Goal: Information Seeking & Learning: Learn about a topic

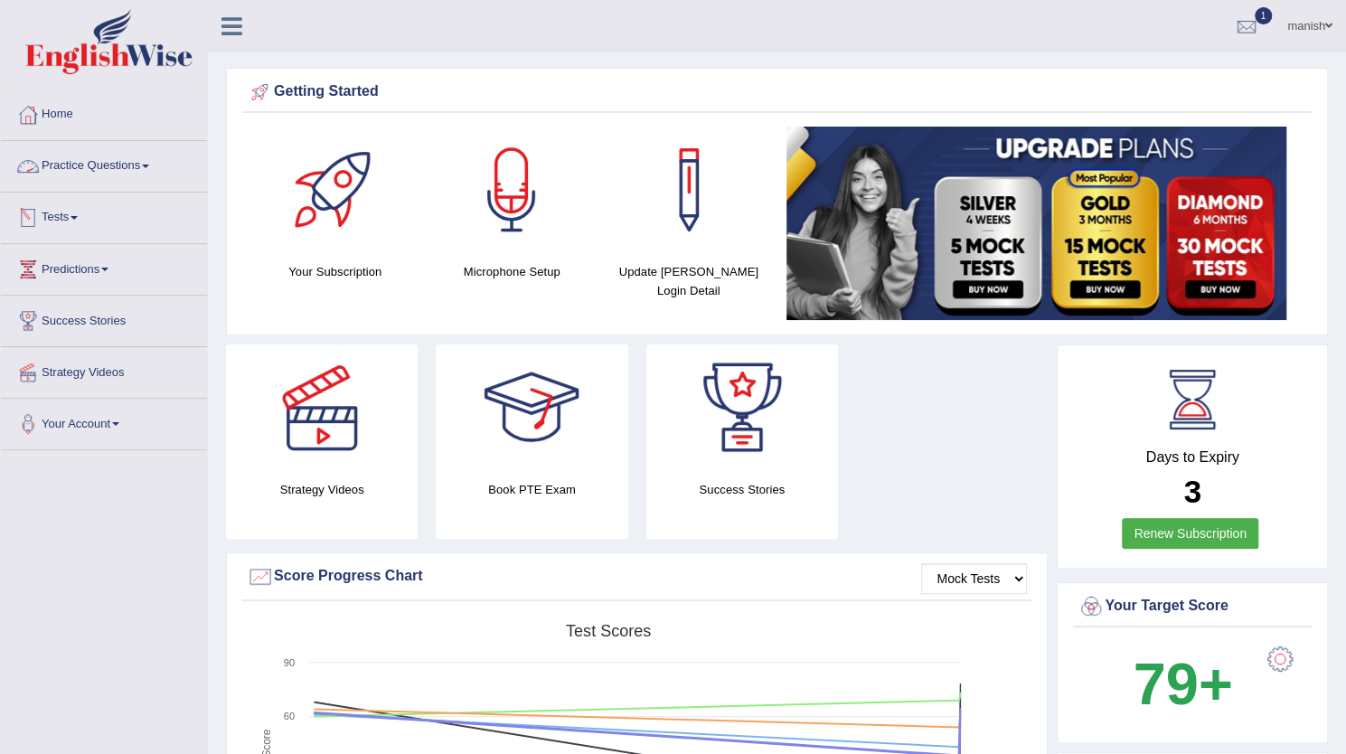
click at [92, 165] on link "Practice Questions" at bounding box center [104, 163] width 206 height 45
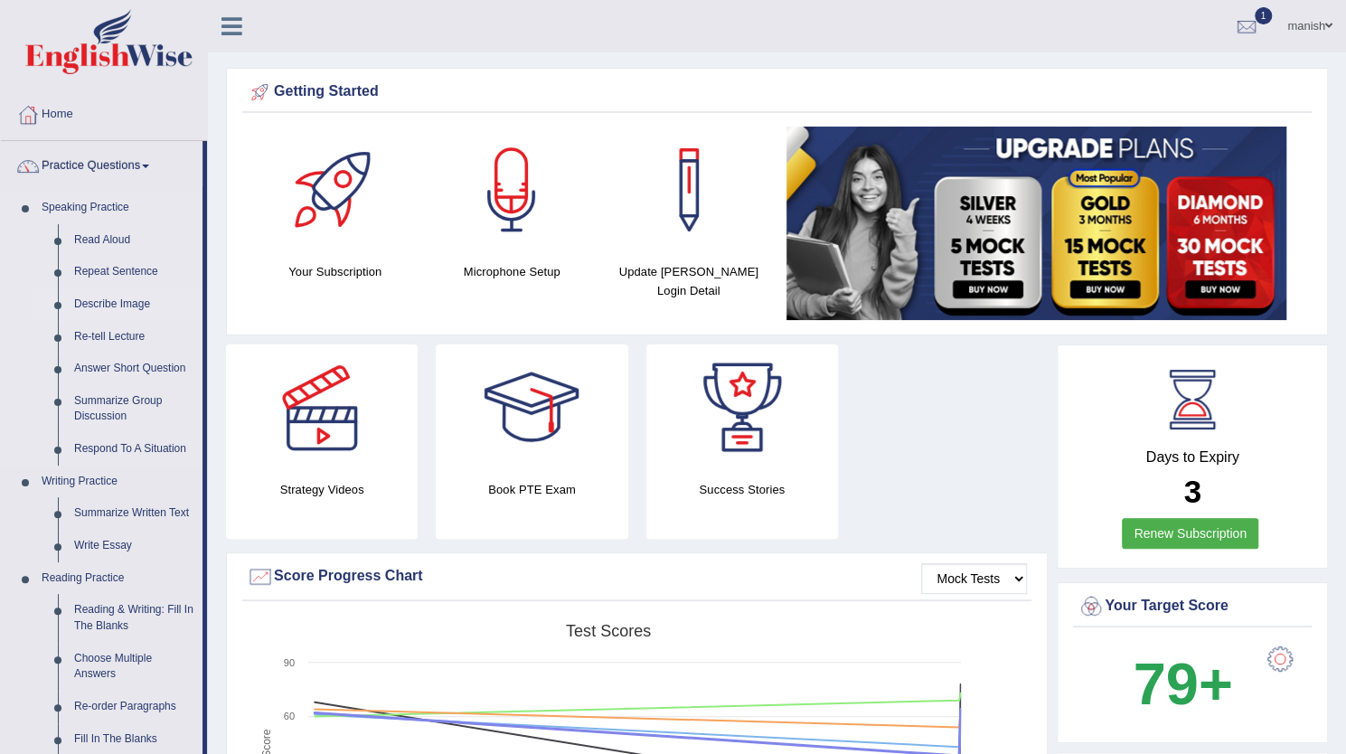
click at [105, 301] on link "Describe Image" at bounding box center [134, 304] width 137 height 33
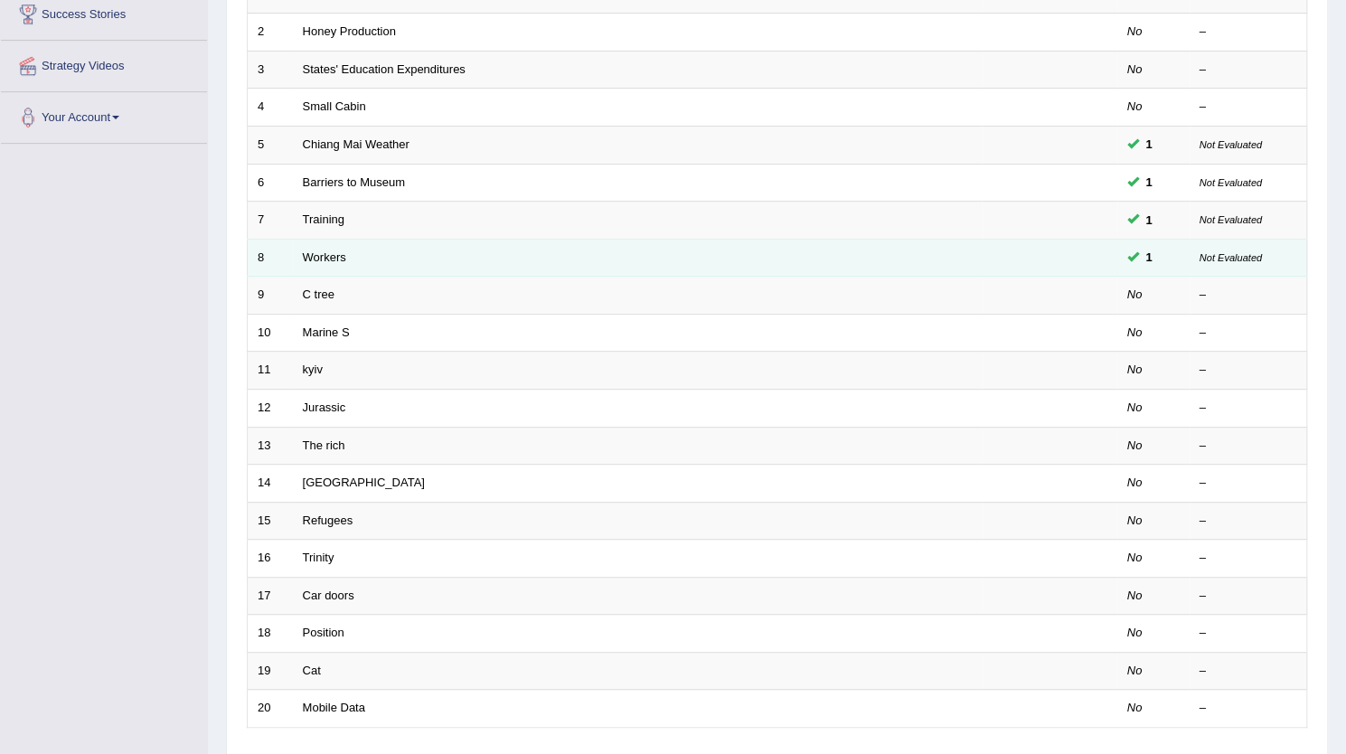
scroll to position [307, 0]
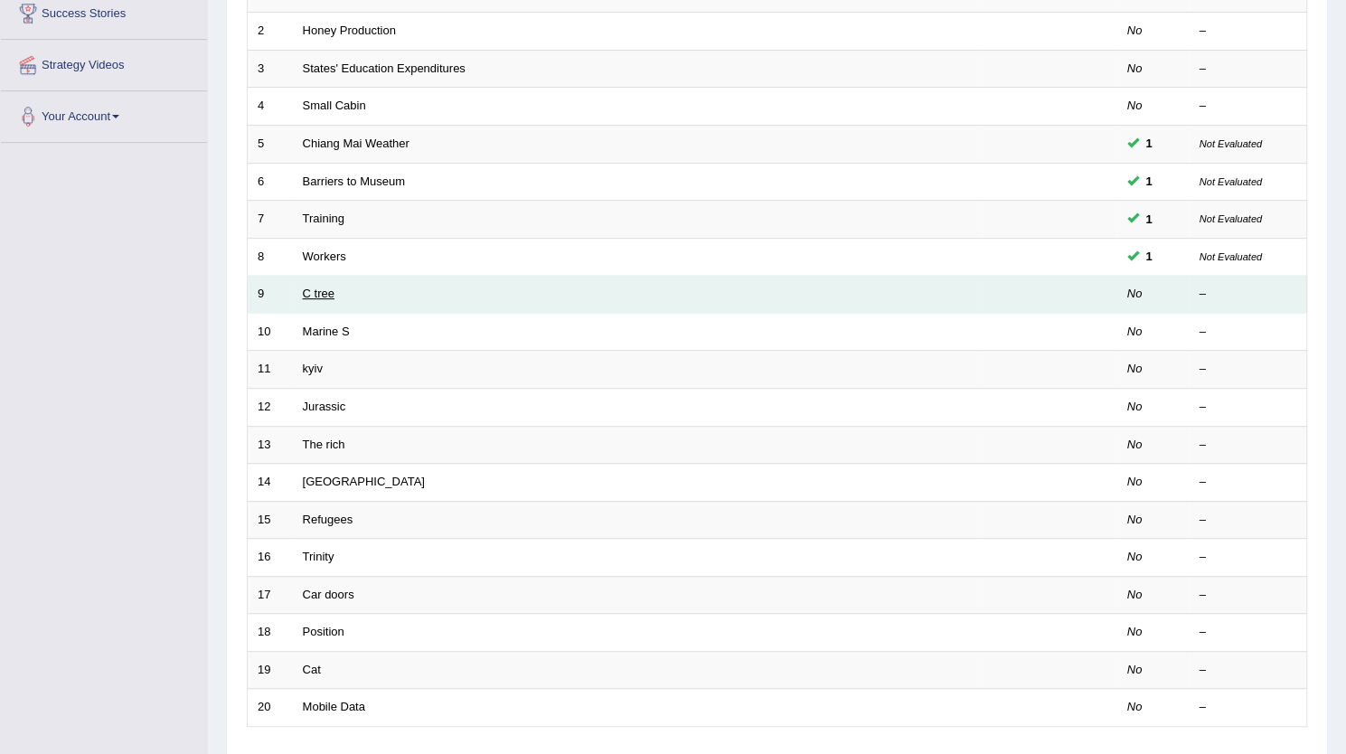
click at [316, 288] on link "C tree" at bounding box center [319, 294] width 32 height 14
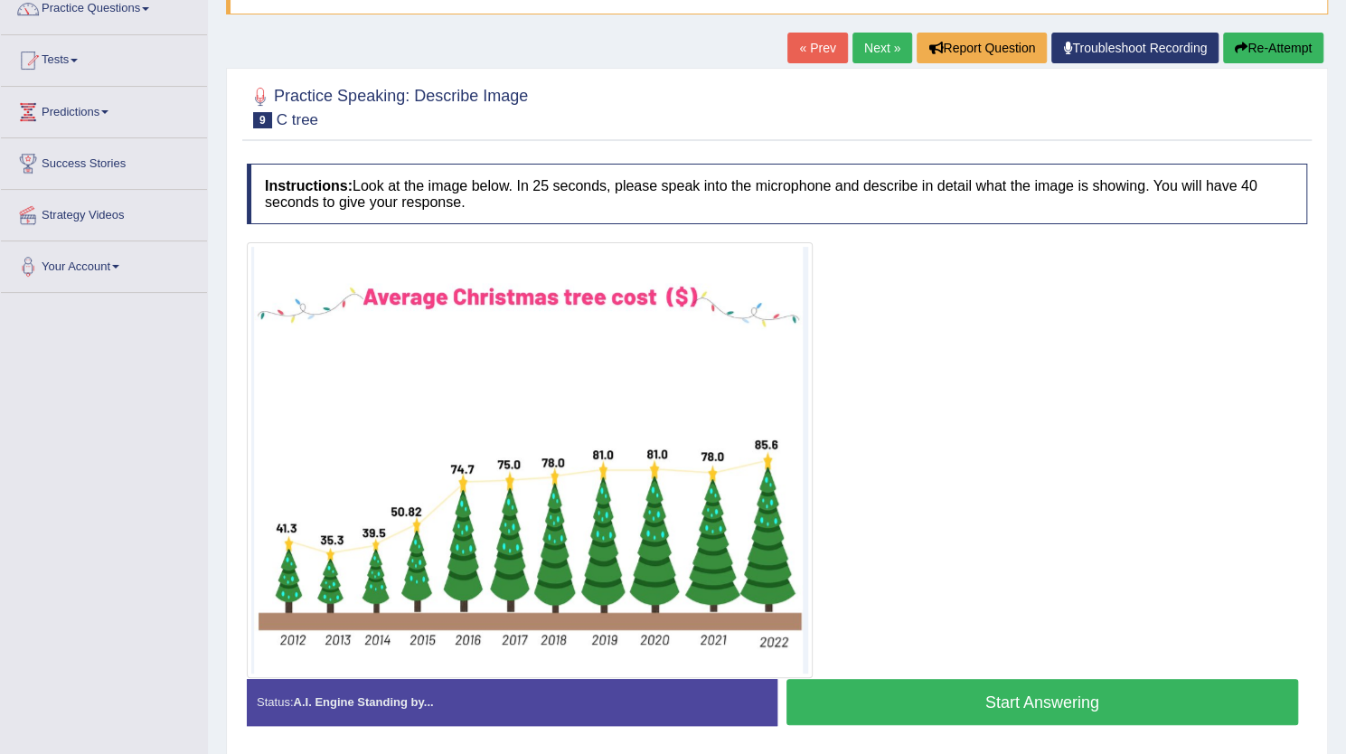
scroll to position [217, 0]
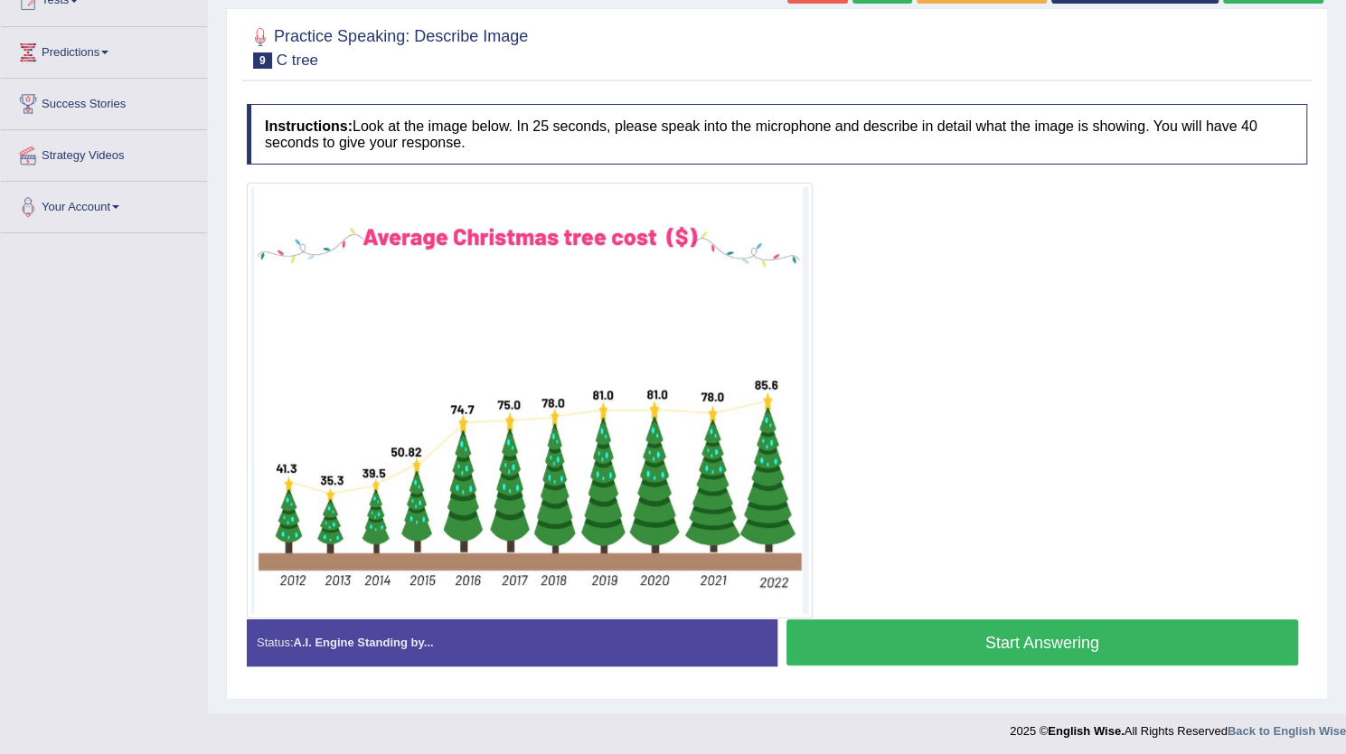
click at [828, 632] on button "Start Answering" at bounding box center [1043, 642] width 513 height 46
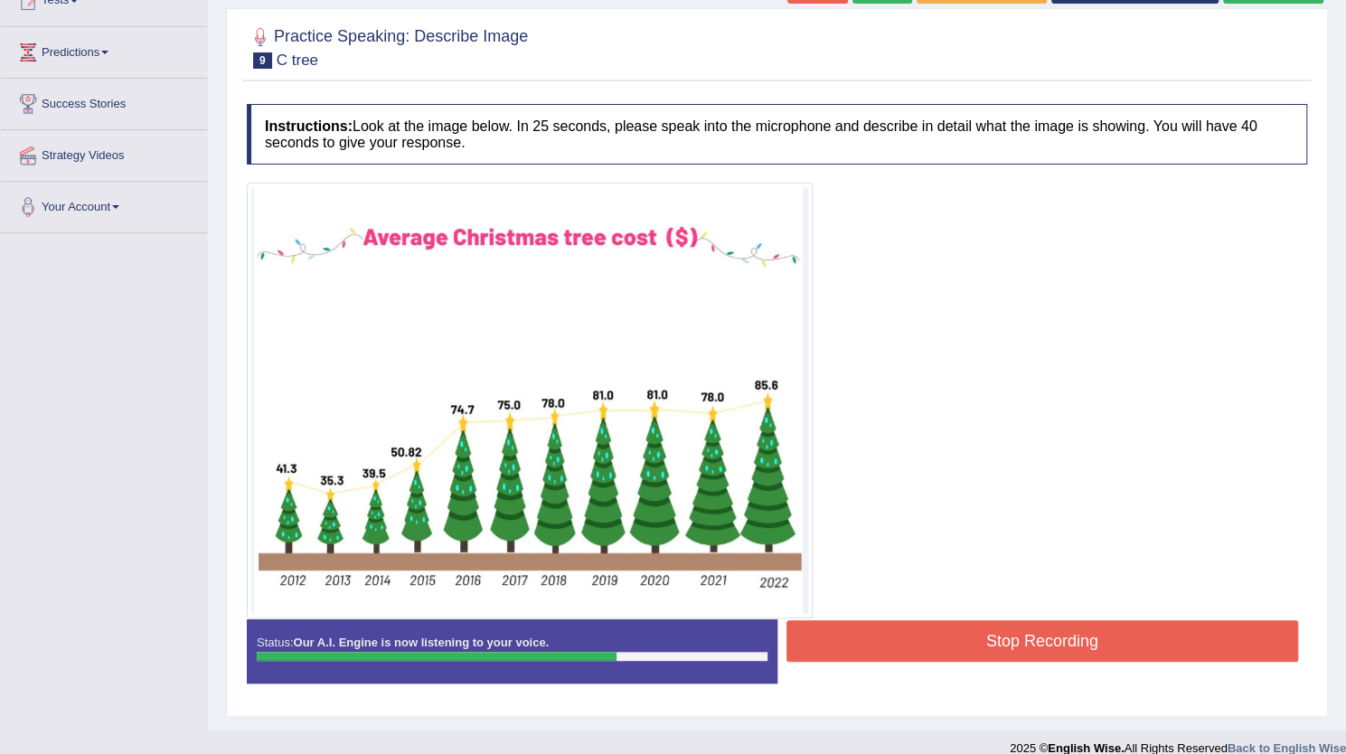
click at [905, 630] on button "Stop Recording" at bounding box center [1043, 641] width 513 height 42
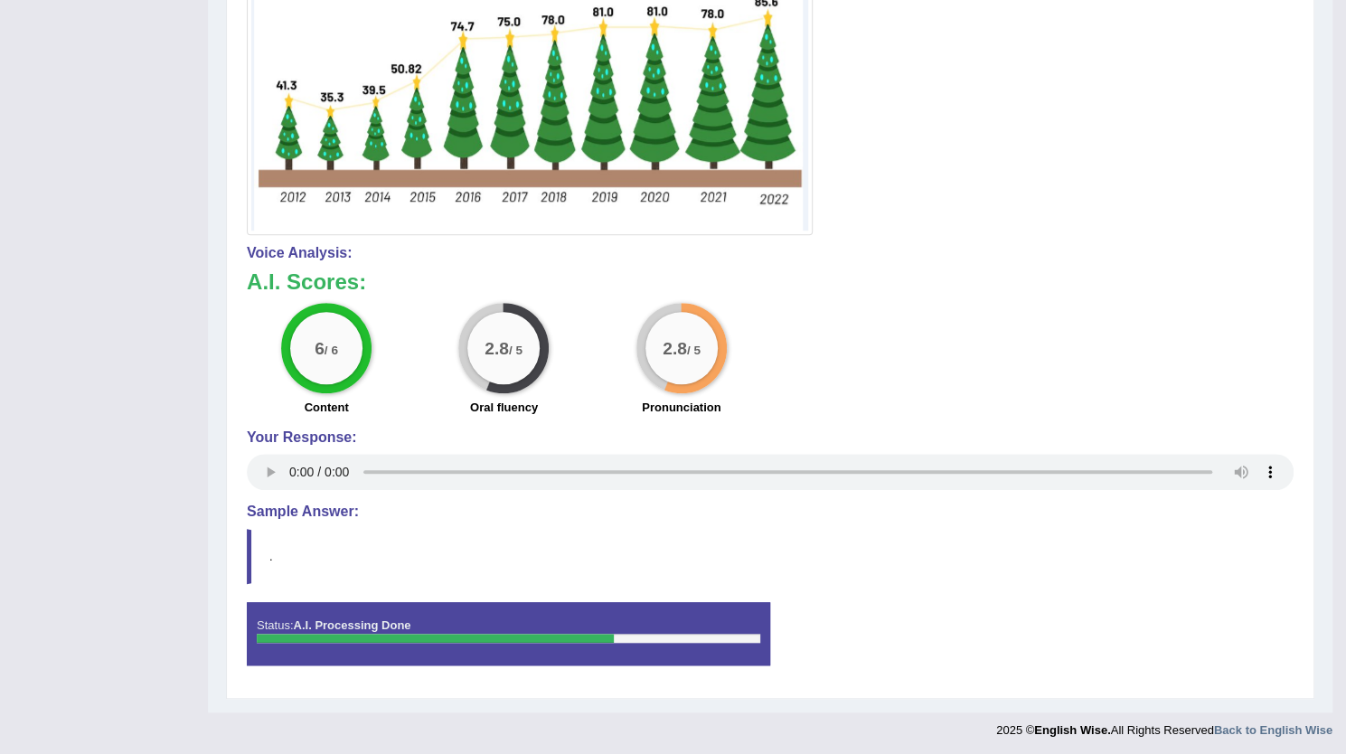
scroll to position [0, 0]
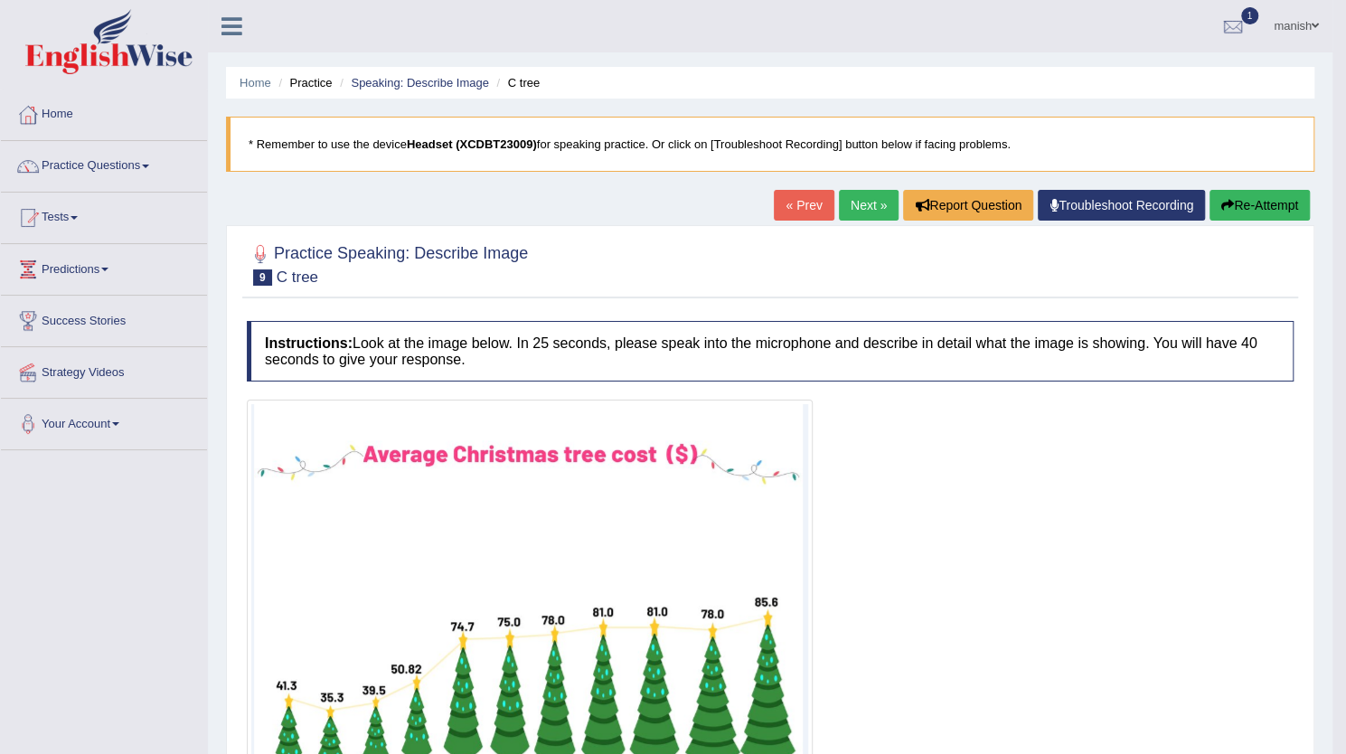
click at [852, 198] on link "Next »" at bounding box center [869, 205] width 60 height 31
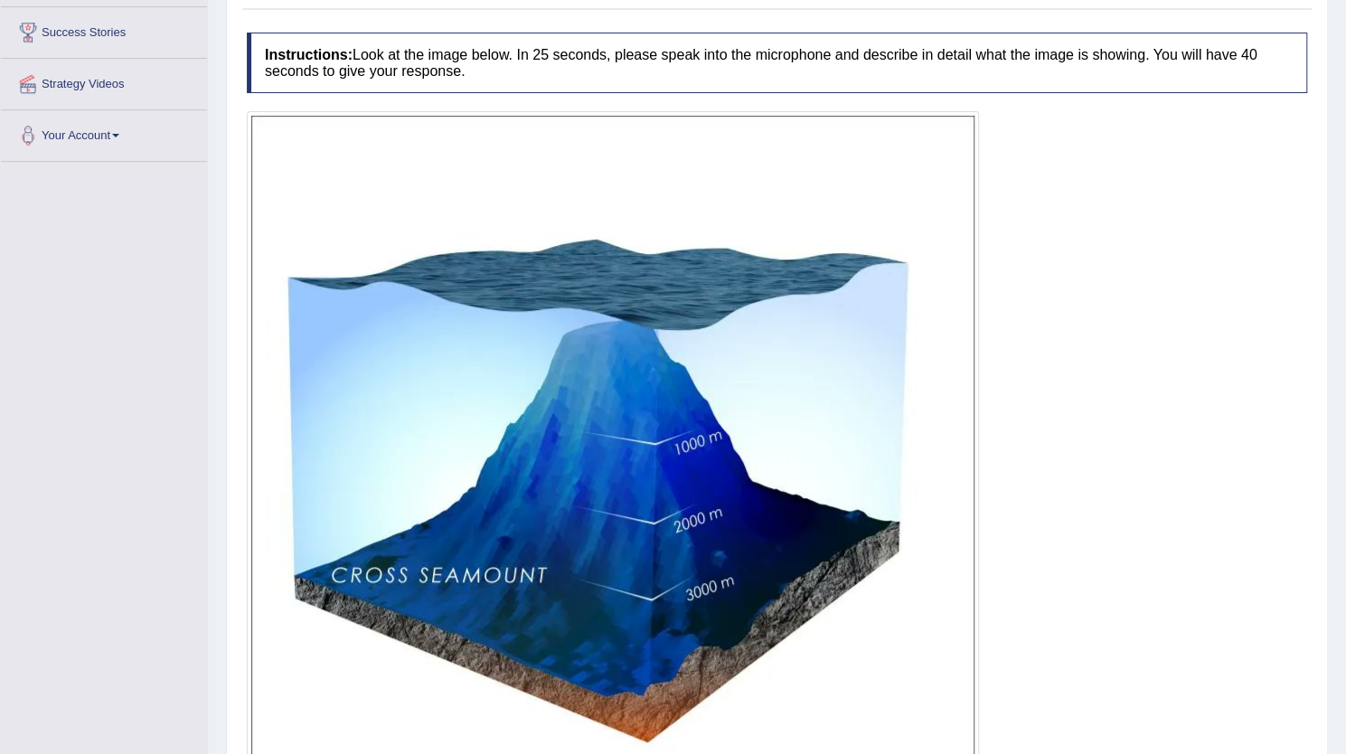
scroll to position [514, 0]
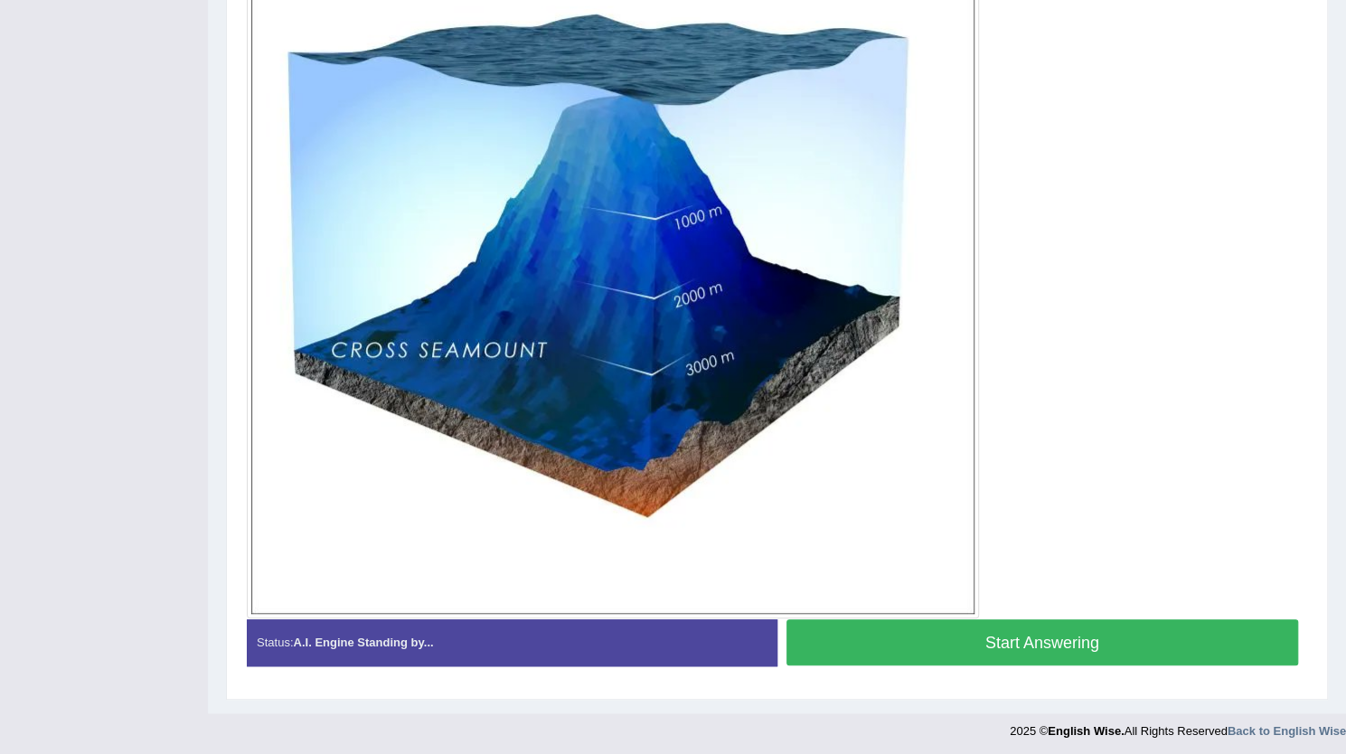
click at [963, 646] on button "Start Answering" at bounding box center [1043, 642] width 513 height 46
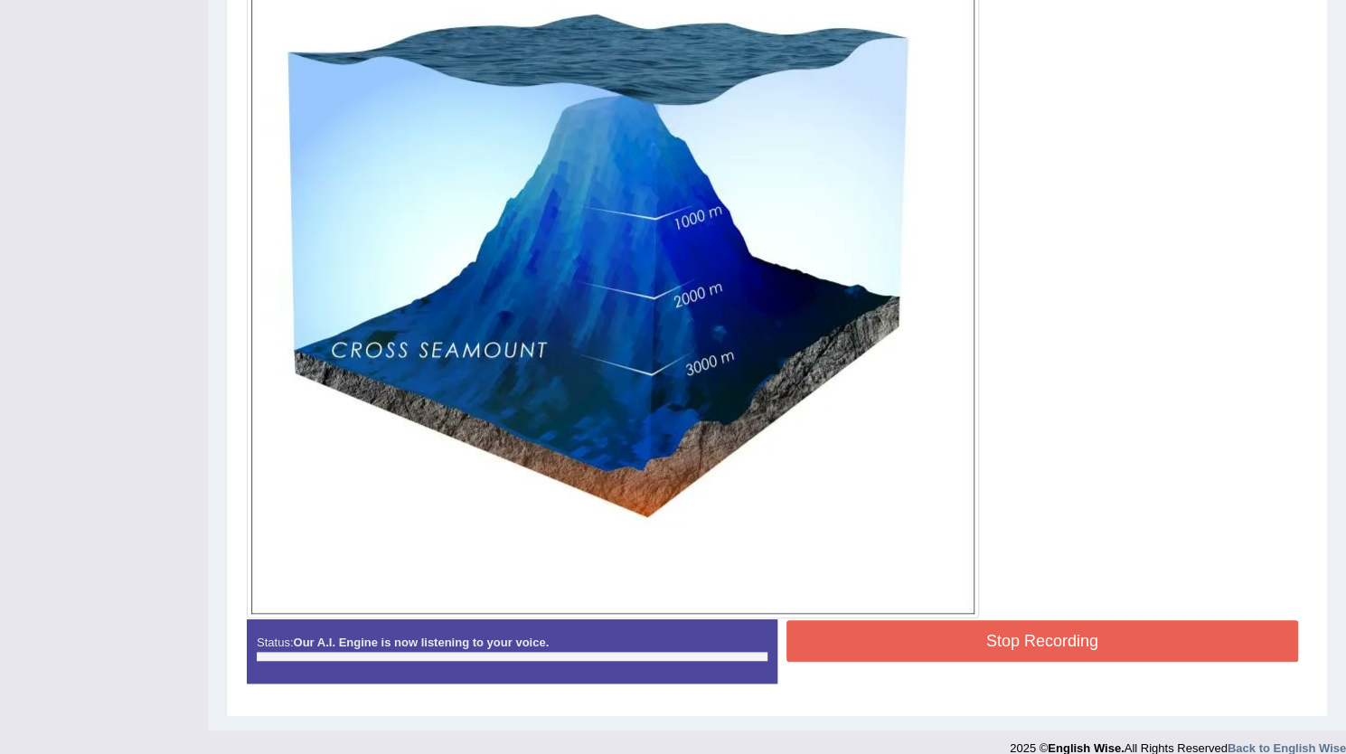
scroll to position [432, 0]
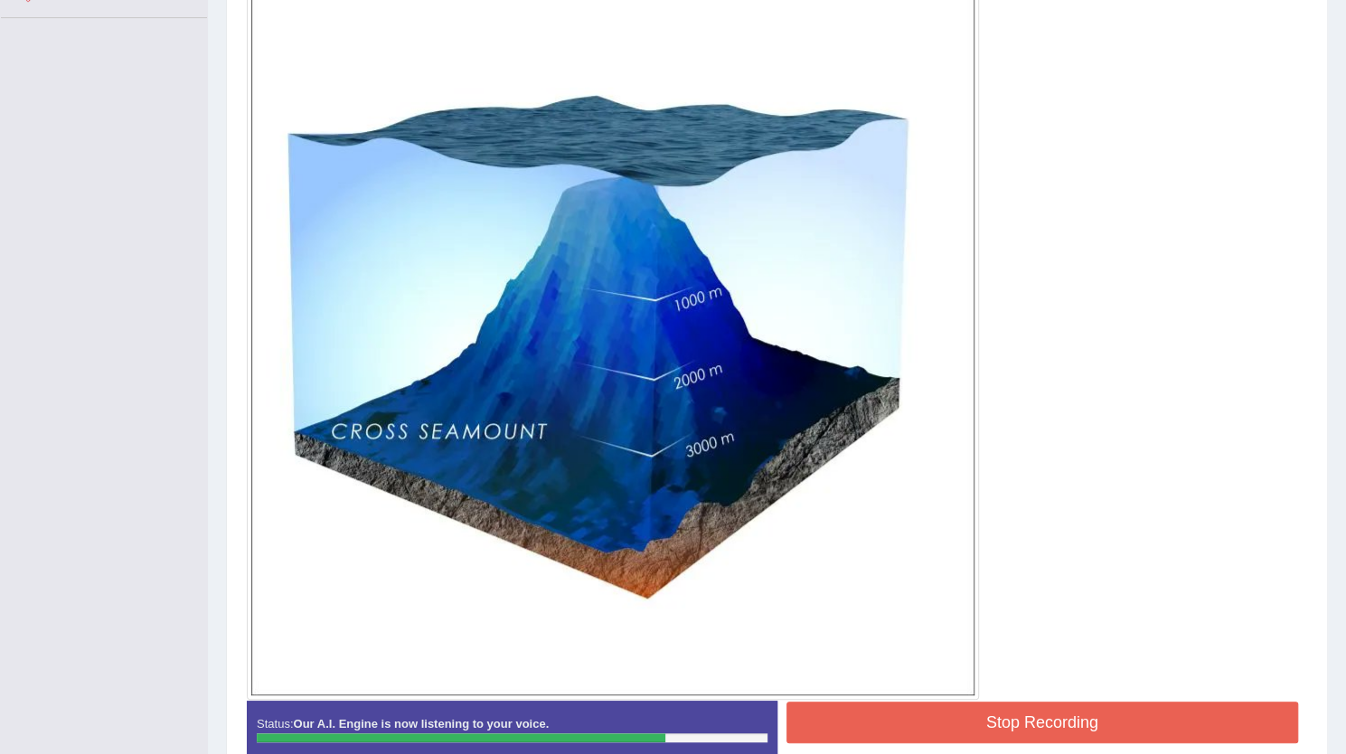
click at [877, 714] on button "Stop Recording" at bounding box center [1043, 723] width 513 height 42
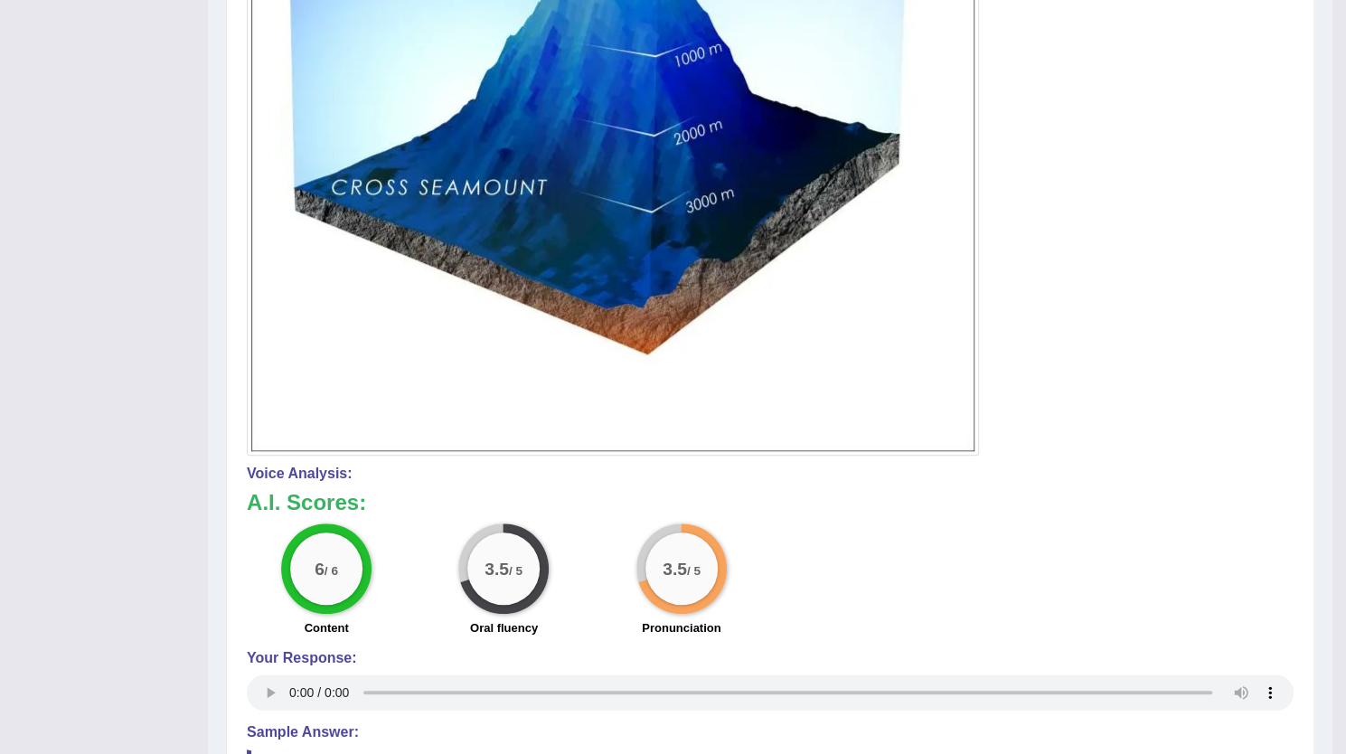
scroll to position [0, 0]
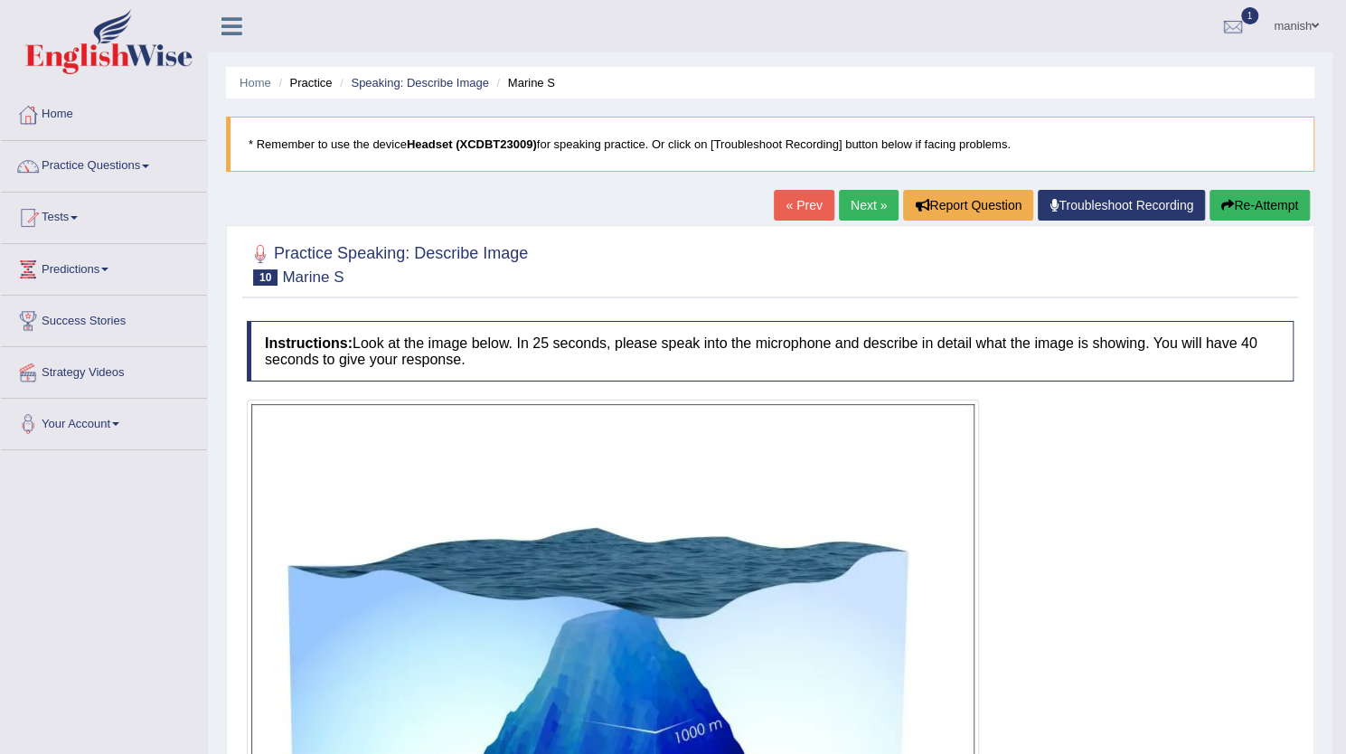
click at [864, 203] on link "Next »" at bounding box center [869, 205] width 60 height 31
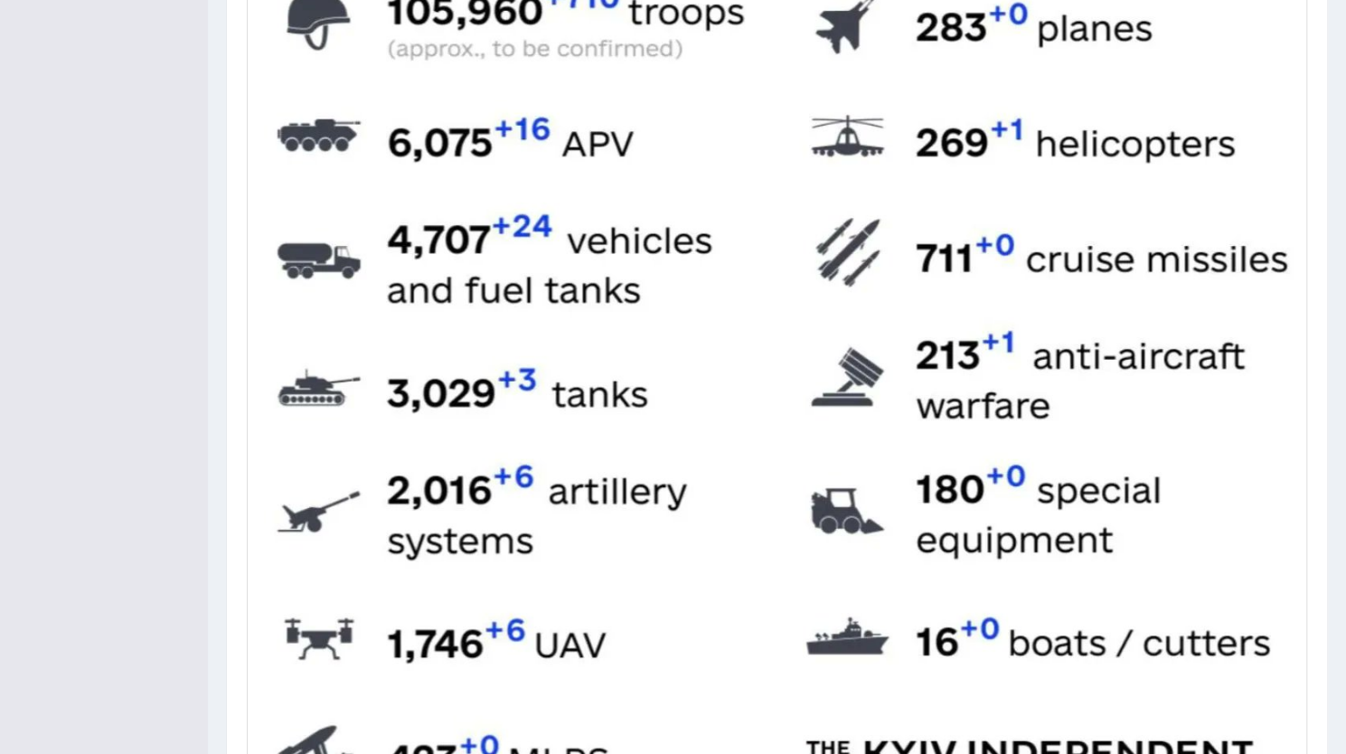
scroll to position [841, 0]
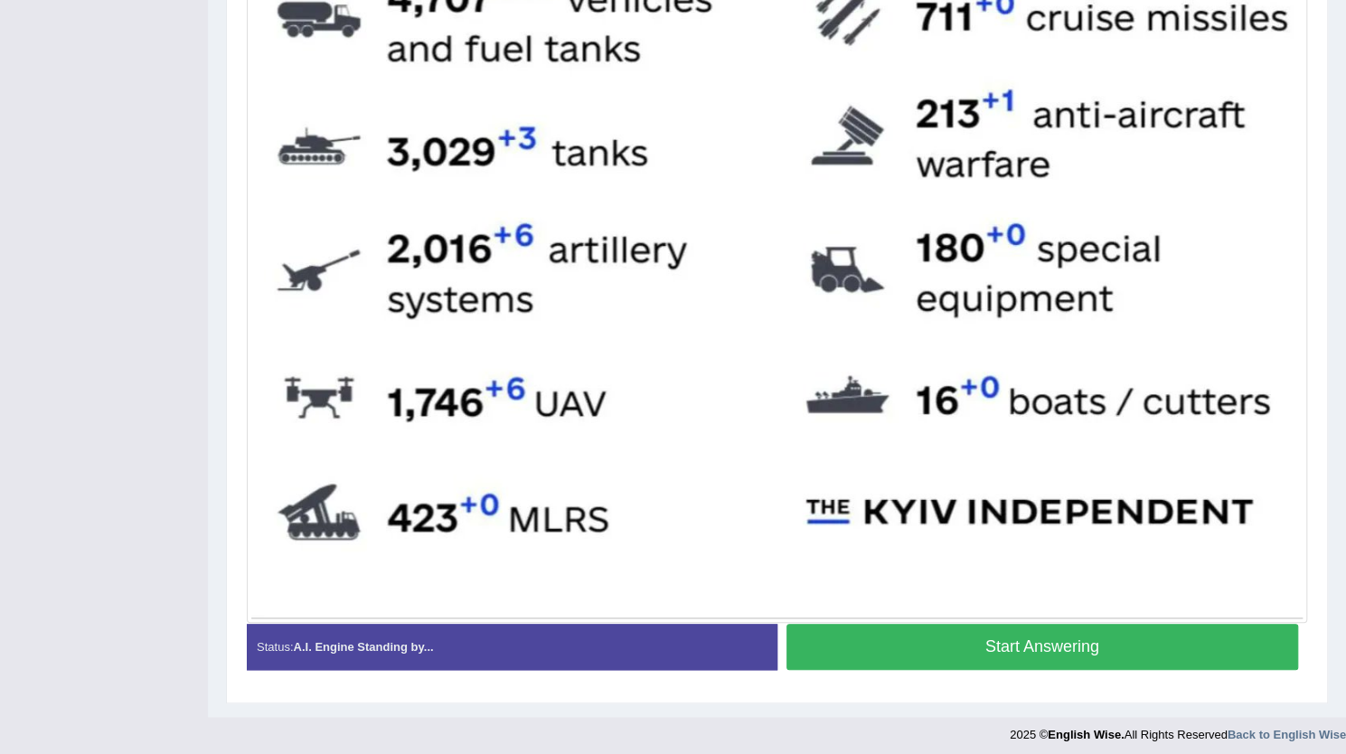
click at [923, 634] on button "Start Answering" at bounding box center [1043, 647] width 513 height 46
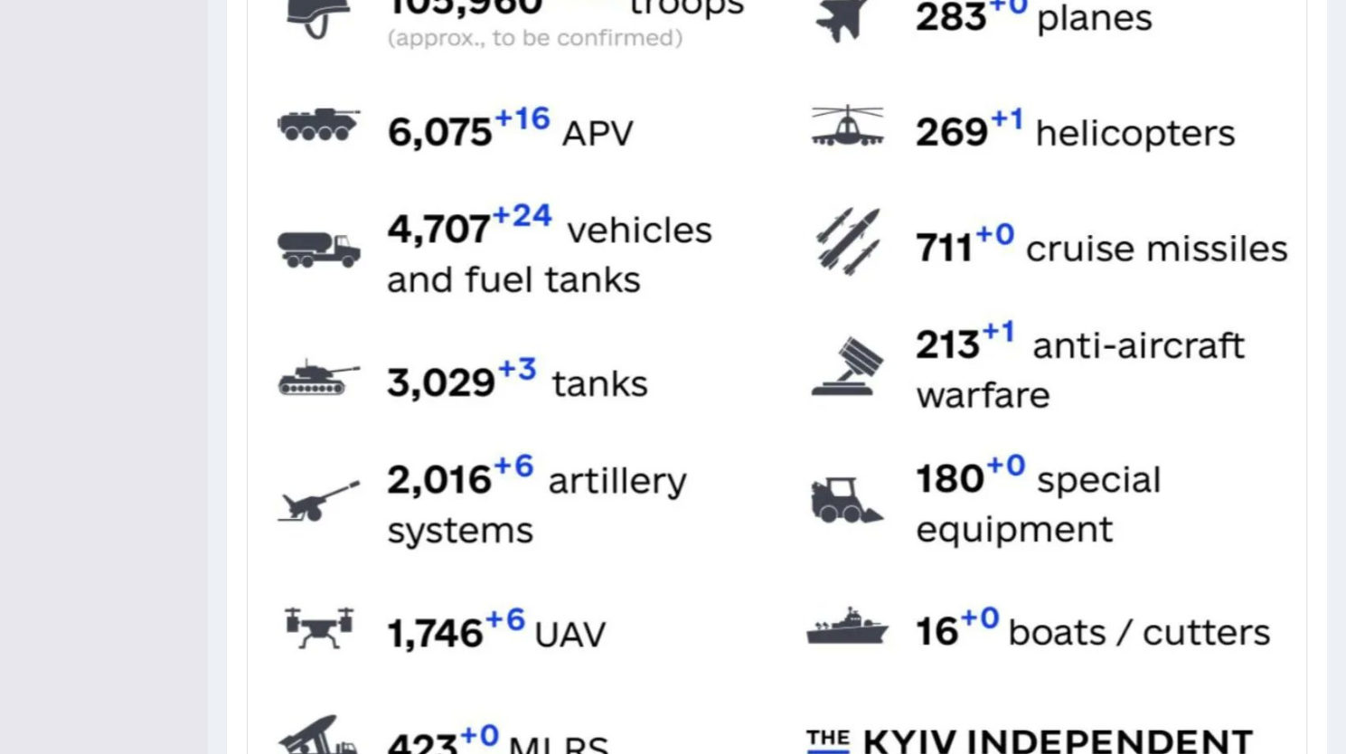
scroll to position [608, 0]
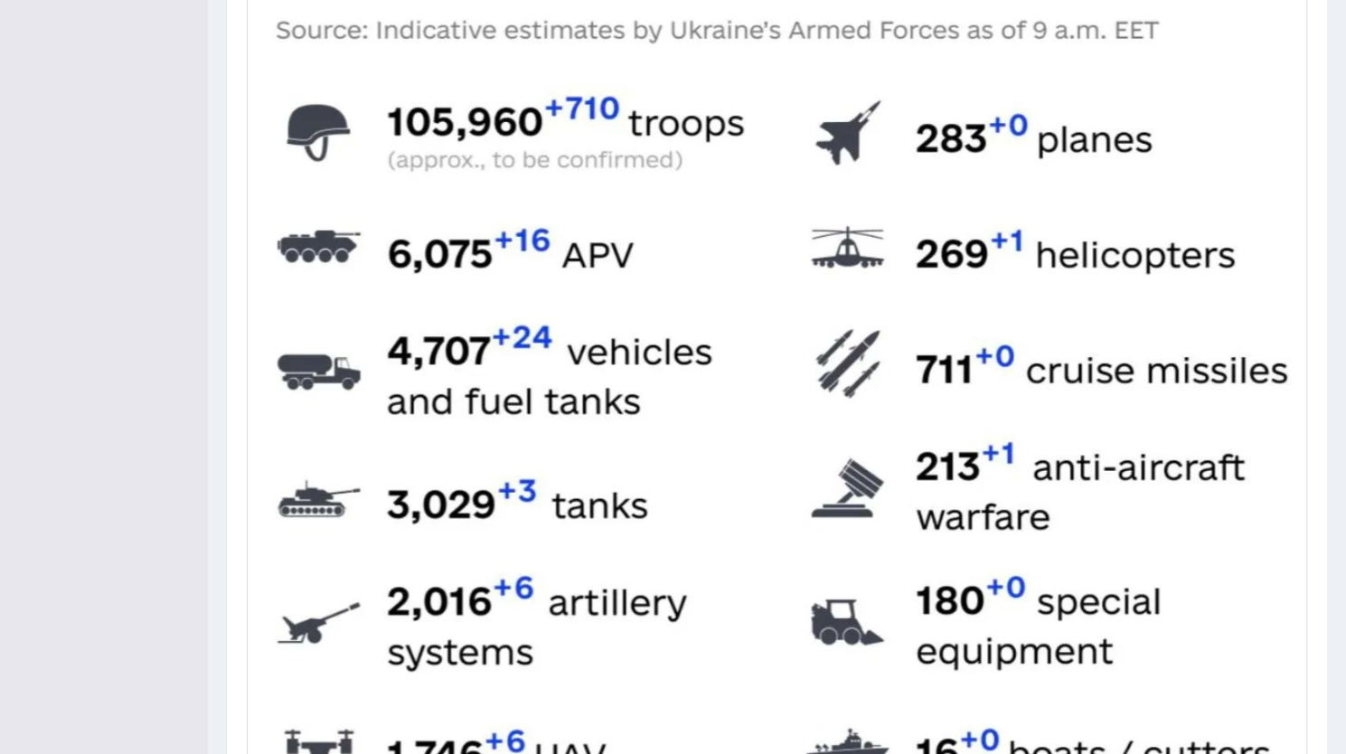
scroll to position [846, 0]
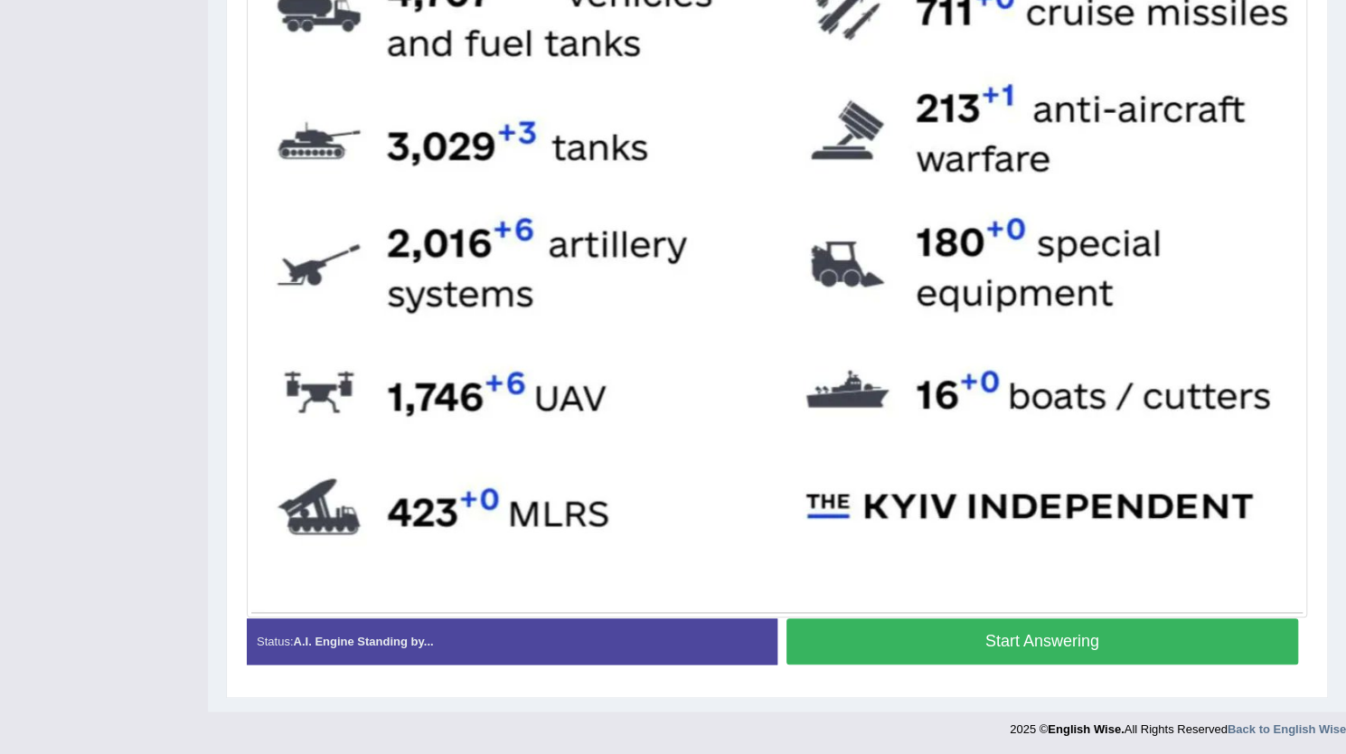
click at [1018, 638] on button "Start Answering" at bounding box center [1043, 641] width 513 height 46
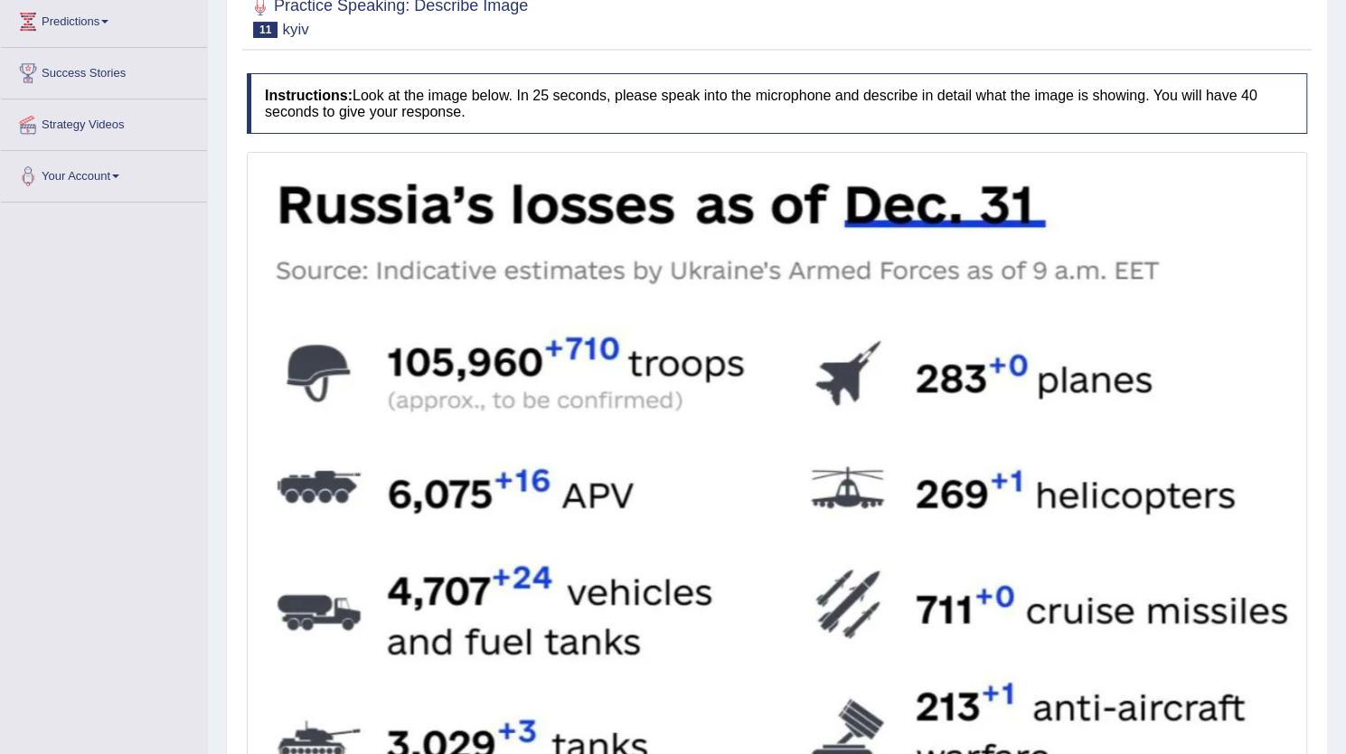
scroll to position [863, 0]
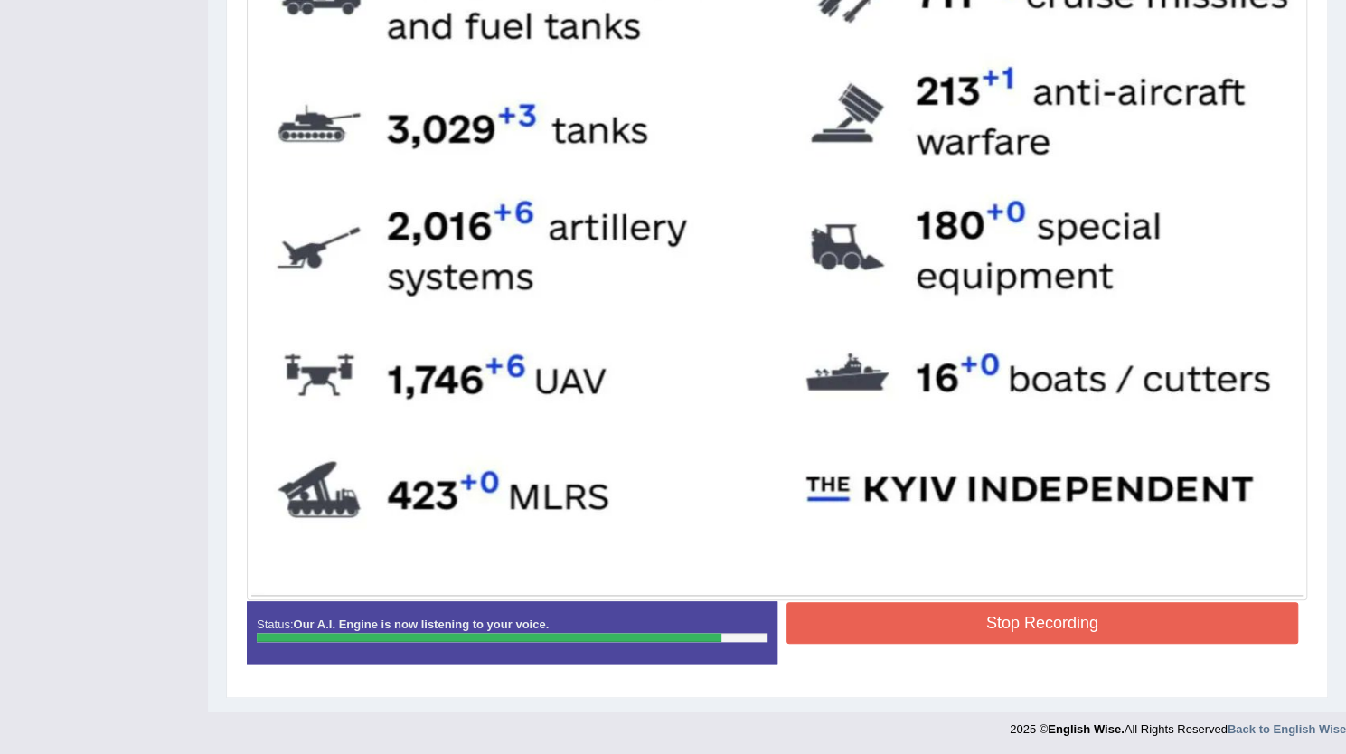
click at [962, 616] on button "Stop Recording" at bounding box center [1043, 623] width 513 height 42
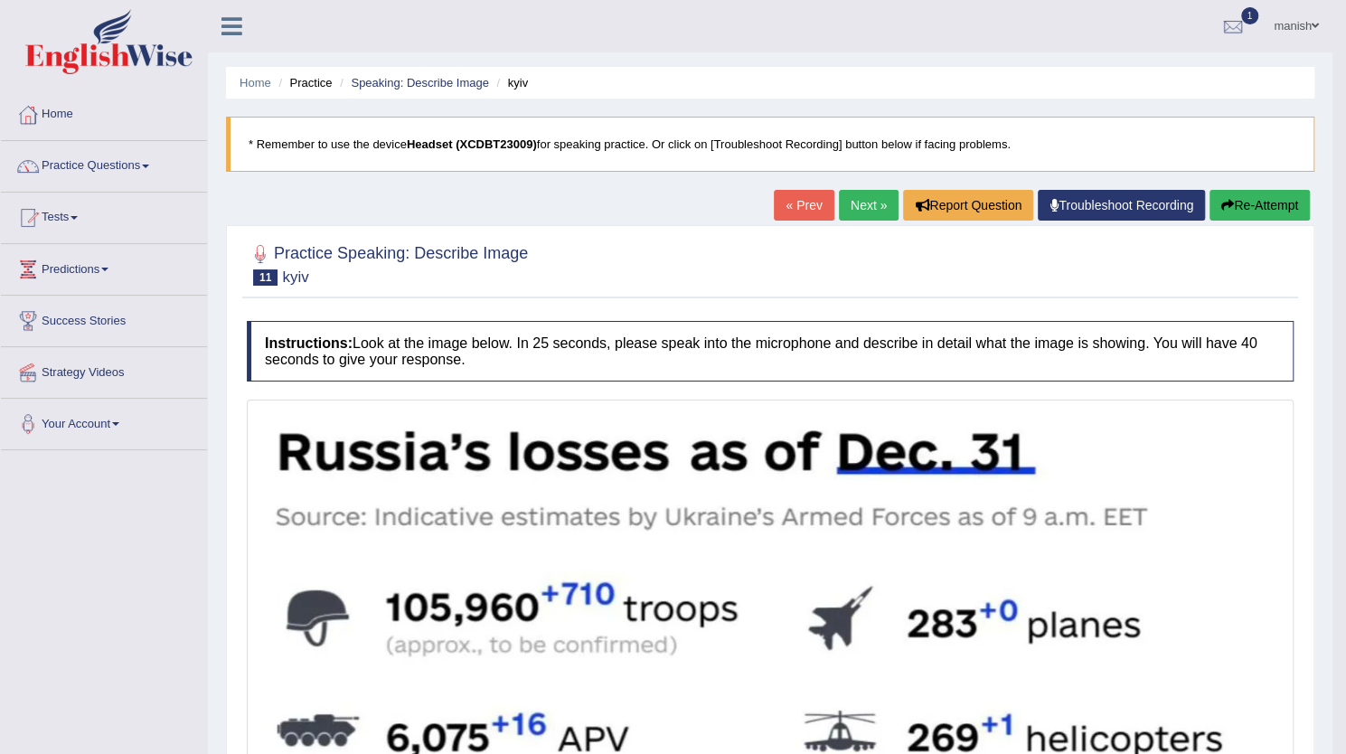
scroll to position [101, 0]
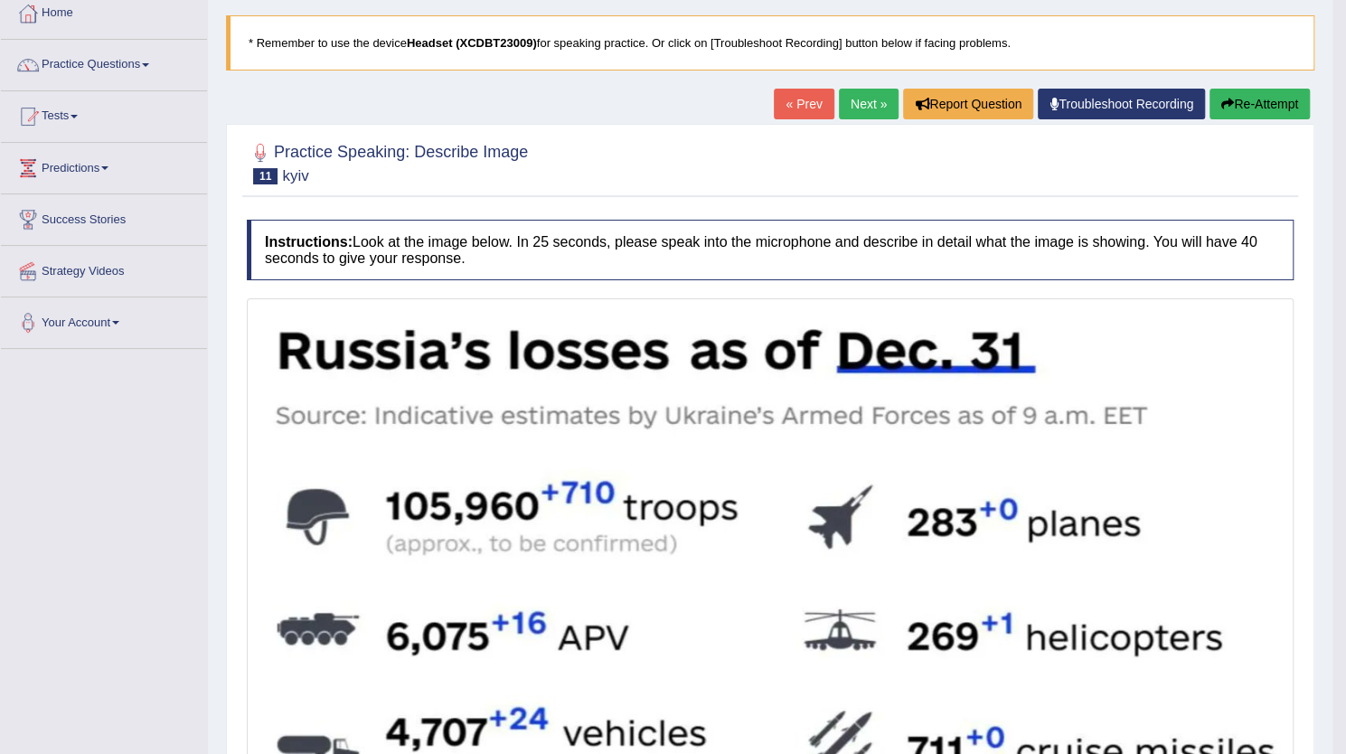
click at [852, 107] on link "Next »" at bounding box center [869, 104] width 60 height 31
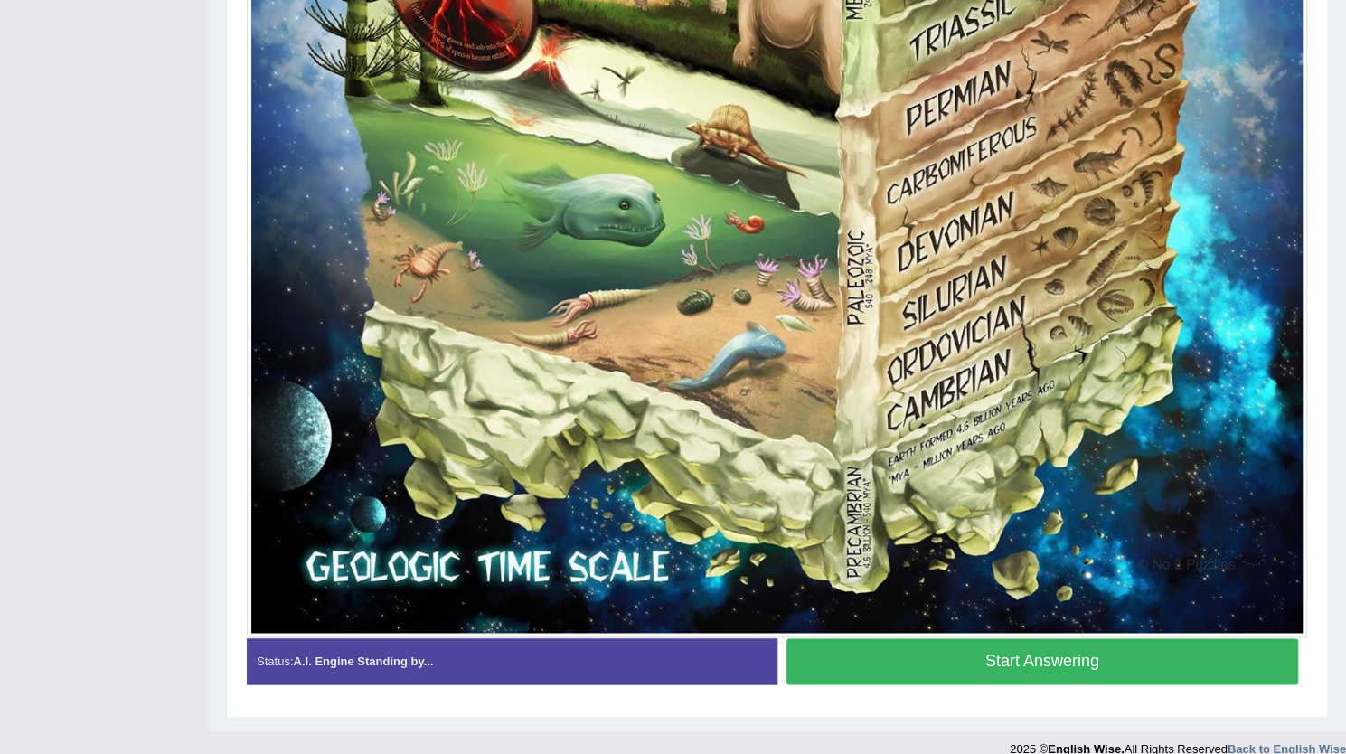
scroll to position [1268, 0]
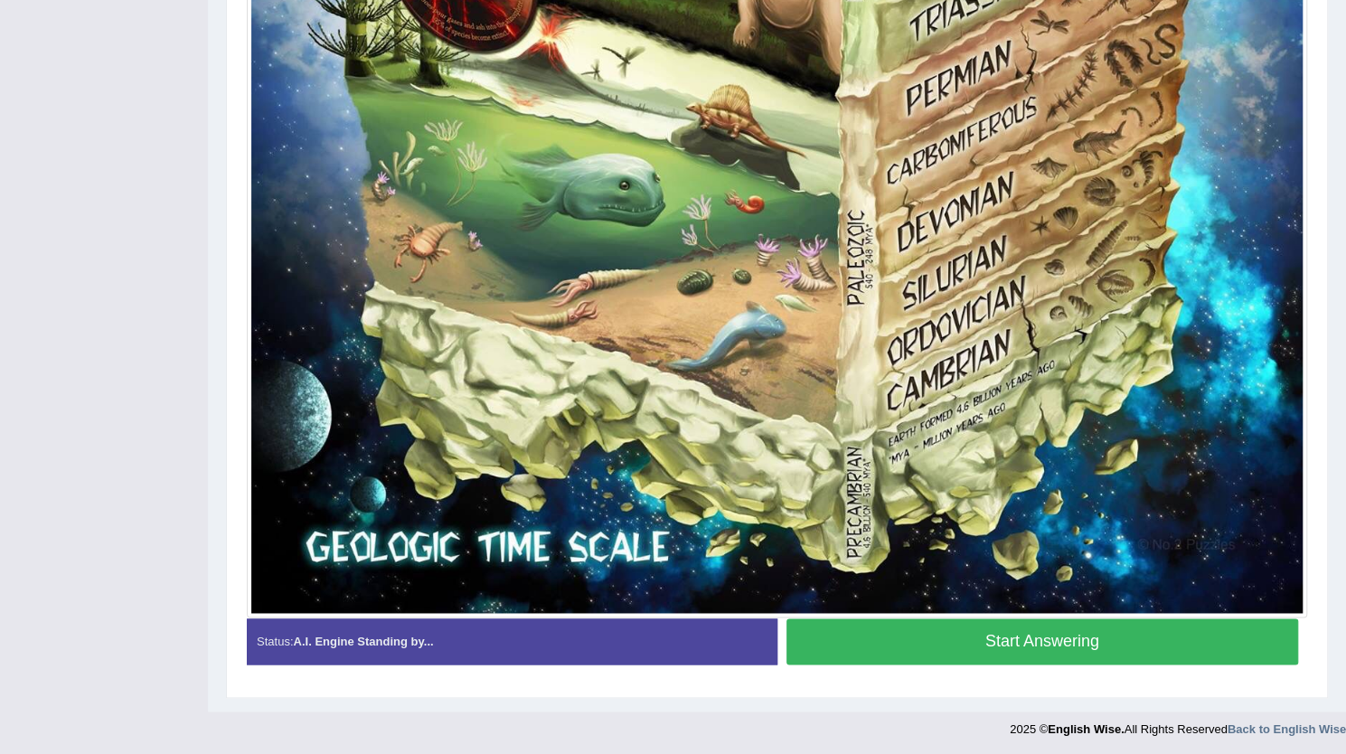
click at [1051, 627] on button "Start Answering" at bounding box center [1043, 641] width 513 height 46
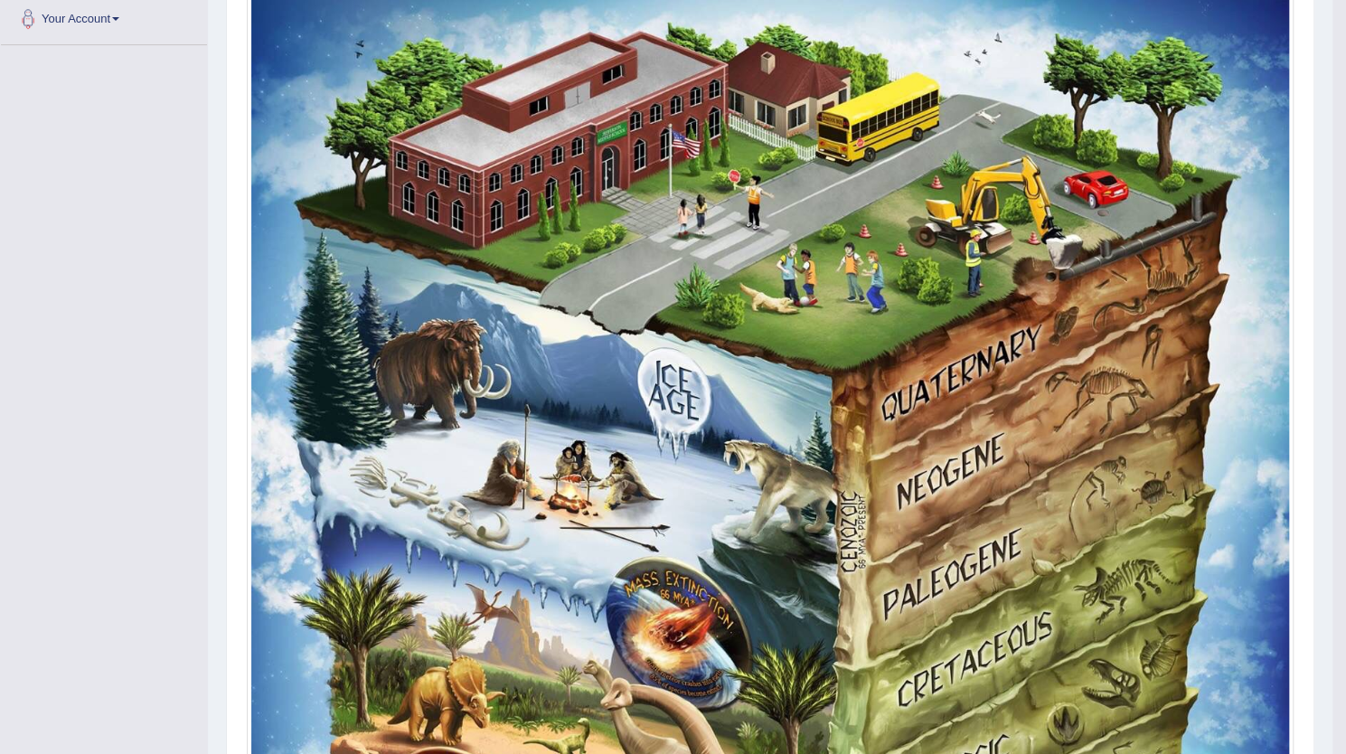
scroll to position [0, 0]
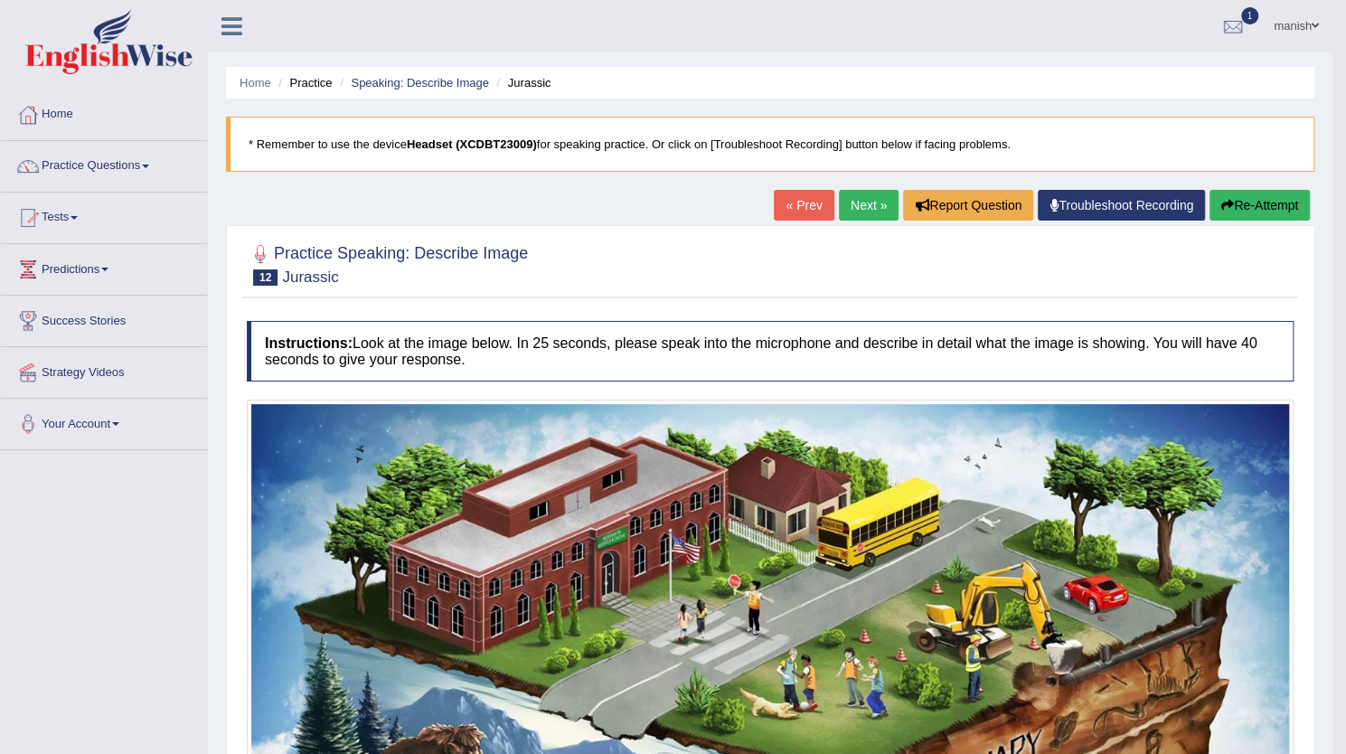
click at [868, 202] on link "Next »" at bounding box center [869, 205] width 60 height 31
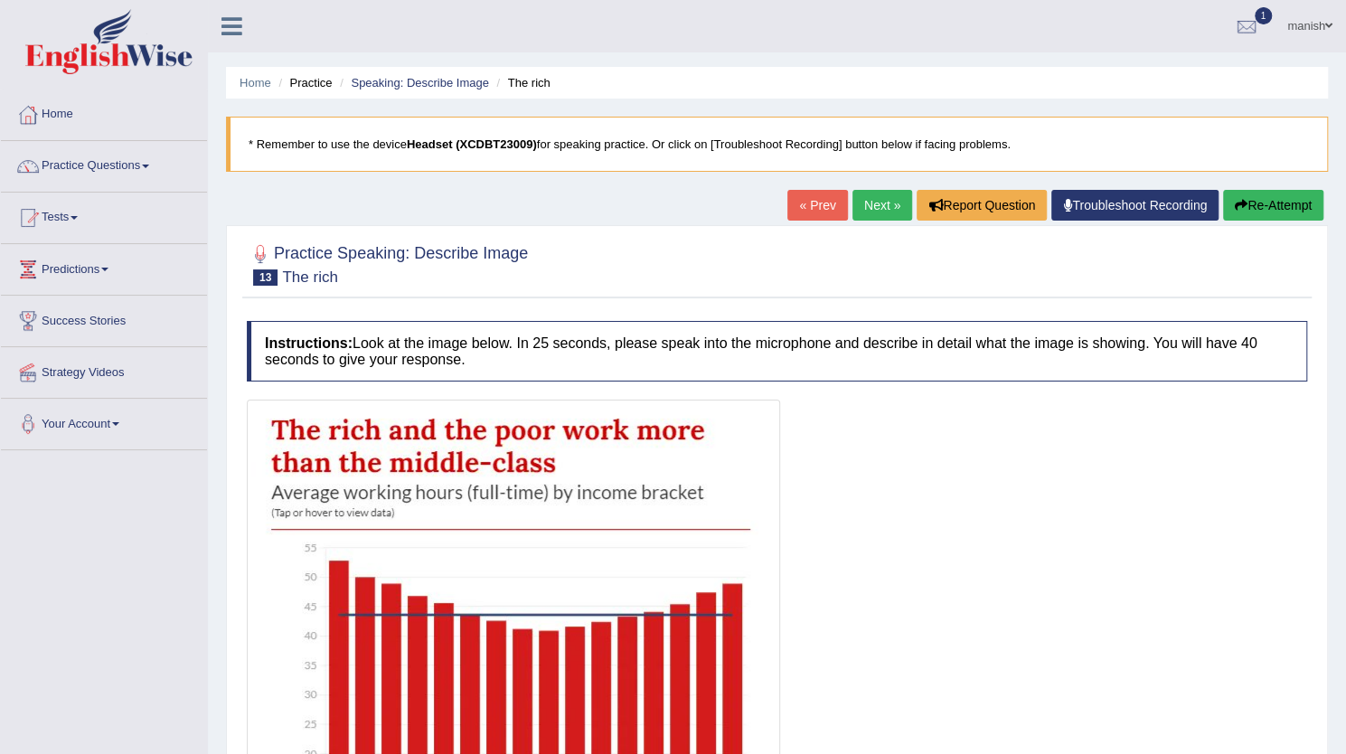
scroll to position [371, 0]
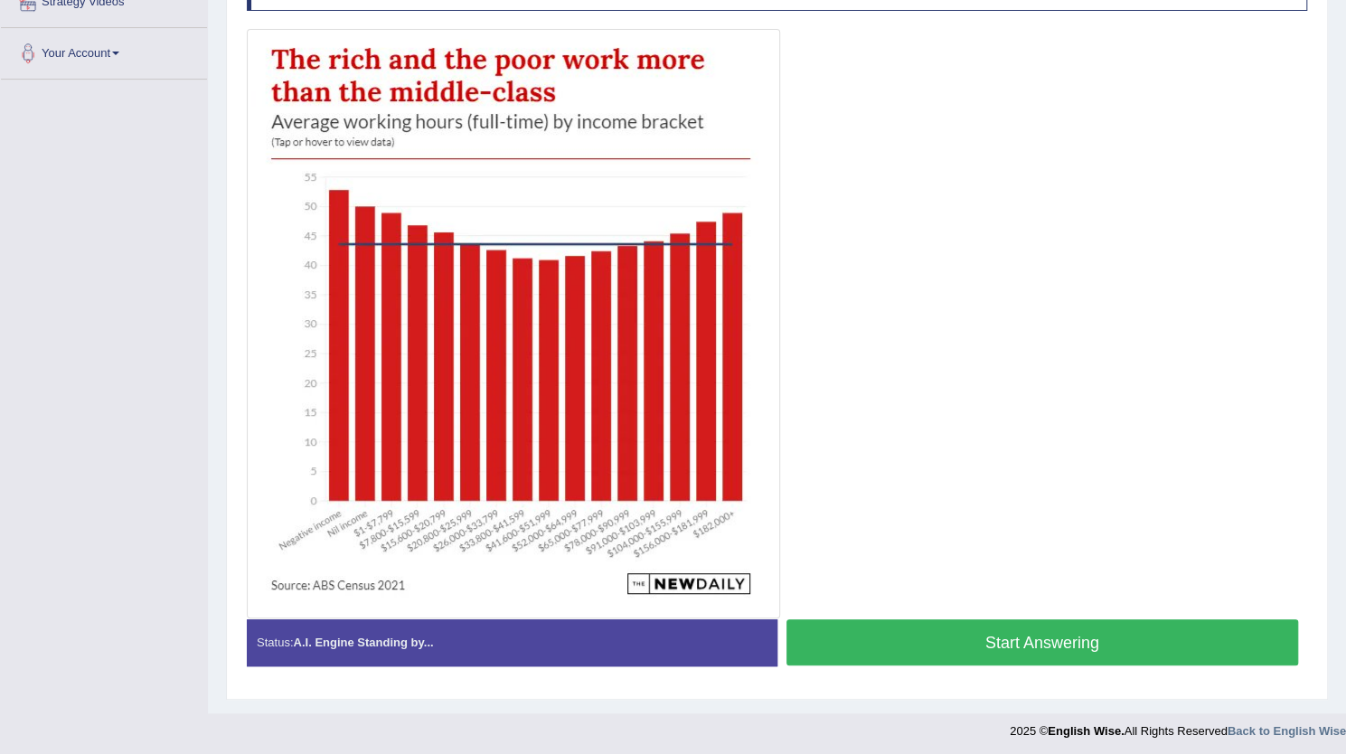
click at [939, 352] on div at bounding box center [777, 323] width 1061 height 589
click at [911, 627] on button "Start Answering" at bounding box center [1043, 642] width 513 height 46
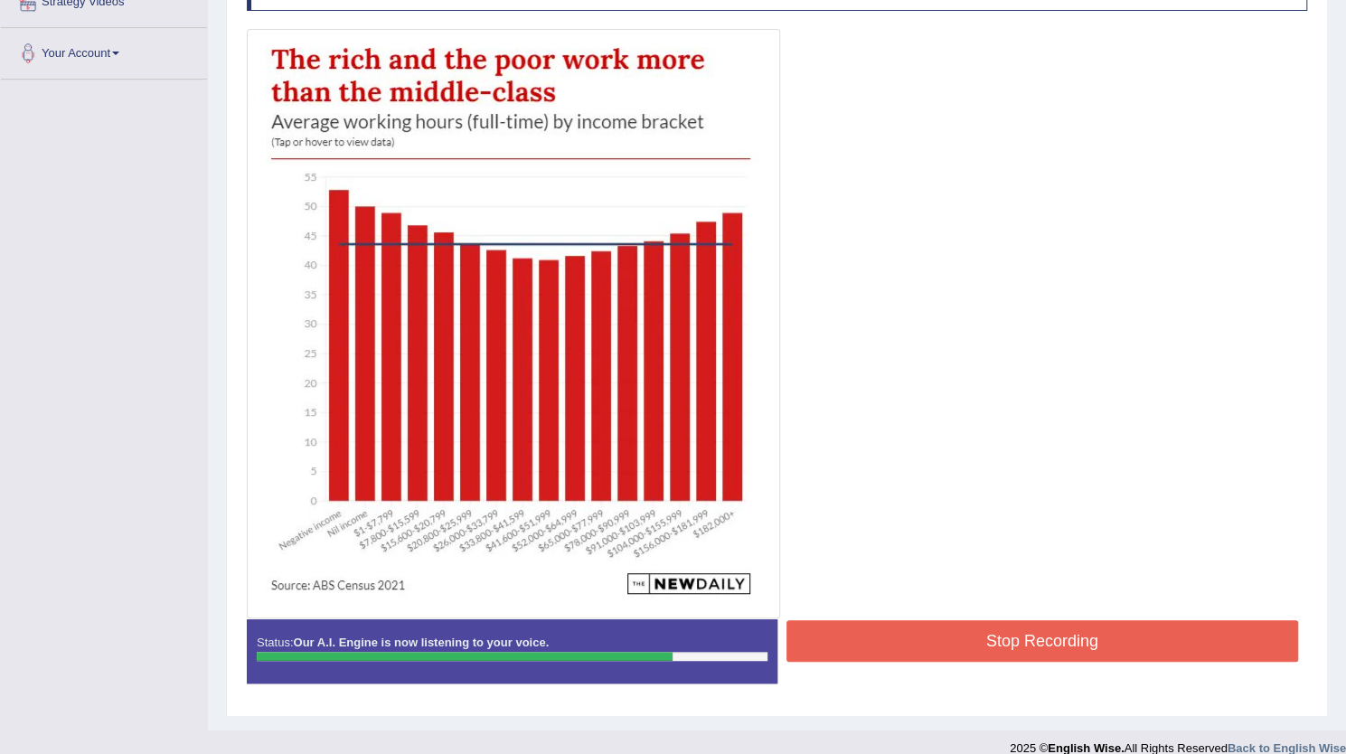
click at [906, 648] on button "Stop Recording" at bounding box center [1043, 641] width 513 height 42
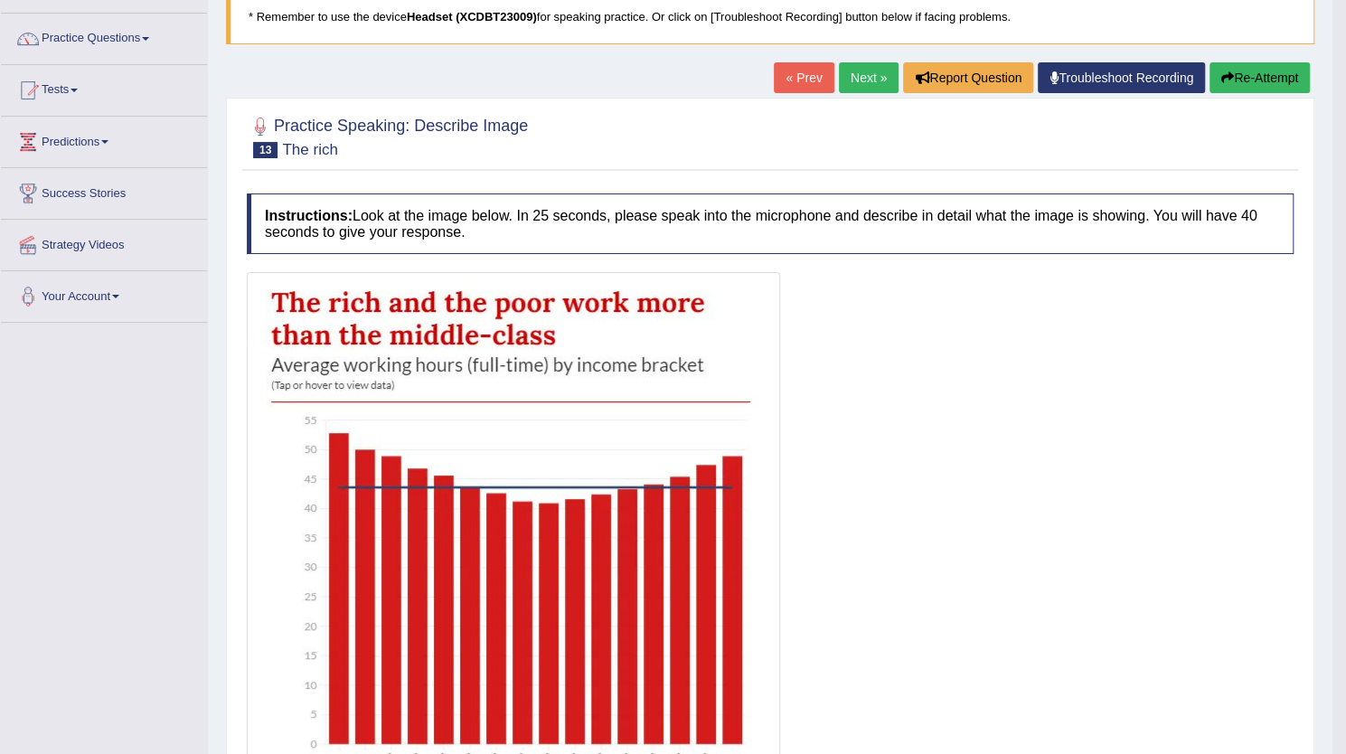
scroll to position [0, 0]
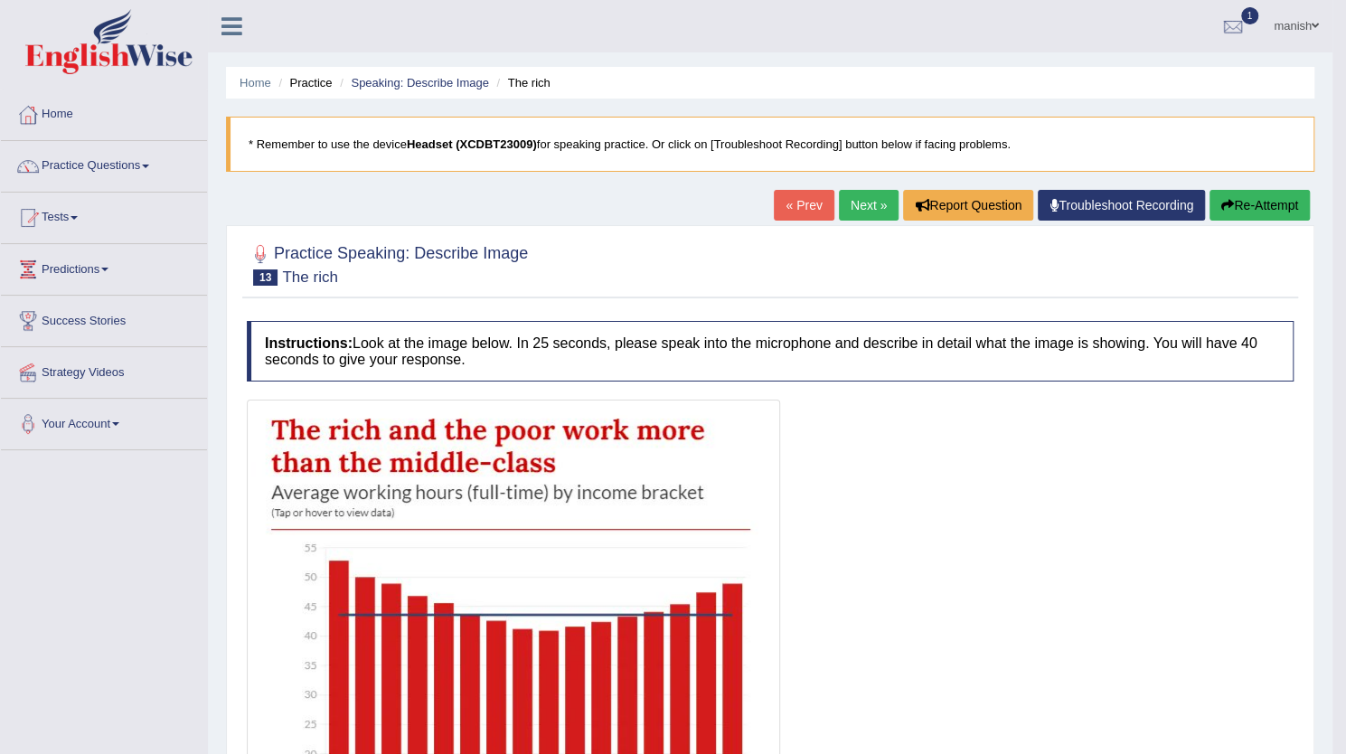
click at [874, 193] on link "Next »" at bounding box center [869, 205] width 60 height 31
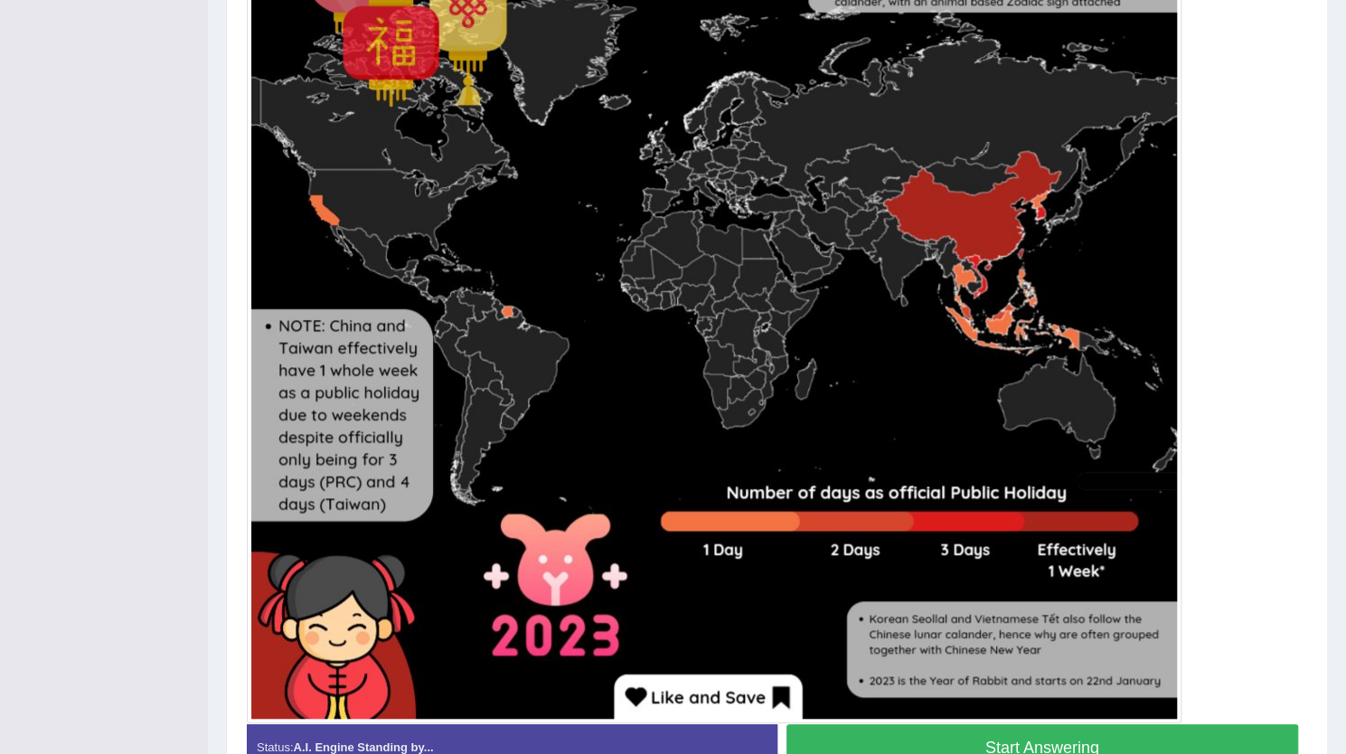
scroll to position [716, 0]
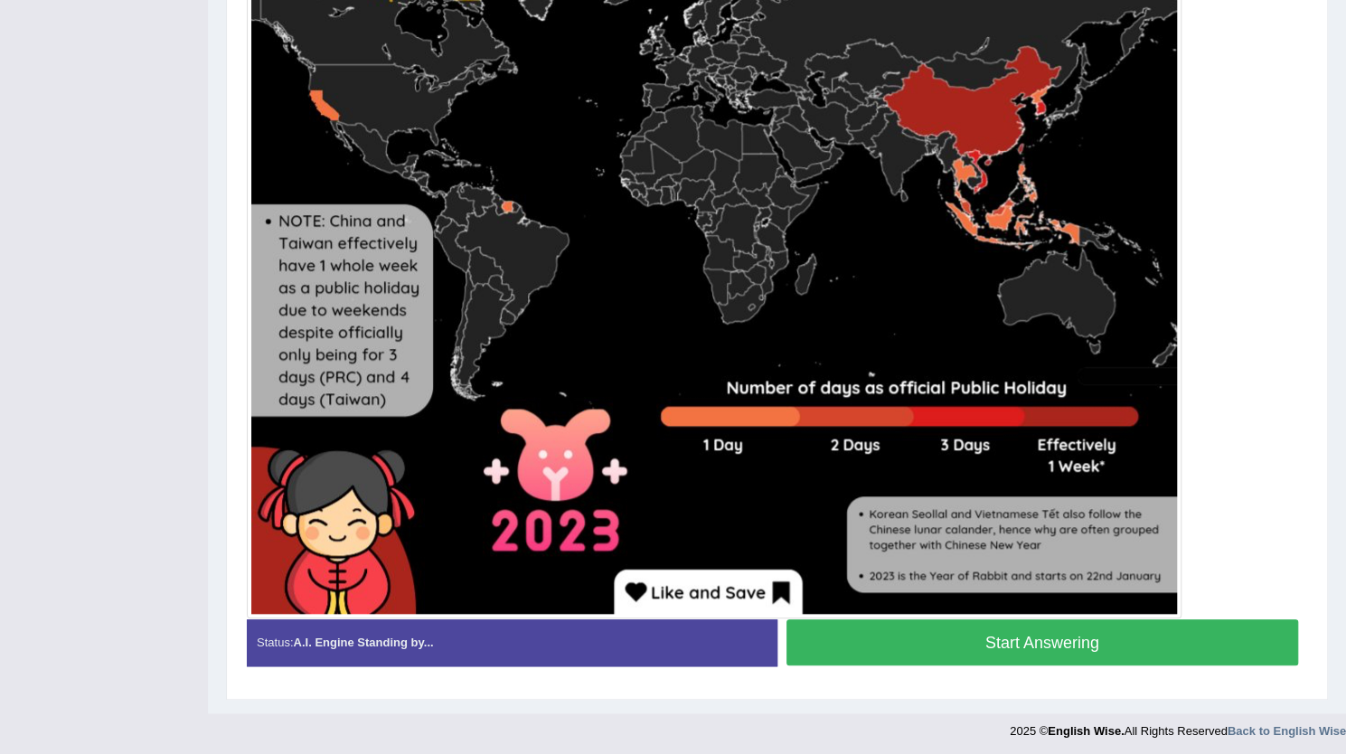
click at [937, 628] on button "Start Answering" at bounding box center [1043, 642] width 513 height 46
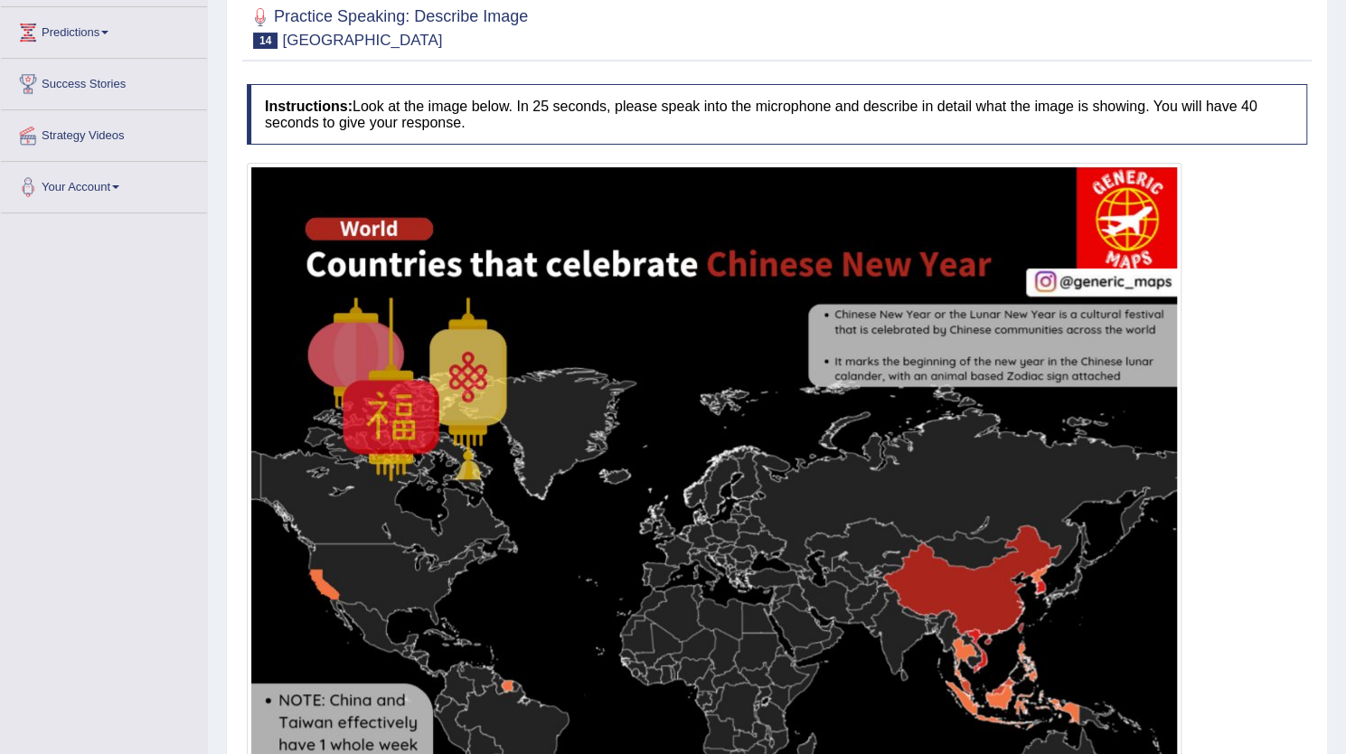
scroll to position [734, 0]
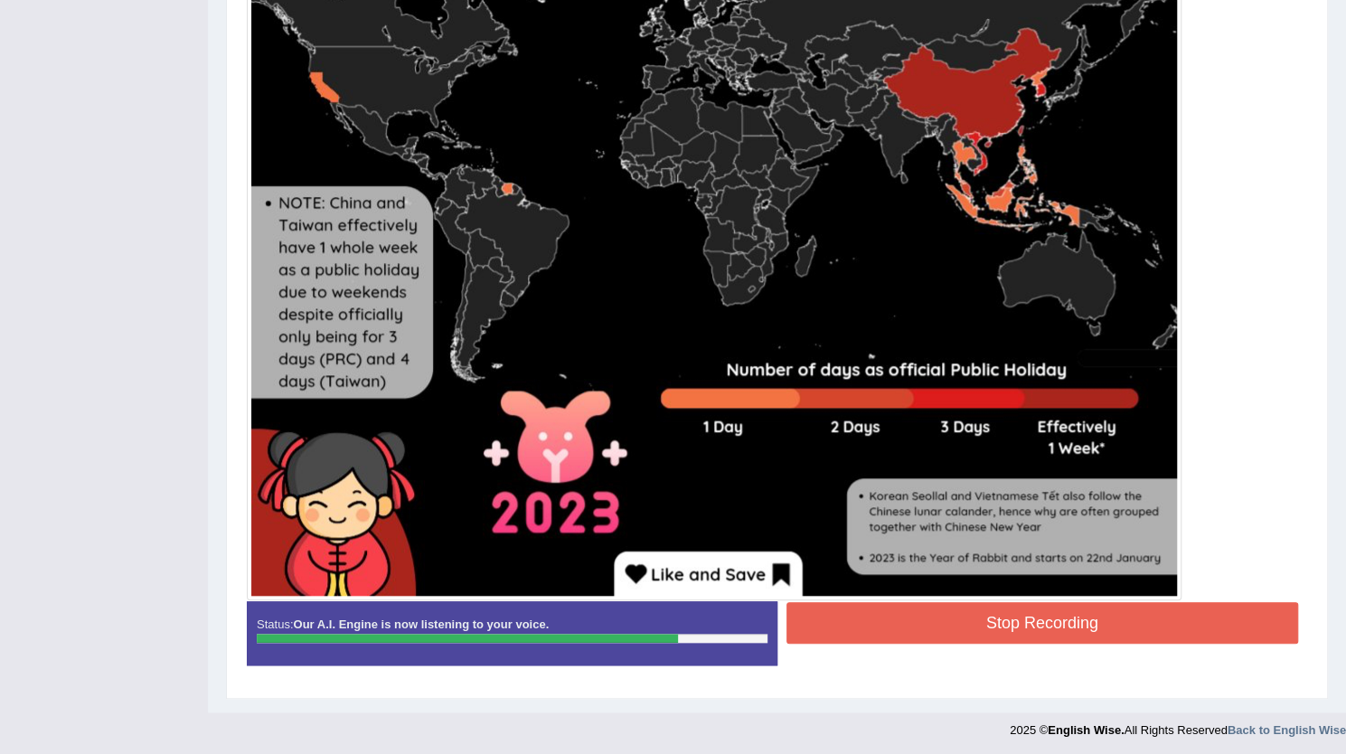
click at [949, 617] on button "Stop Recording" at bounding box center [1043, 623] width 513 height 42
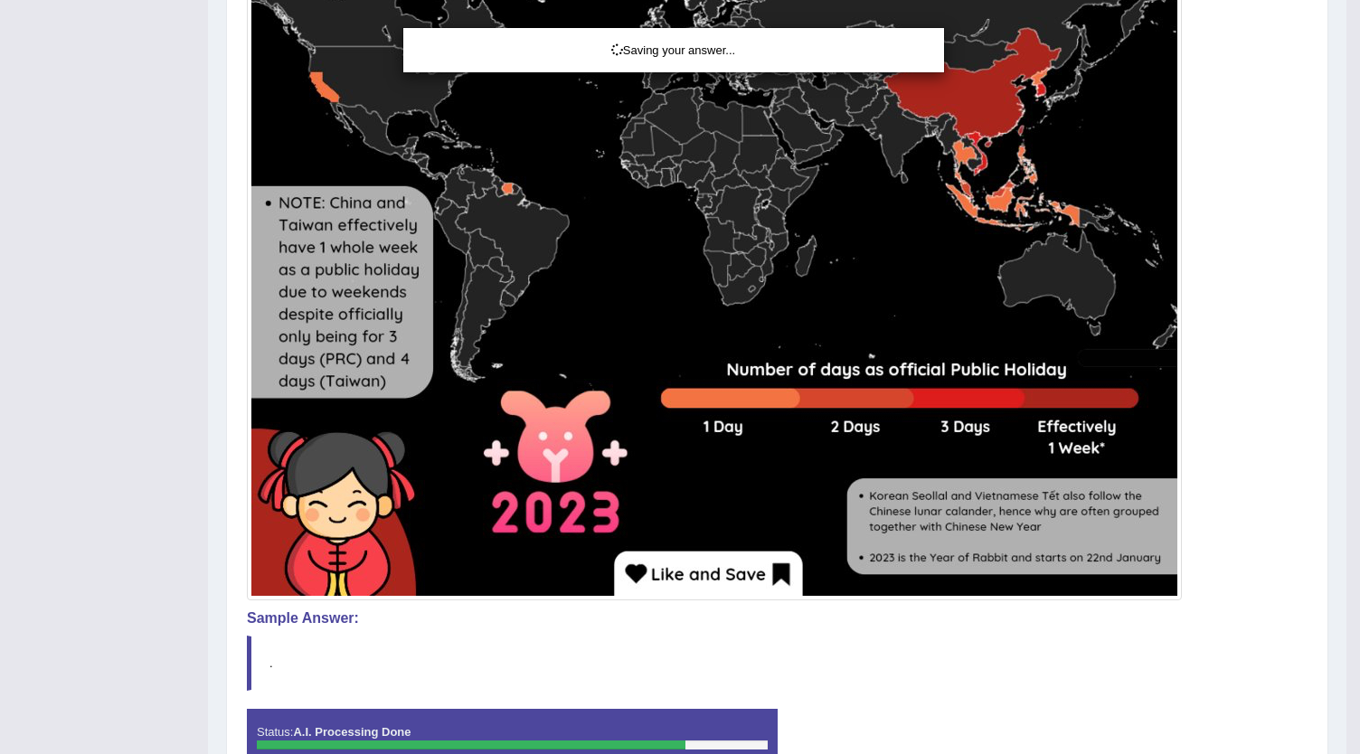
click at [1052, 381] on div "Saving your answer..." at bounding box center [680, 377] width 1360 height 754
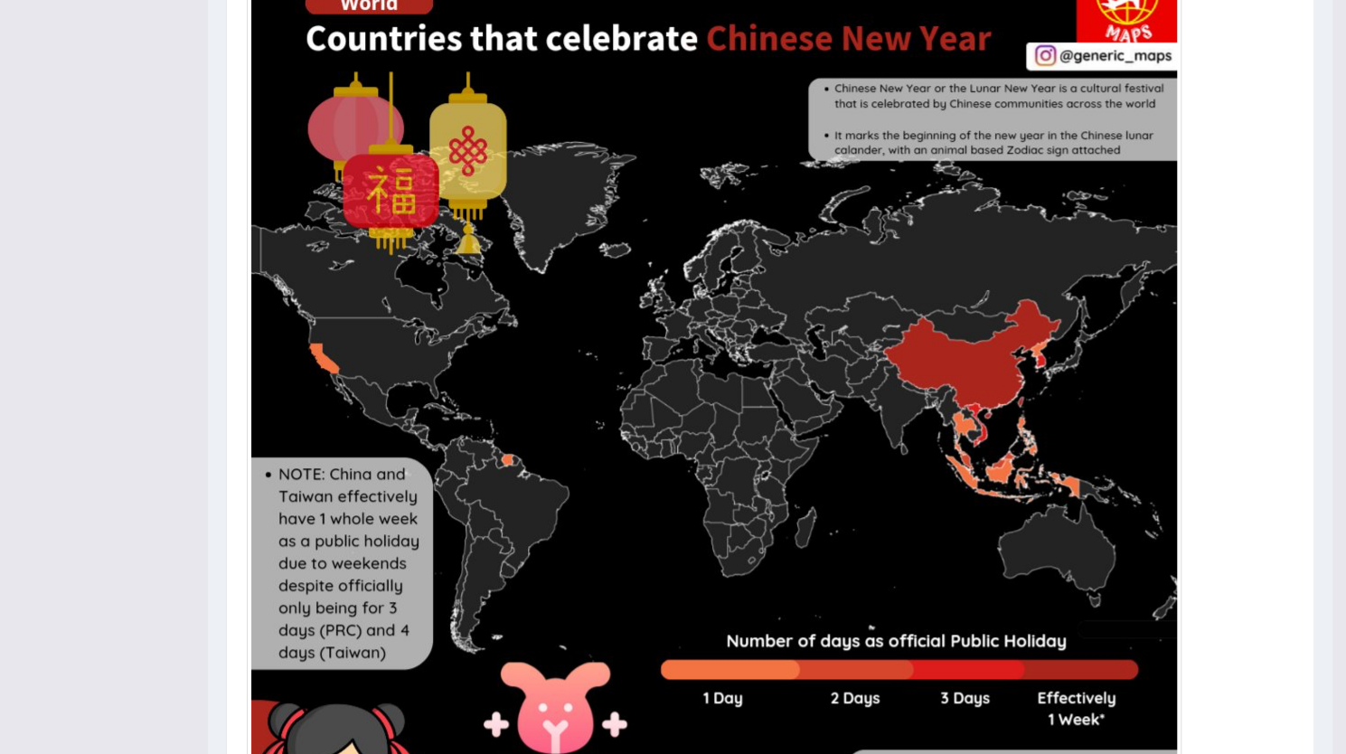
scroll to position [0, 0]
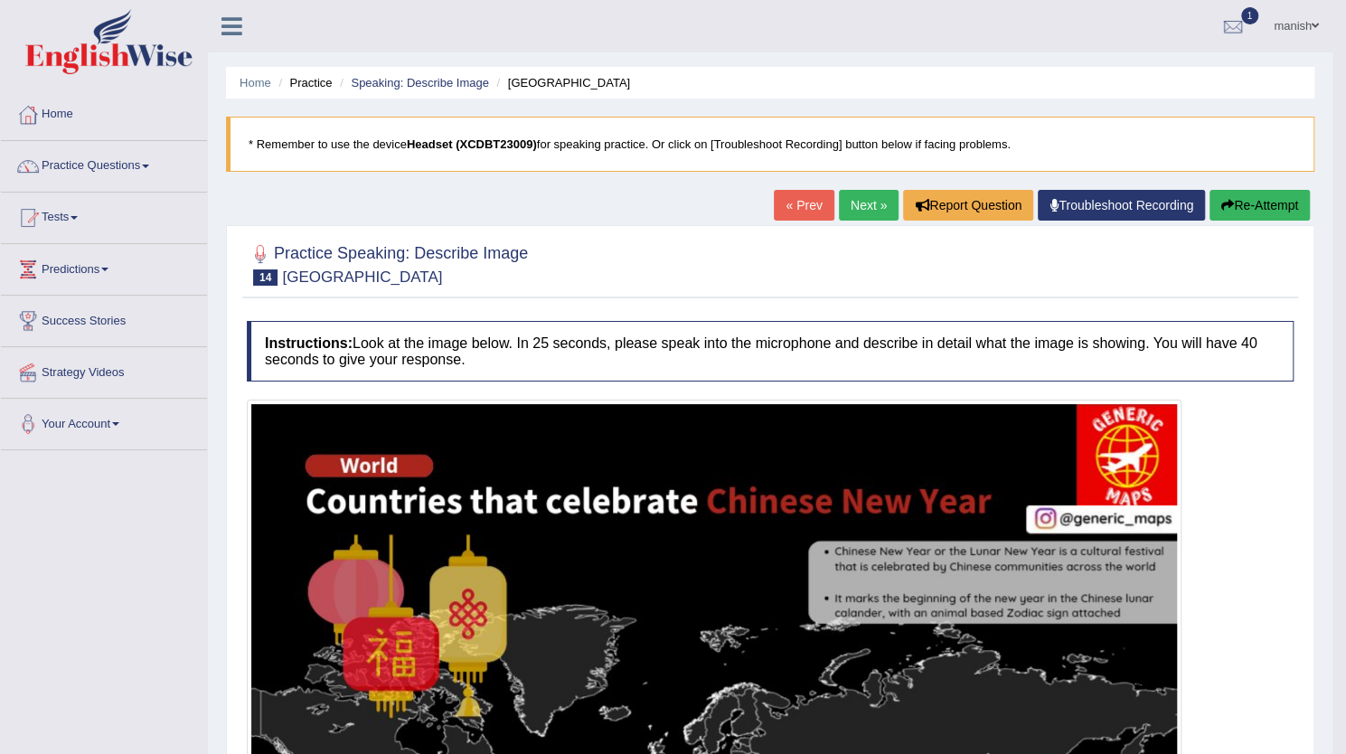
click at [122, 163] on link "Practice Questions" at bounding box center [104, 163] width 206 height 45
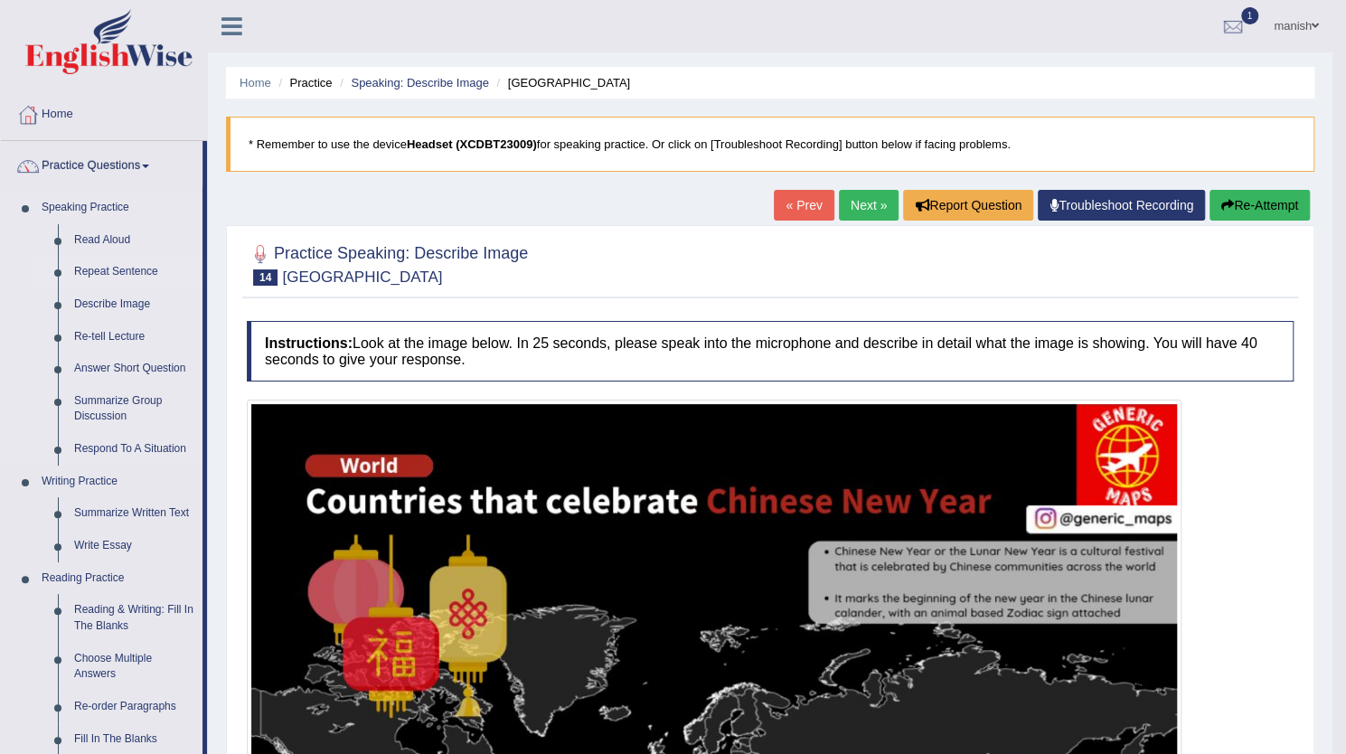
click at [116, 273] on link "Repeat Sentence" at bounding box center [134, 272] width 137 height 33
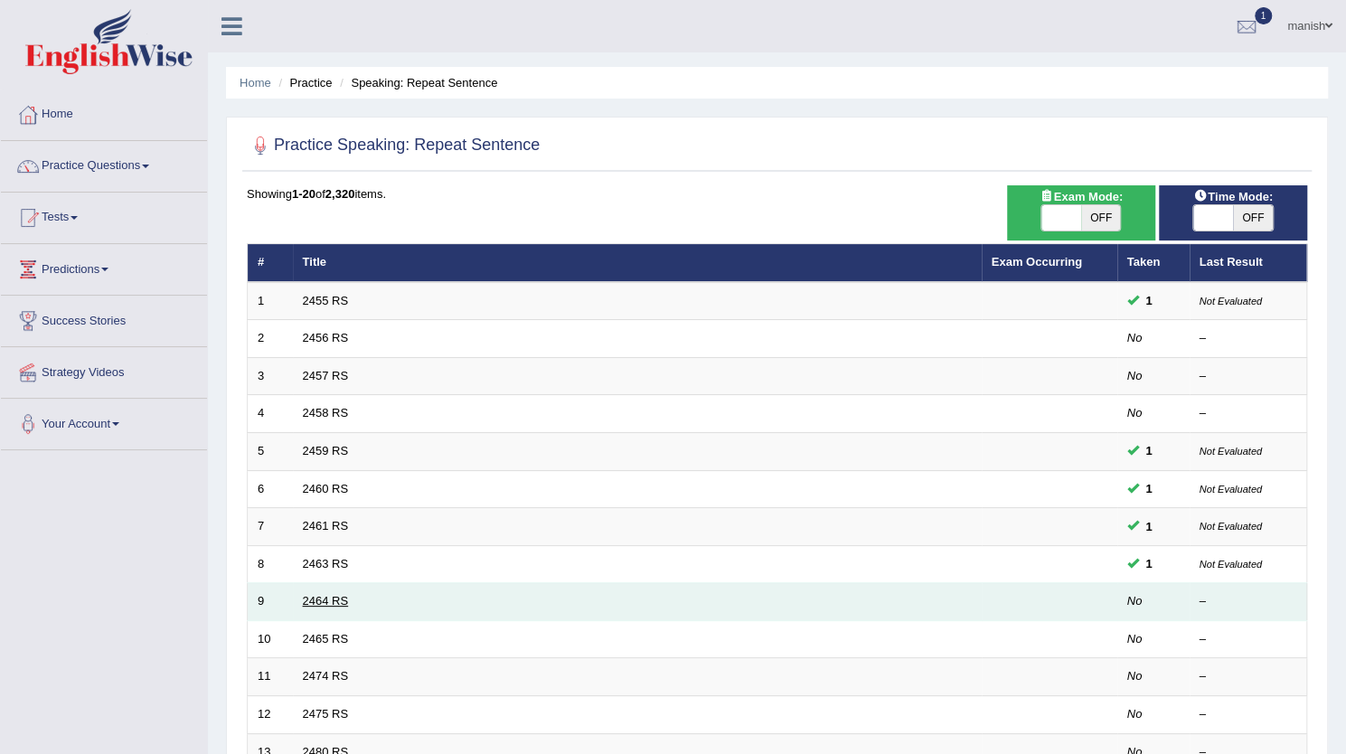
click at [318, 599] on link "2464 RS" at bounding box center [326, 601] width 46 height 14
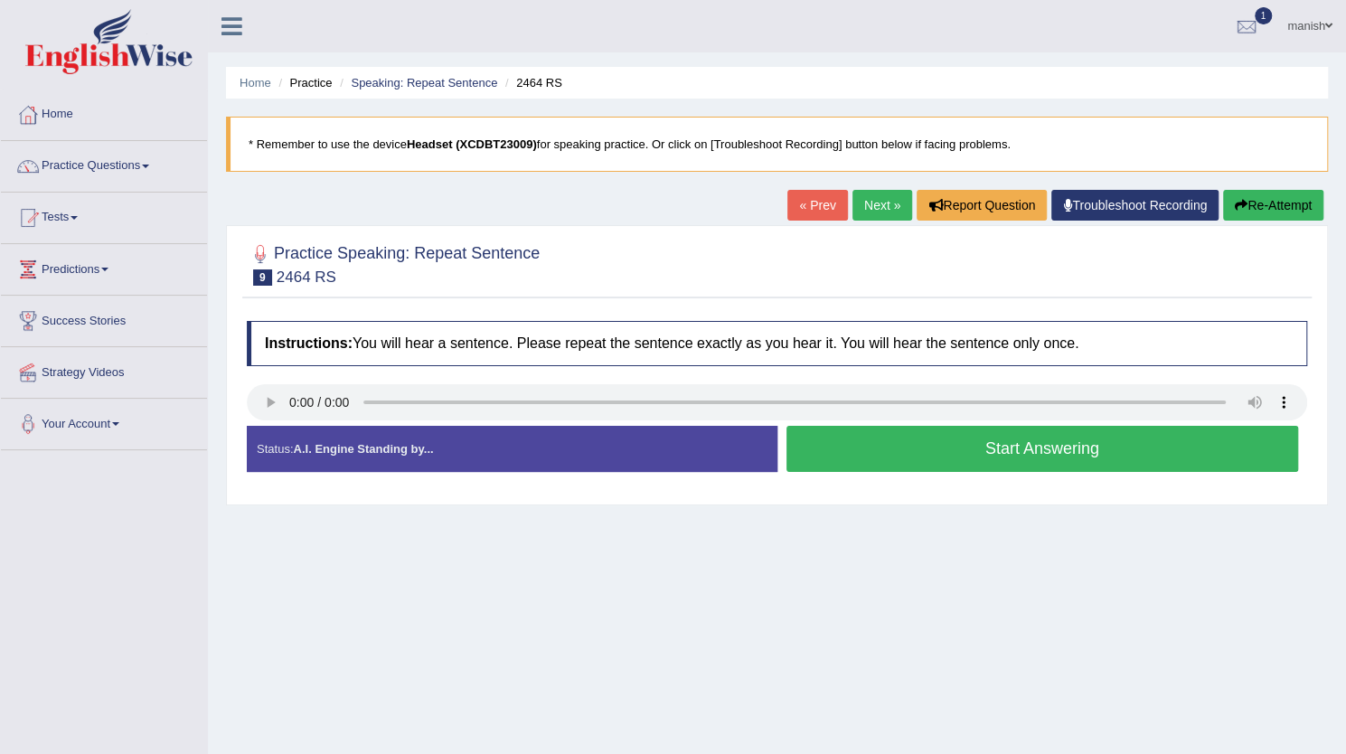
click at [935, 445] on button "Start Answering" at bounding box center [1043, 449] width 513 height 46
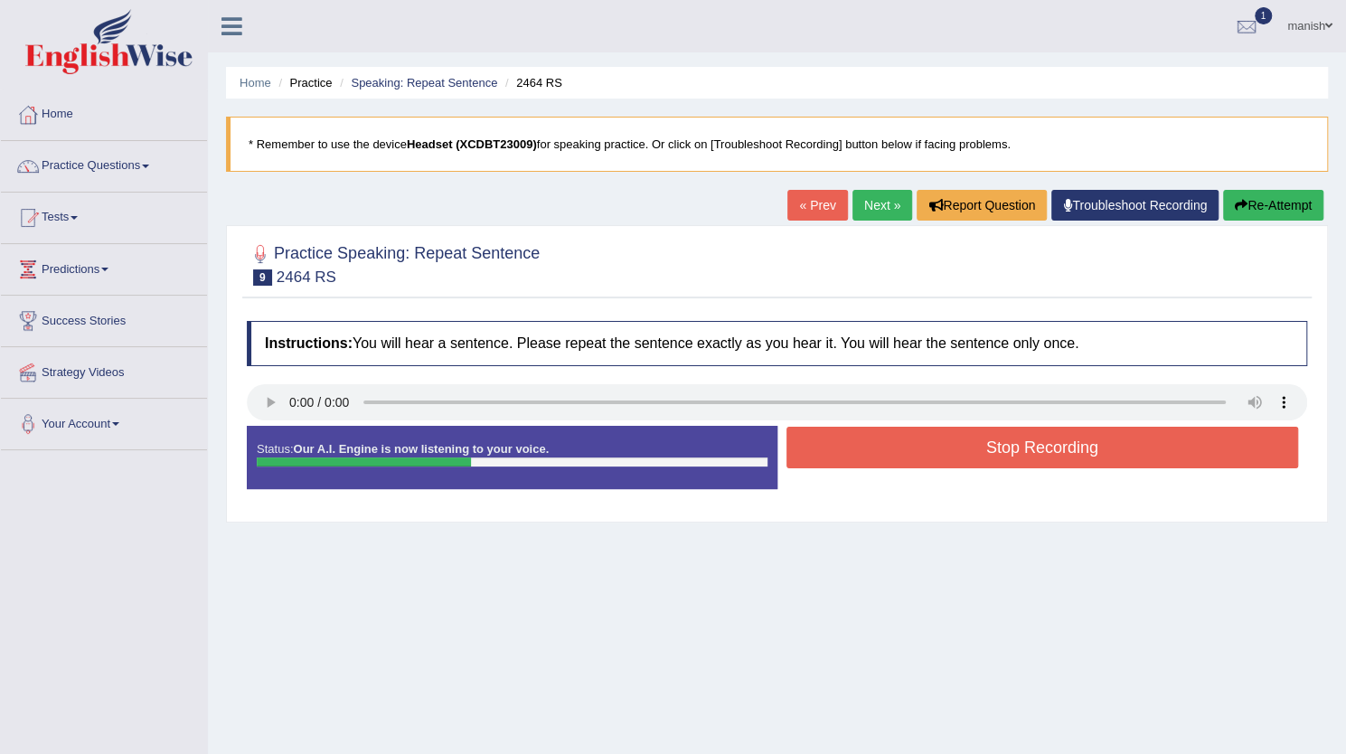
click at [935, 445] on button "Stop Recording" at bounding box center [1043, 448] width 513 height 42
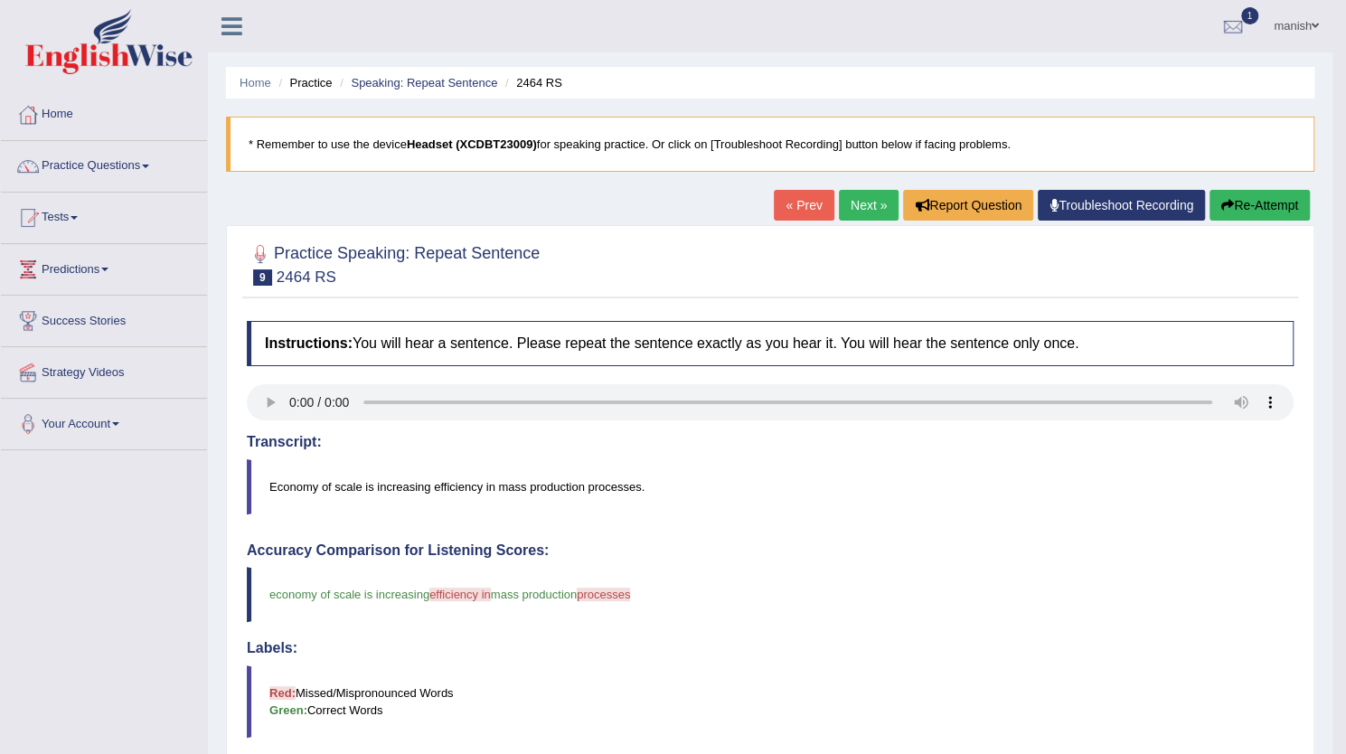
click at [844, 212] on link "Next »" at bounding box center [869, 205] width 60 height 31
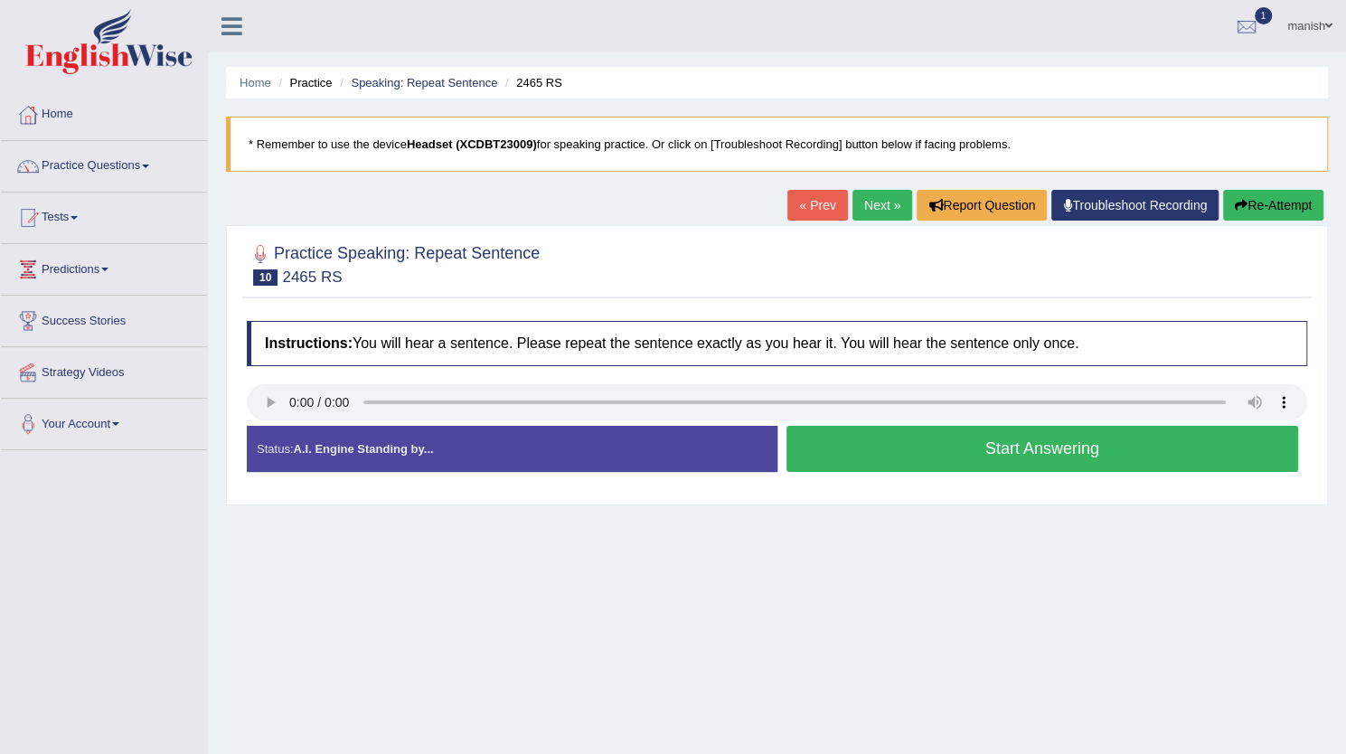
click at [938, 440] on button "Start Answering" at bounding box center [1043, 449] width 513 height 46
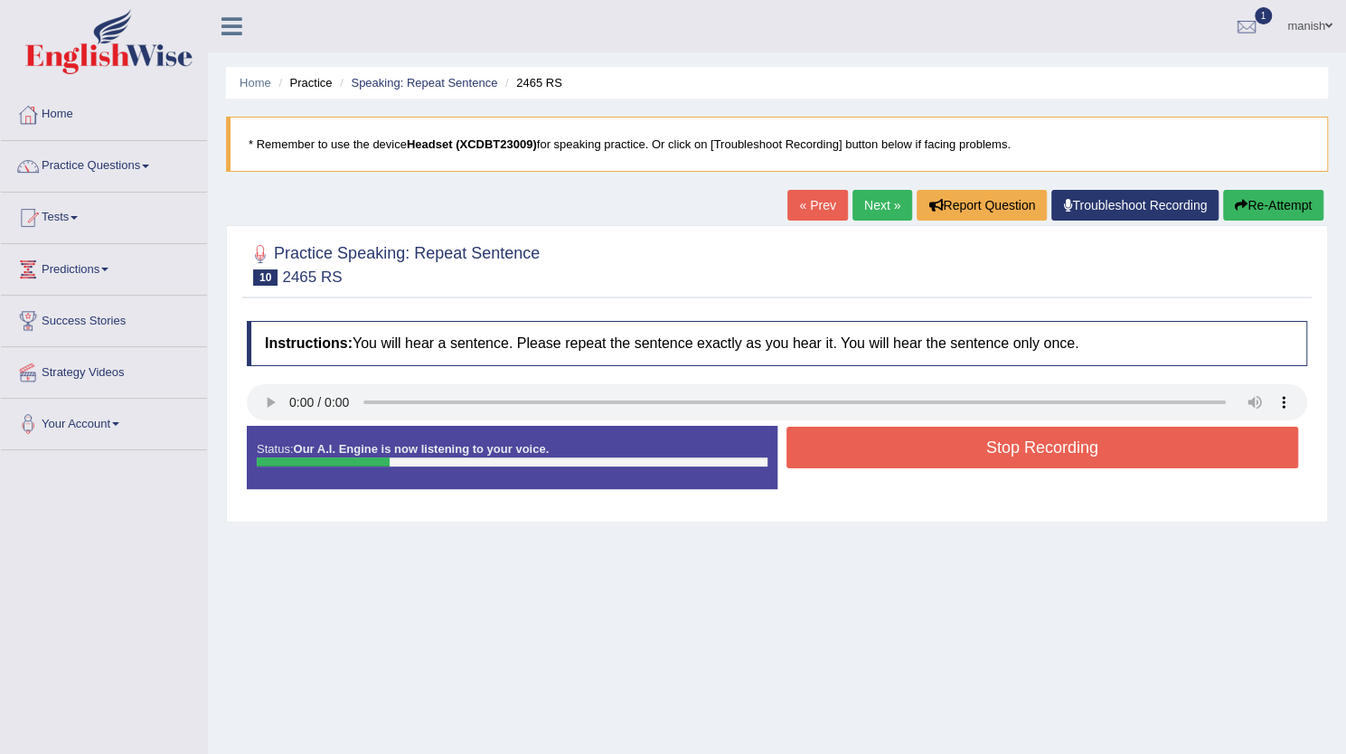
click at [938, 440] on button "Stop Recording" at bounding box center [1043, 448] width 513 height 42
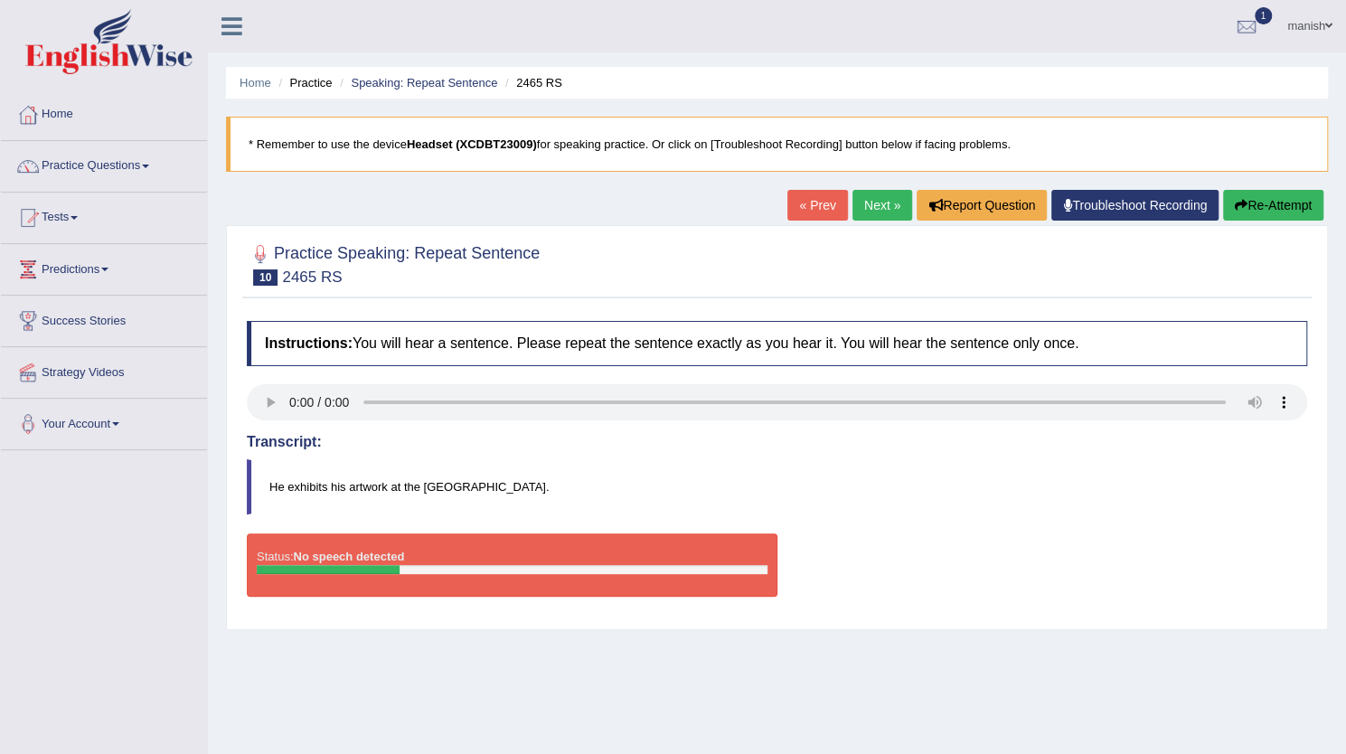
click at [864, 197] on link "Next »" at bounding box center [883, 205] width 60 height 31
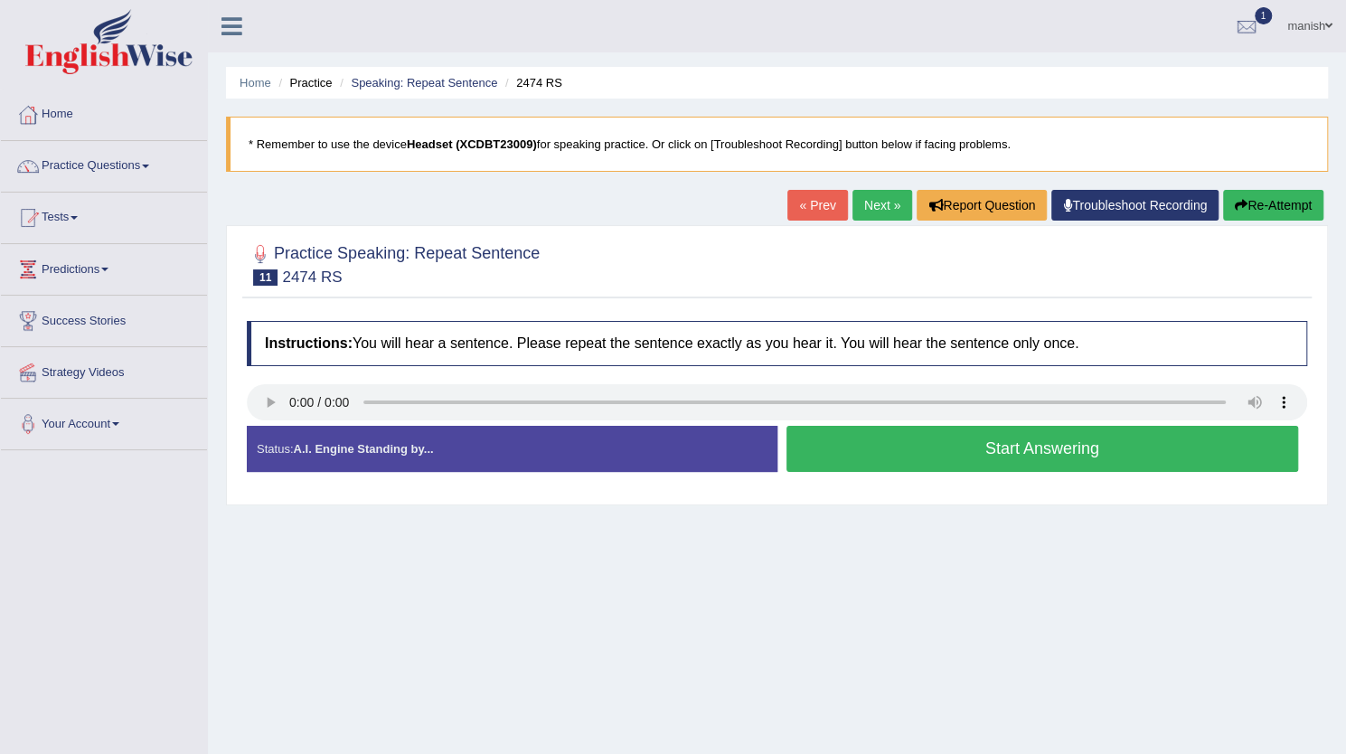
click at [938, 431] on button "Start Answering" at bounding box center [1043, 449] width 513 height 46
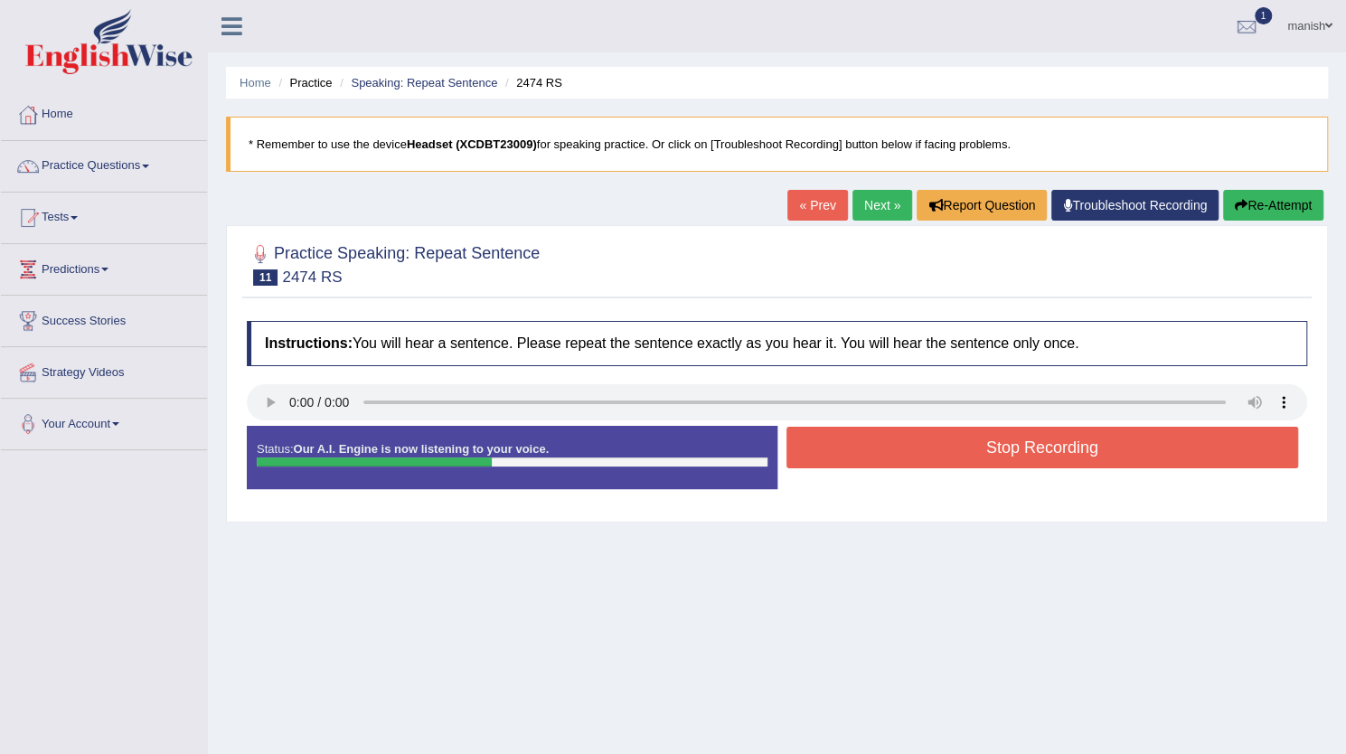
click at [944, 444] on button "Stop Recording" at bounding box center [1043, 448] width 513 height 42
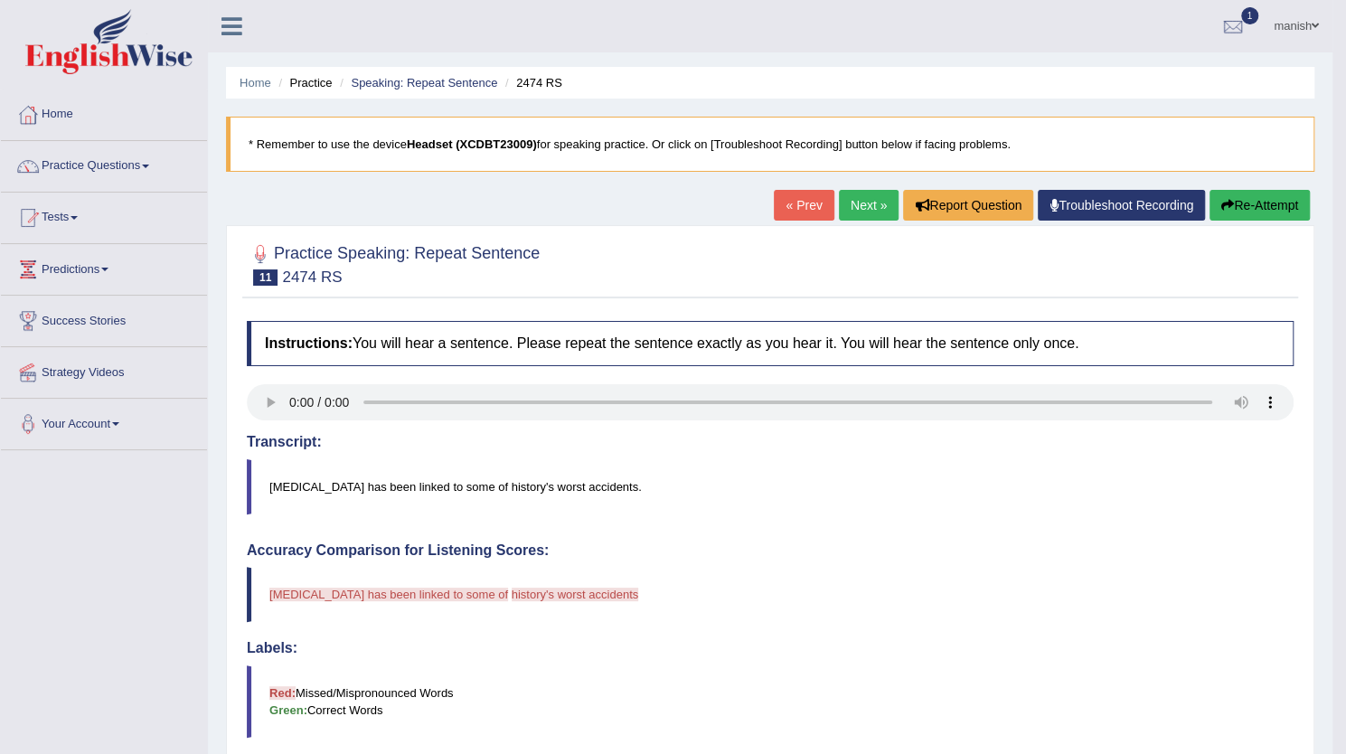
click at [877, 207] on link "Next »" at bounding box center [869, 205] width 60 height 31
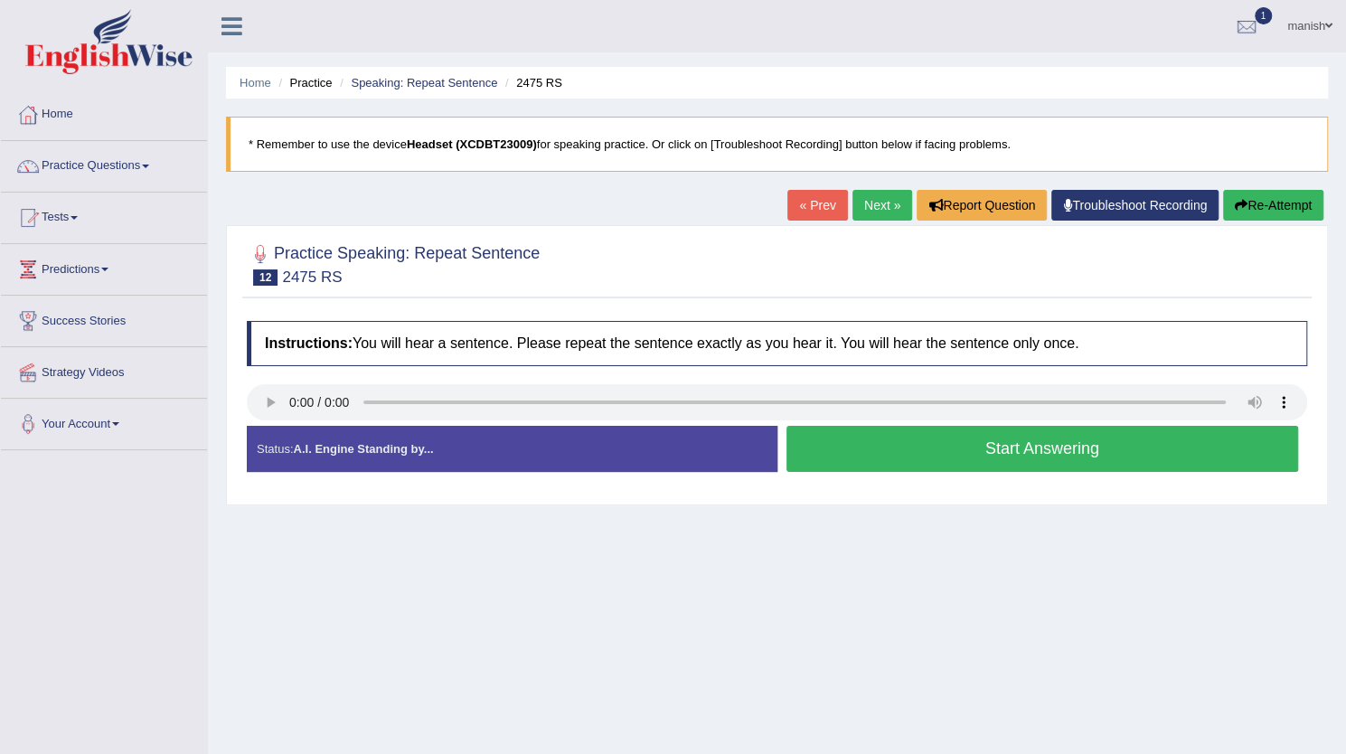
click at [859, 444] on button "Start Answering" at bounding box center [1043, 449] width 513 height 46
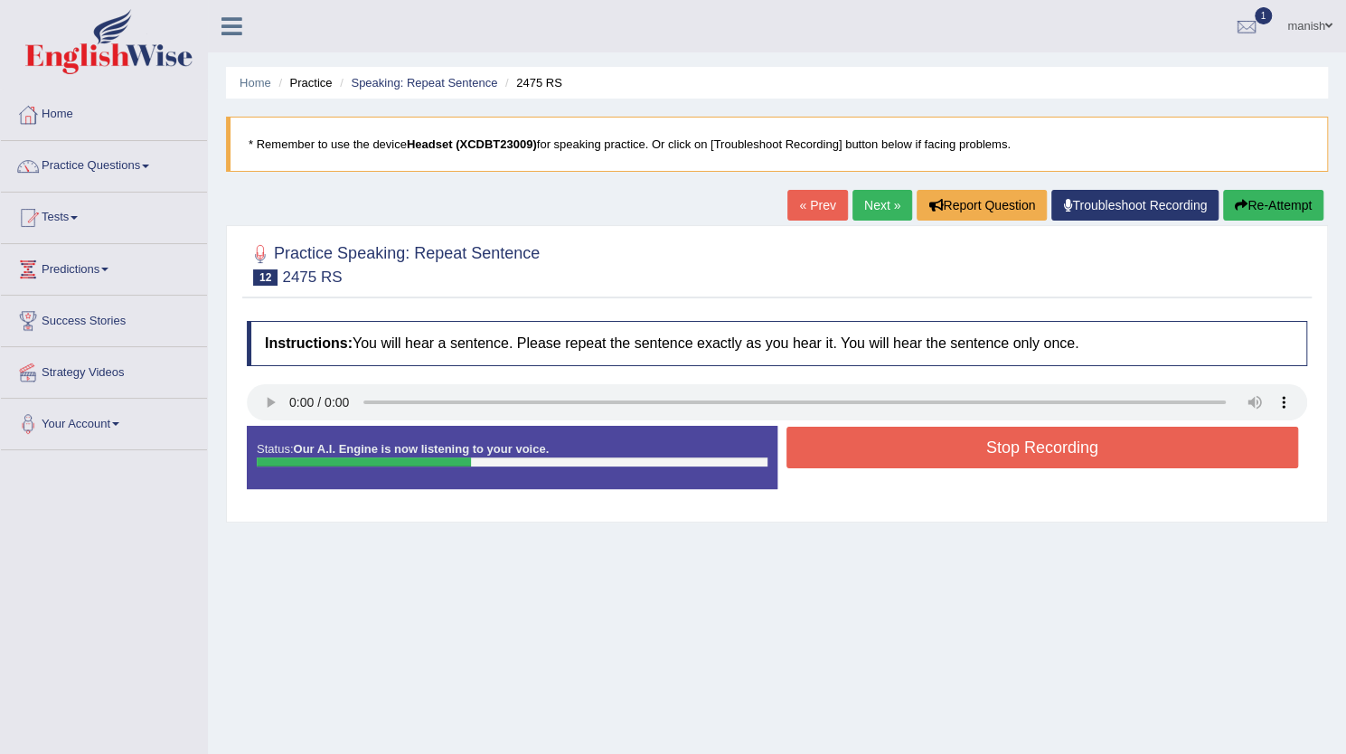
click at [859, 444] on button "Stop Recording" at bounding box center [1043, 448] width 513 height 42
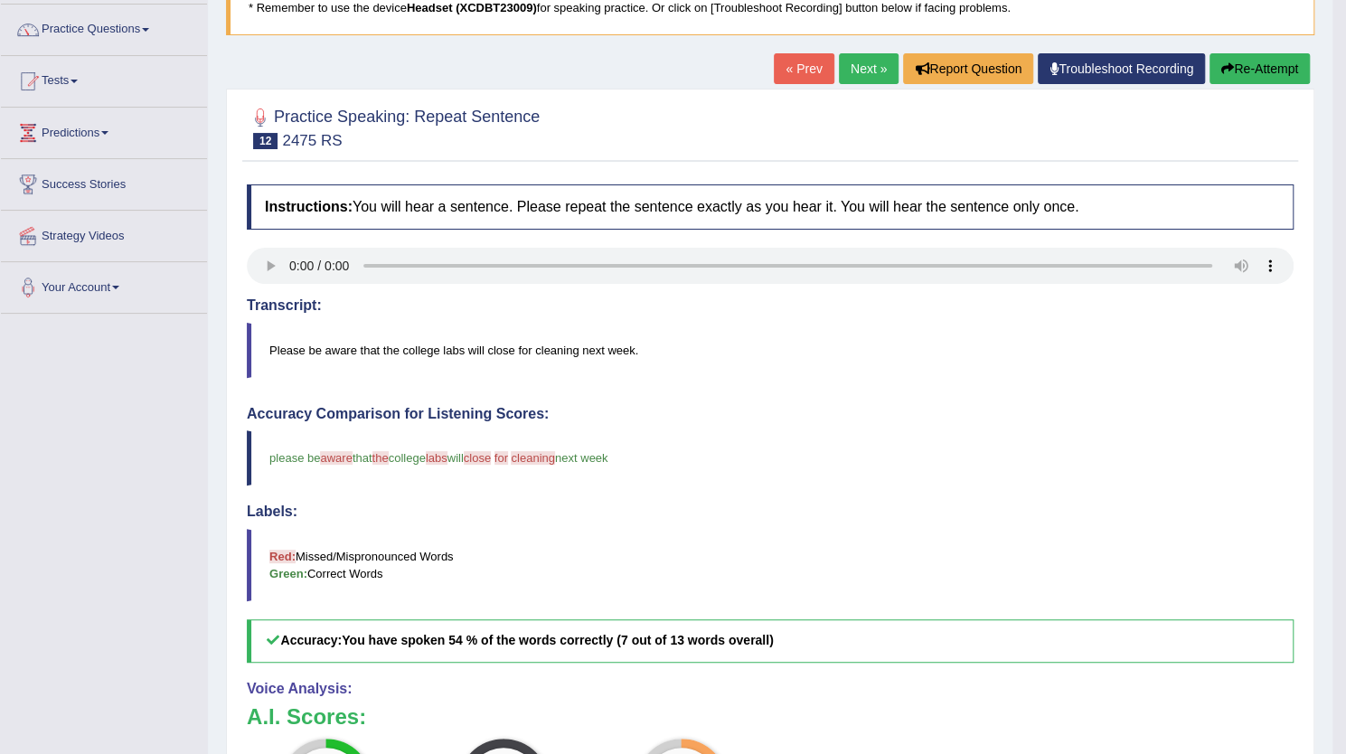
scroll to position [136, 0]
click at [869, 66] on link "Next »" at bounding box center [869, 69] width 60 height 31
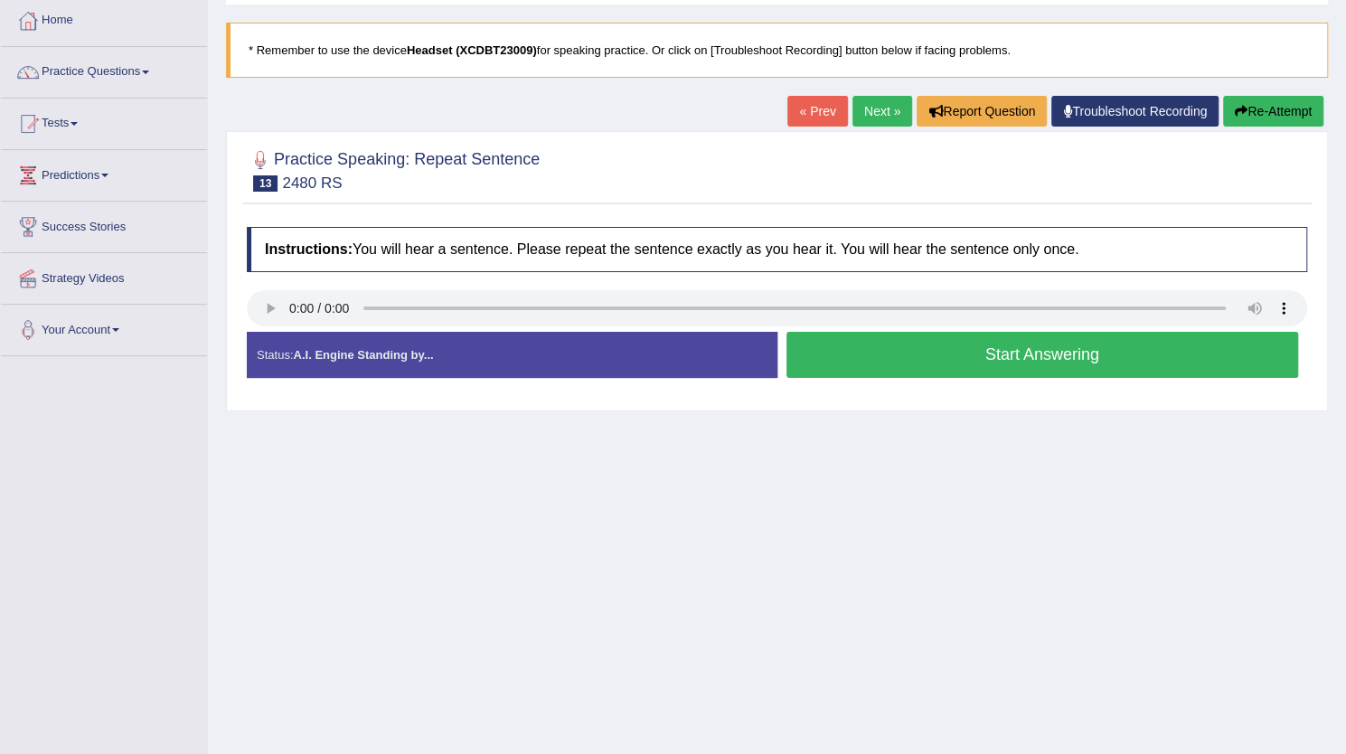
click at [906, 353] on button "Start Answering" at bounding box center [1043, 355] width 513 height 46
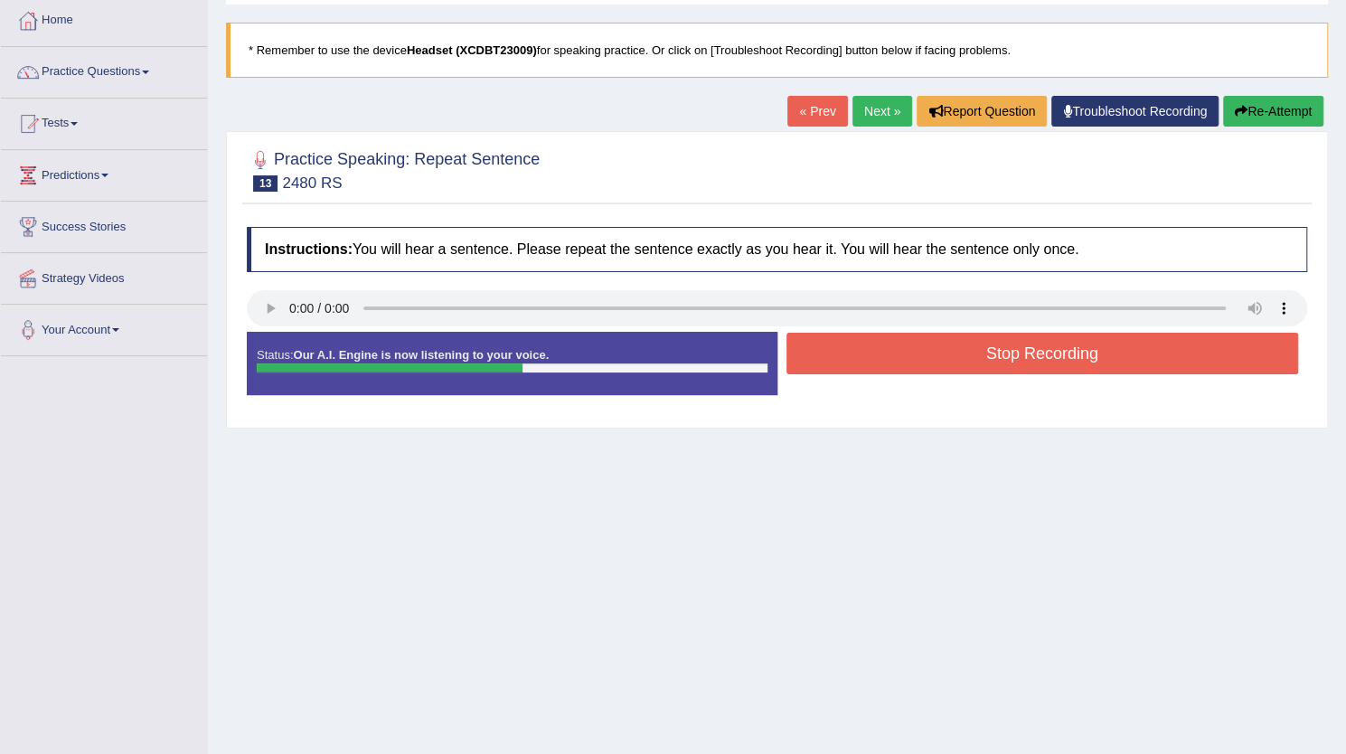
click at [906, 353] on button "Stop Recording" at bounding box center [1043, 354] width 513 height 42
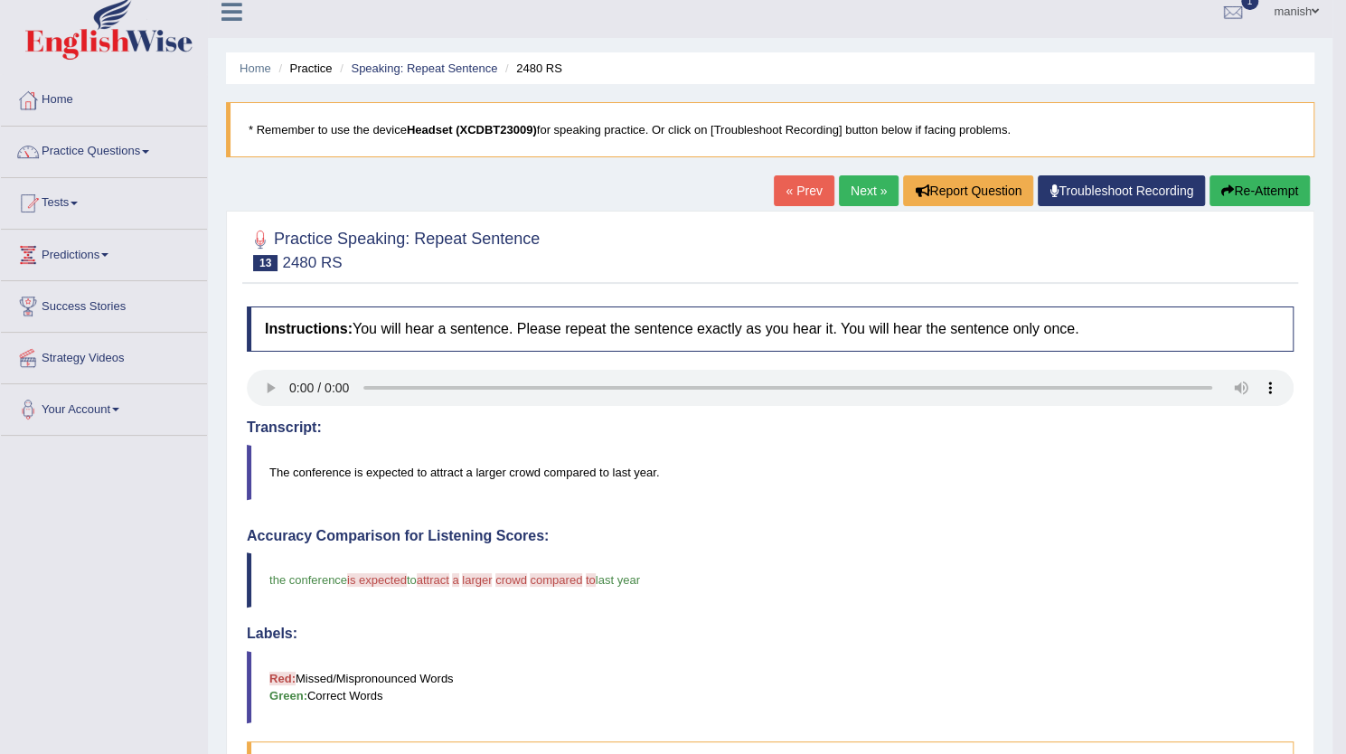
scroll to position [10, 0]
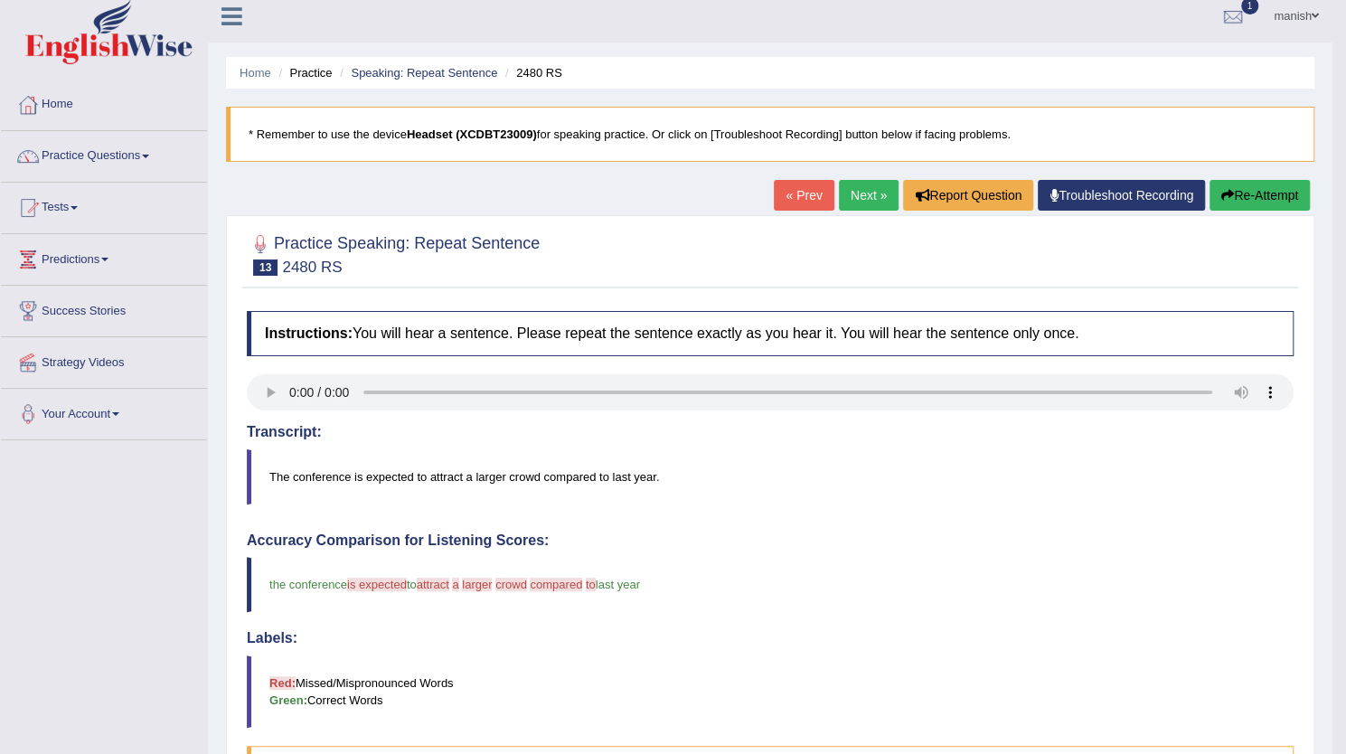
click at [857, 194] on link "Next »" at bounding box center [869, 195] width 60 height 31
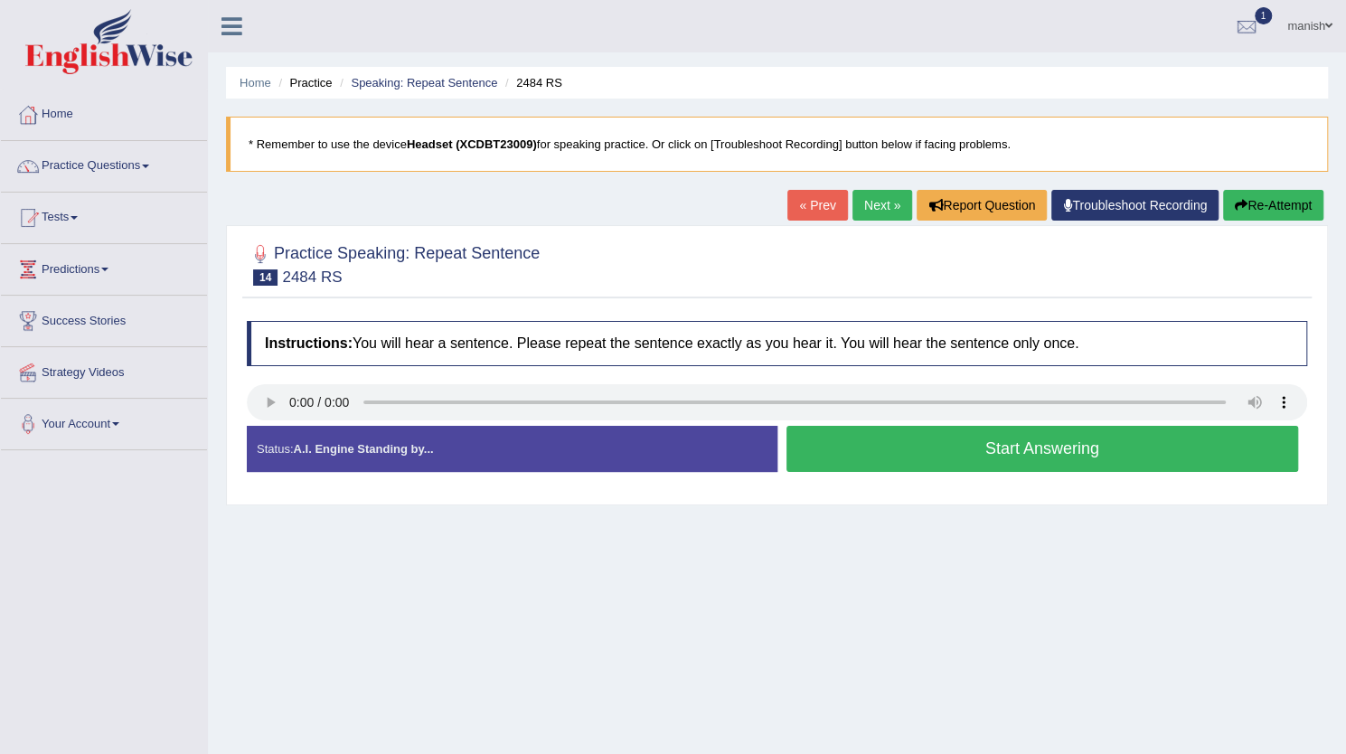
click at [966, 439] on button "Start Answering" at bounding box center [1043, 449] width 513 height 46
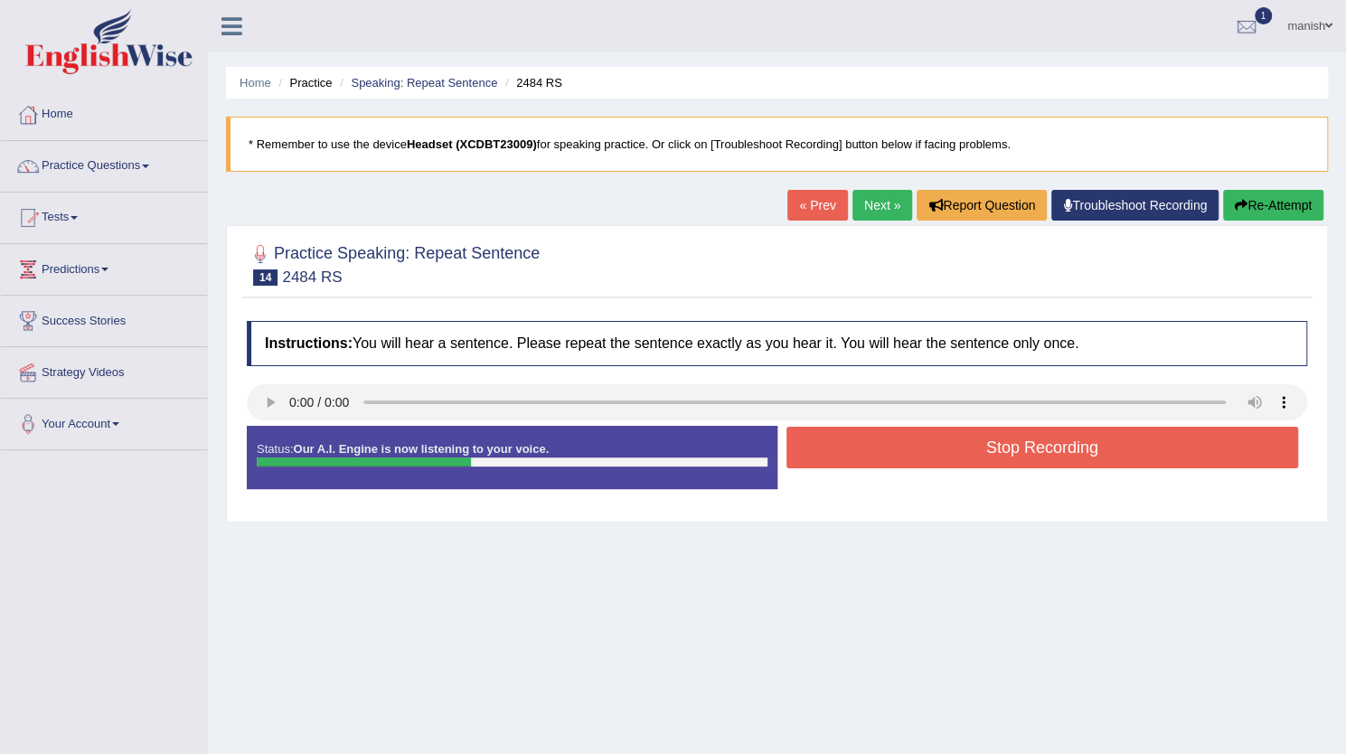
click at [966, 439] on button "Stop Recording" at bounding box center [1043, 448] width 513 height 42
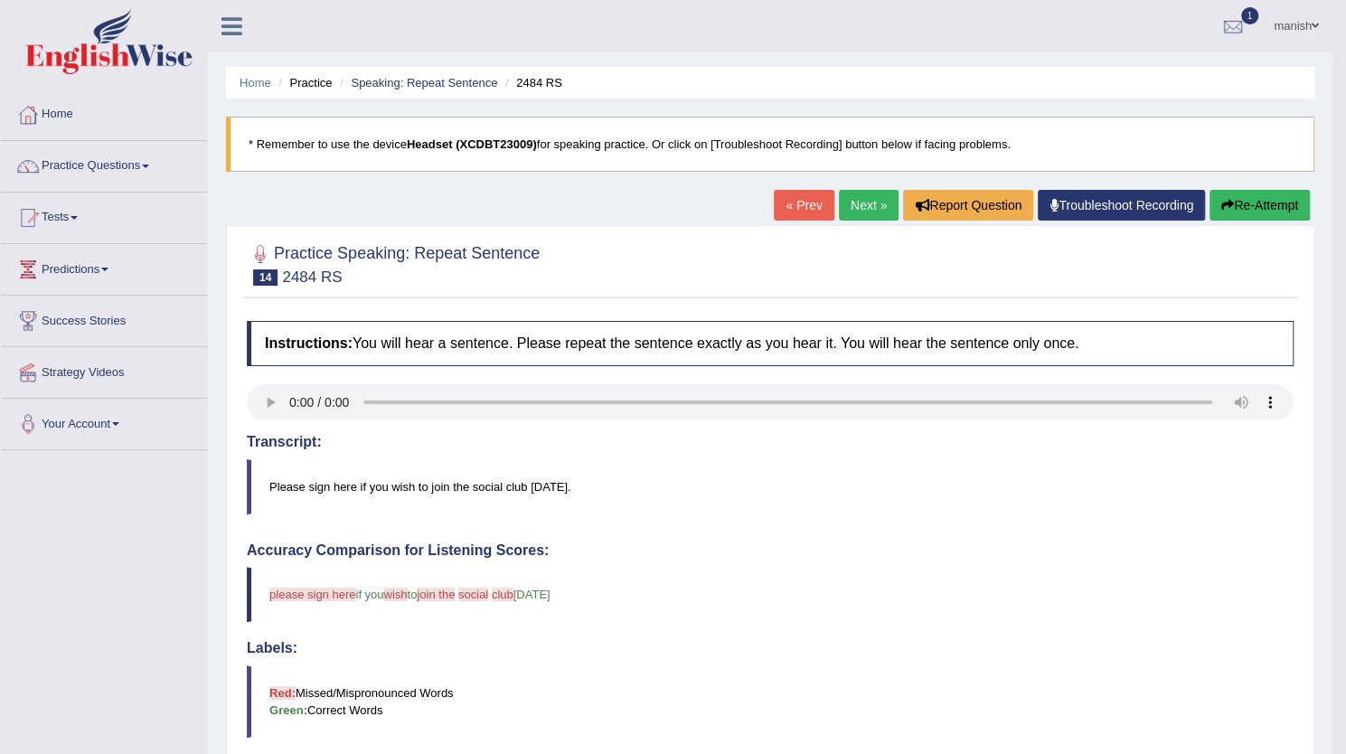
click at [861, 204] on link "Next »" at bounding box center [869, 205] width 60 height 31
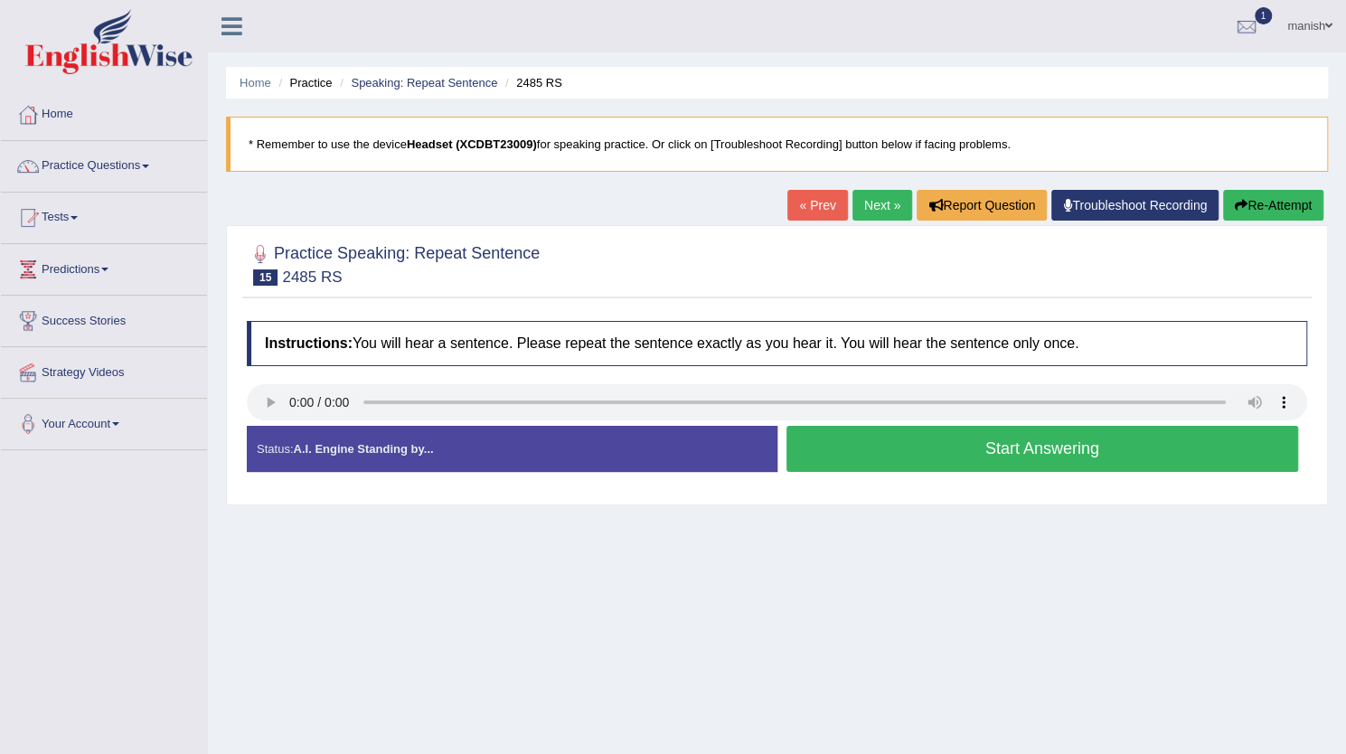
click at [875, 451] on button "Start Answering" at bounding box center [1043, 449] width 513 height 46
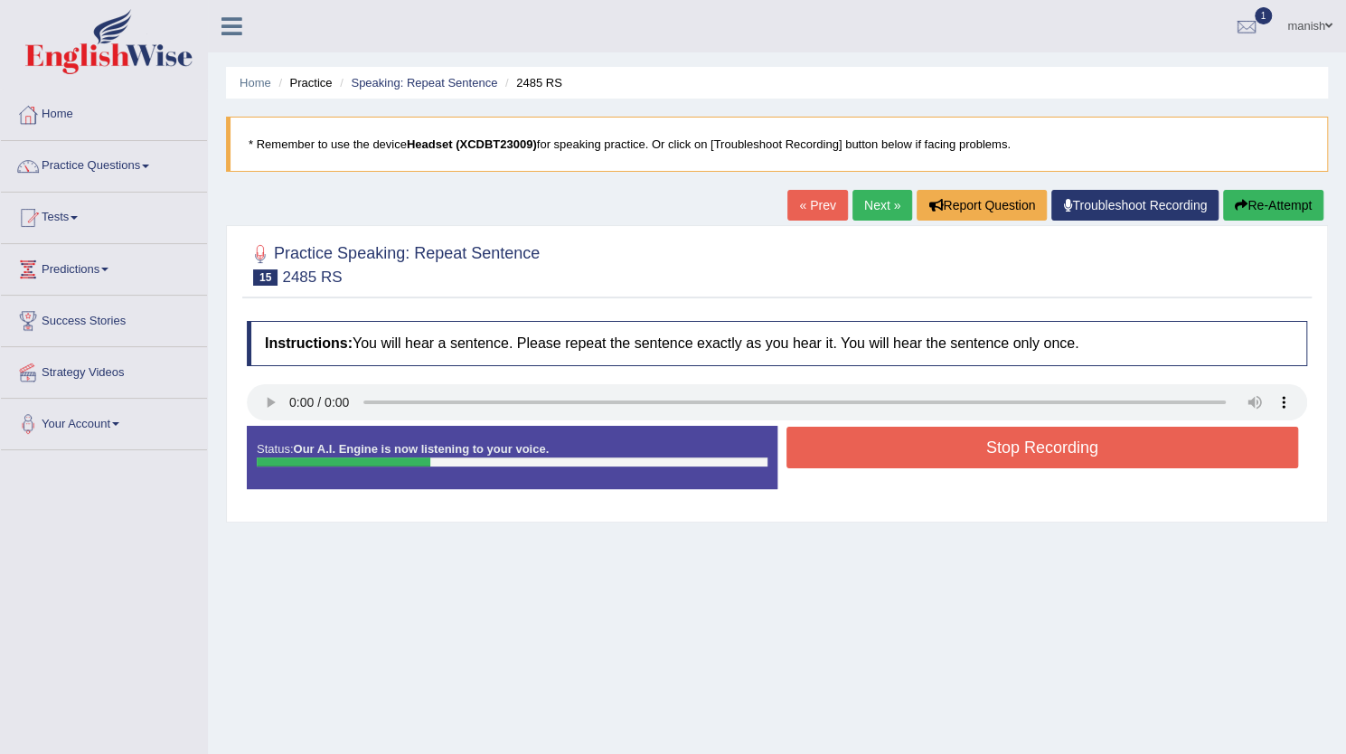
click at [875, 451] on button "Stop Recording" at bounding box center [1043, 448] width 513 height 42
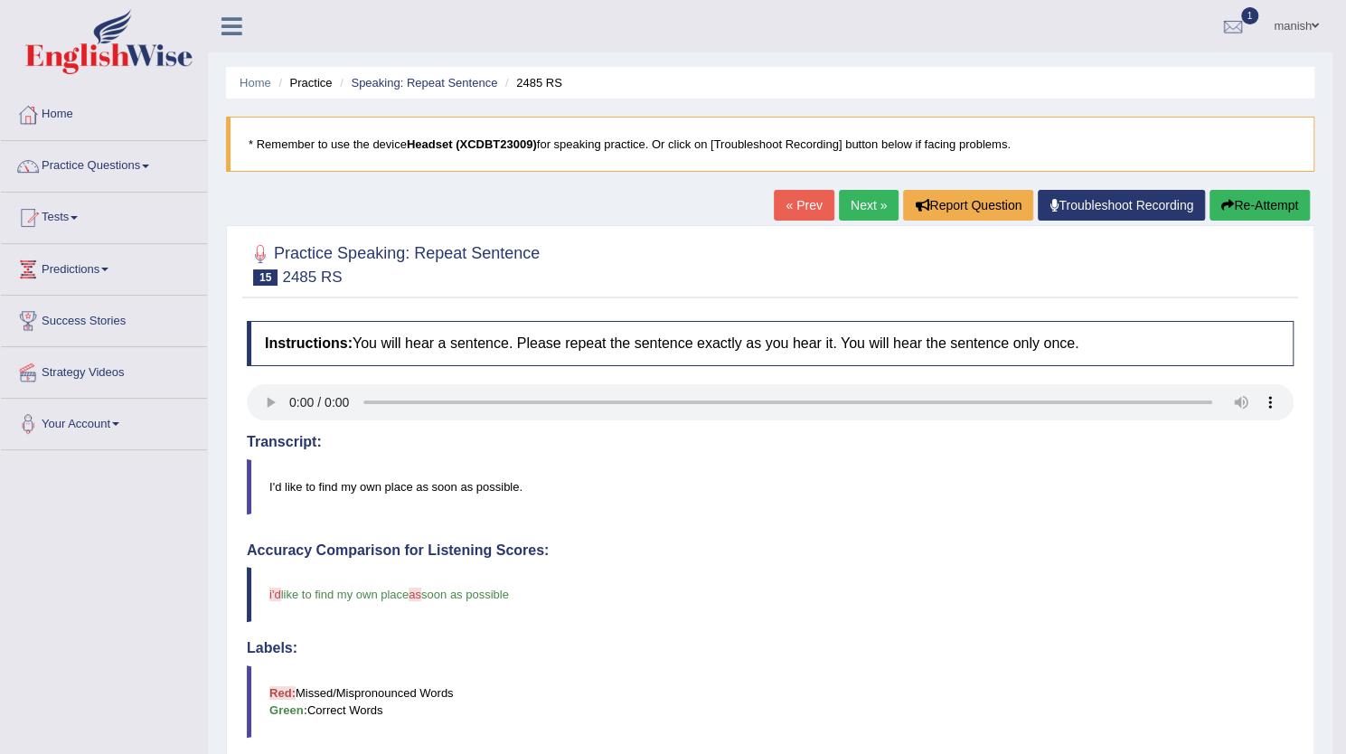
click at [848, 202] on link "Next »" at bounding box center [869, 205] width 60 height 31
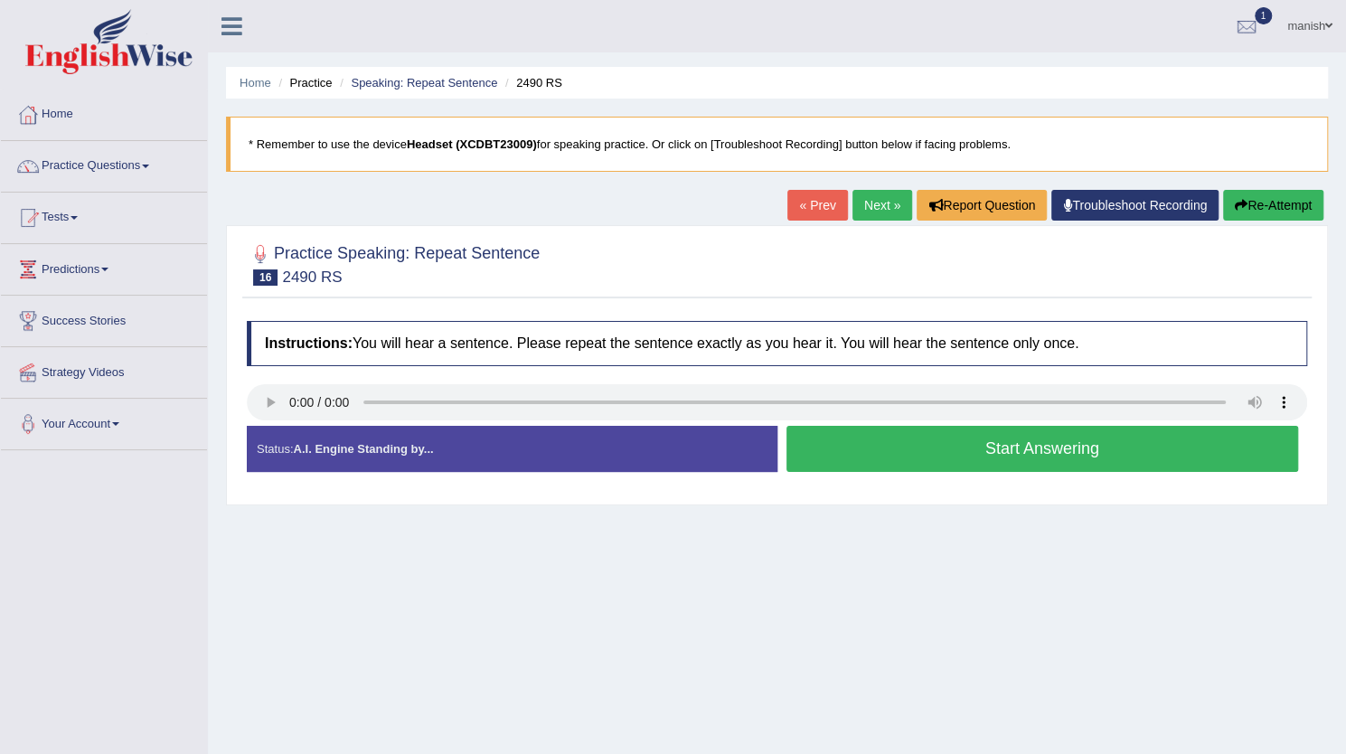
click at [917, 441] on button "Start Answering" at bounding box center [1043, 449] width 513 height 46
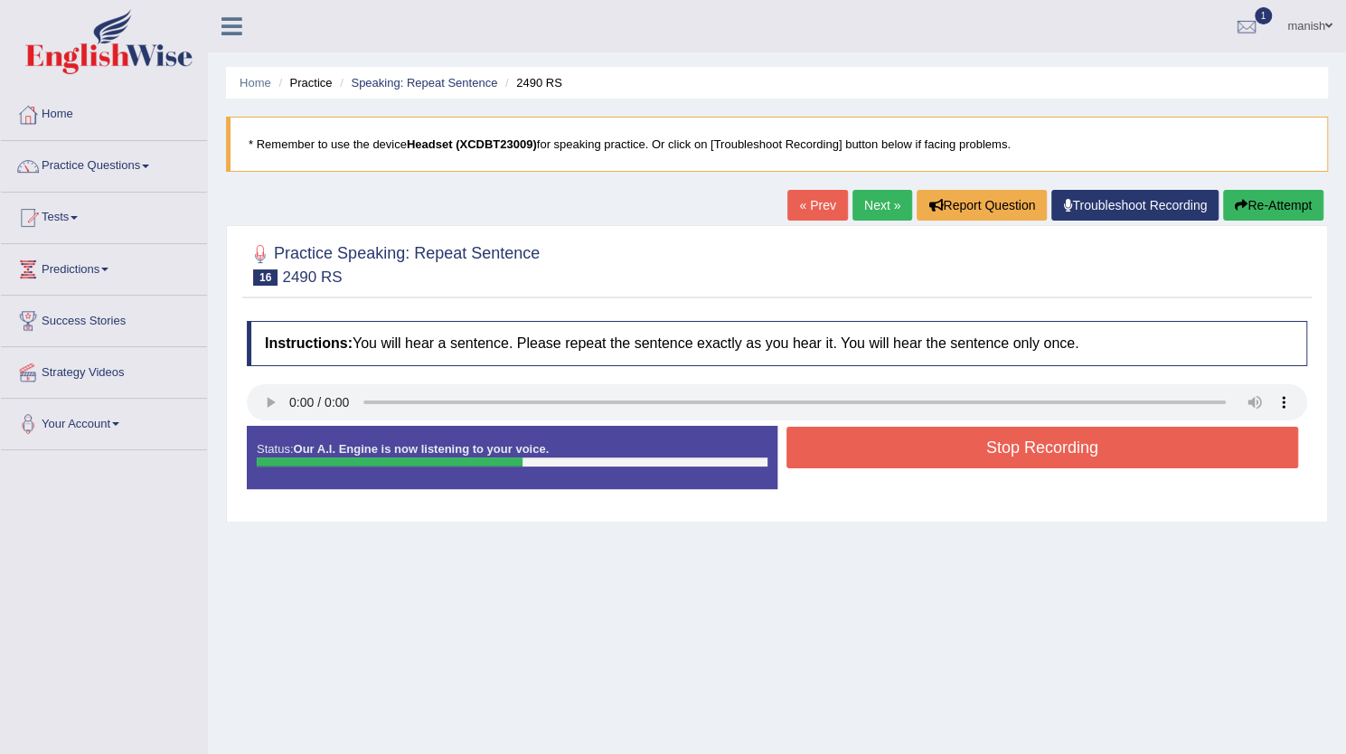
click at [917, 441] on button "Stop Recording" at bounding box center [1043, 448] width 513 height 42
click at [917, 441] on div "Instructions: You will hear a sentence. Please repeat the sentence exactly as y…" at bounding box center [777, 412] width 1070 height 201
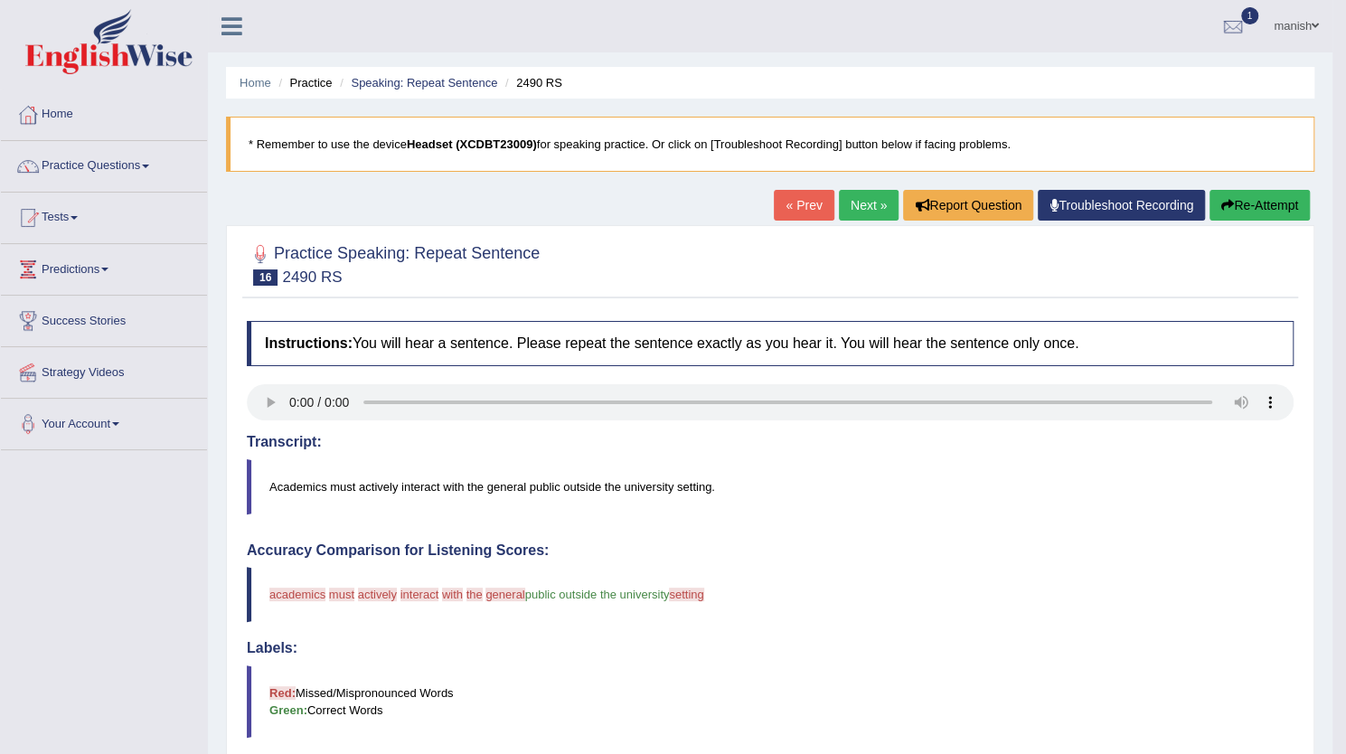
click at [863, 199] on link "Next »" at bounding box center [869, 205] width 60 height 31
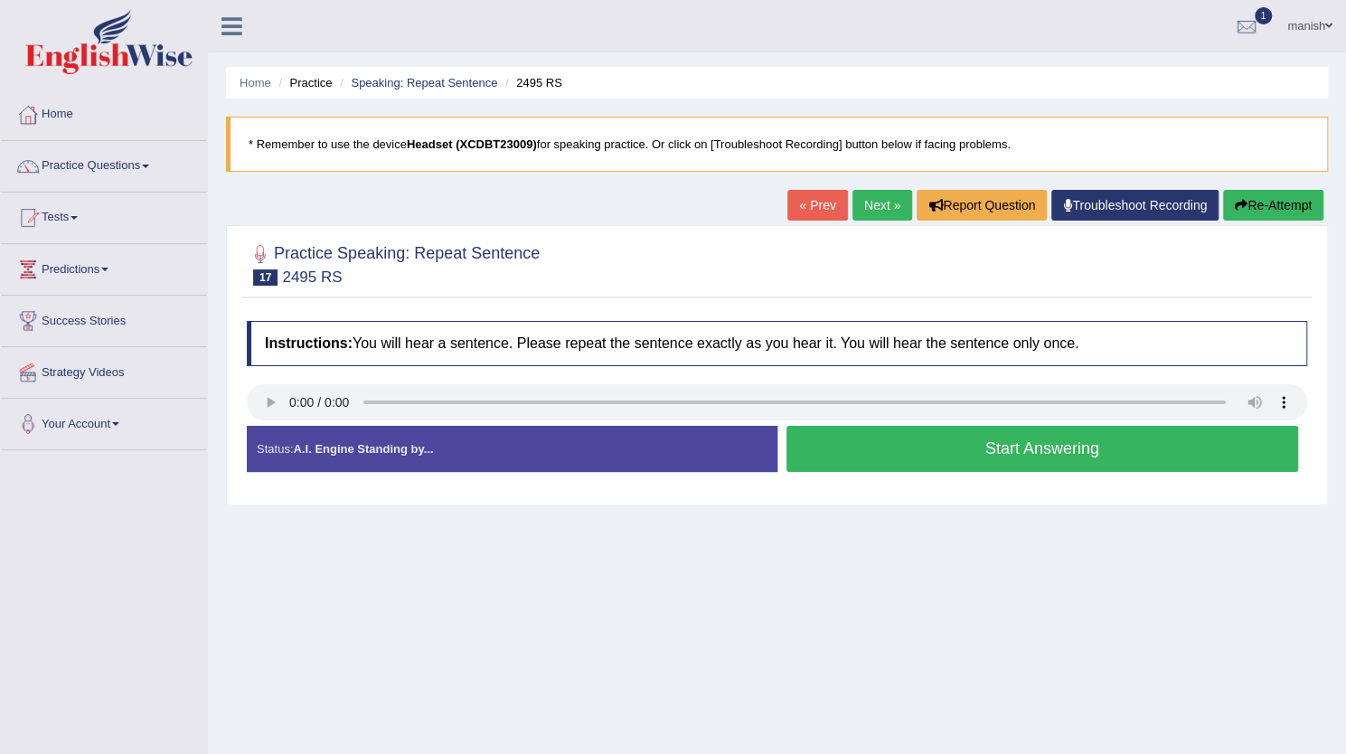
click at [952, 432] on button "Start Answering" at bounding box center [1043, 449] width 513 height 46
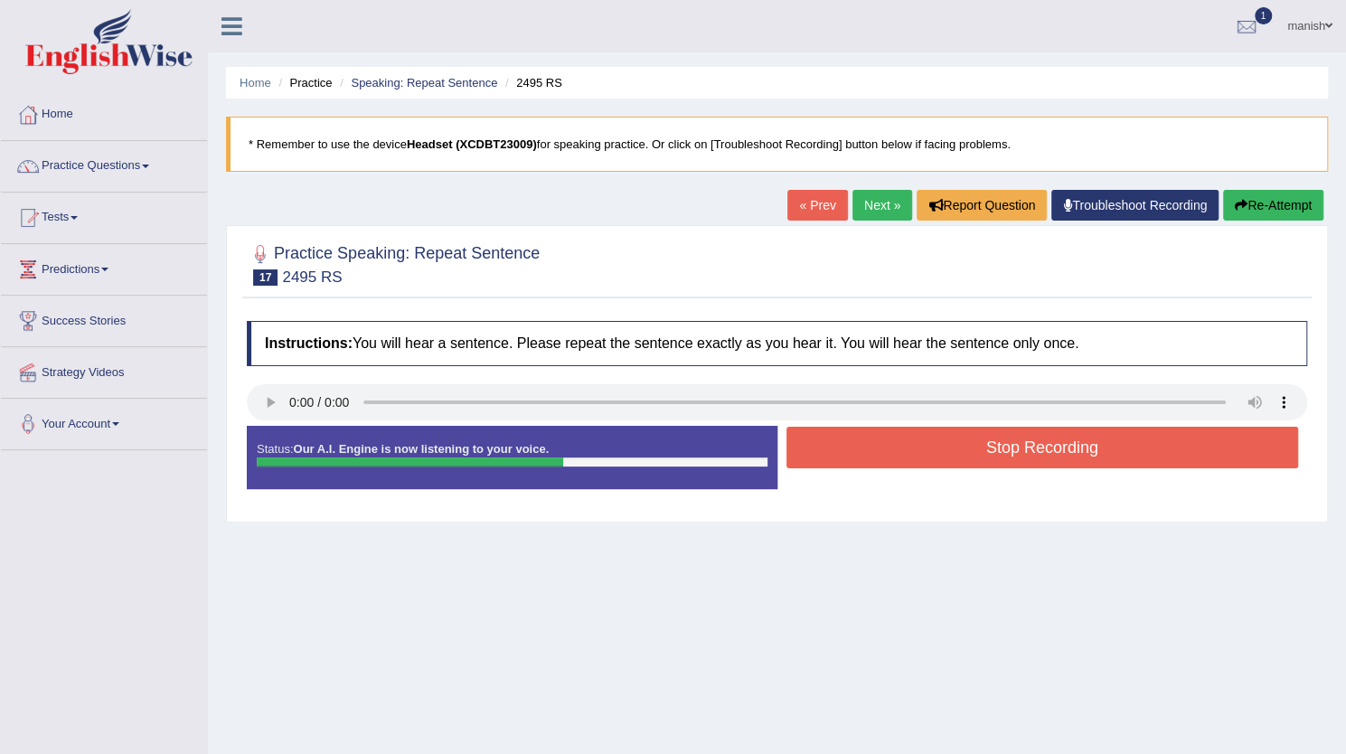
click at [1036, 451] on button "Stop Recording" at bounding box center [1043, 448] width 513 height 42
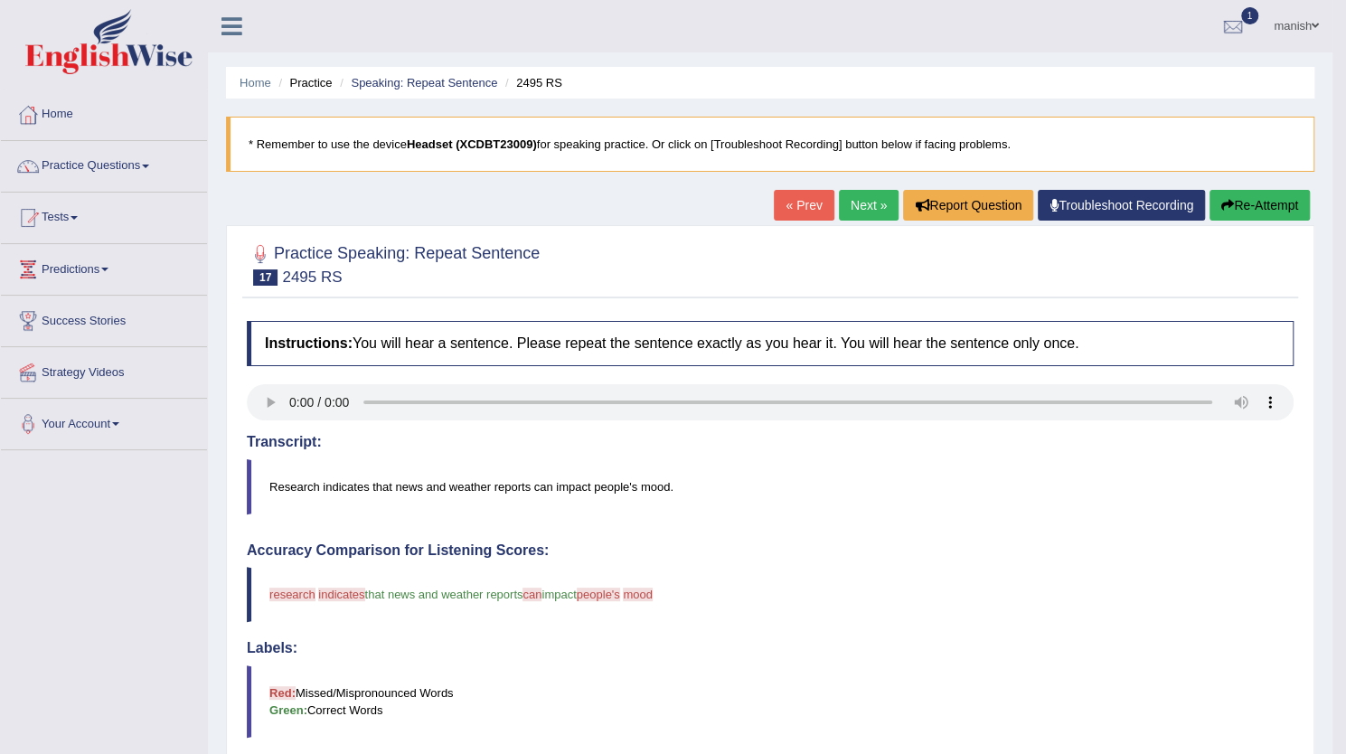
click at [863, 191] on link "Next »" at bounding box center [869, 205] width 60 height 31
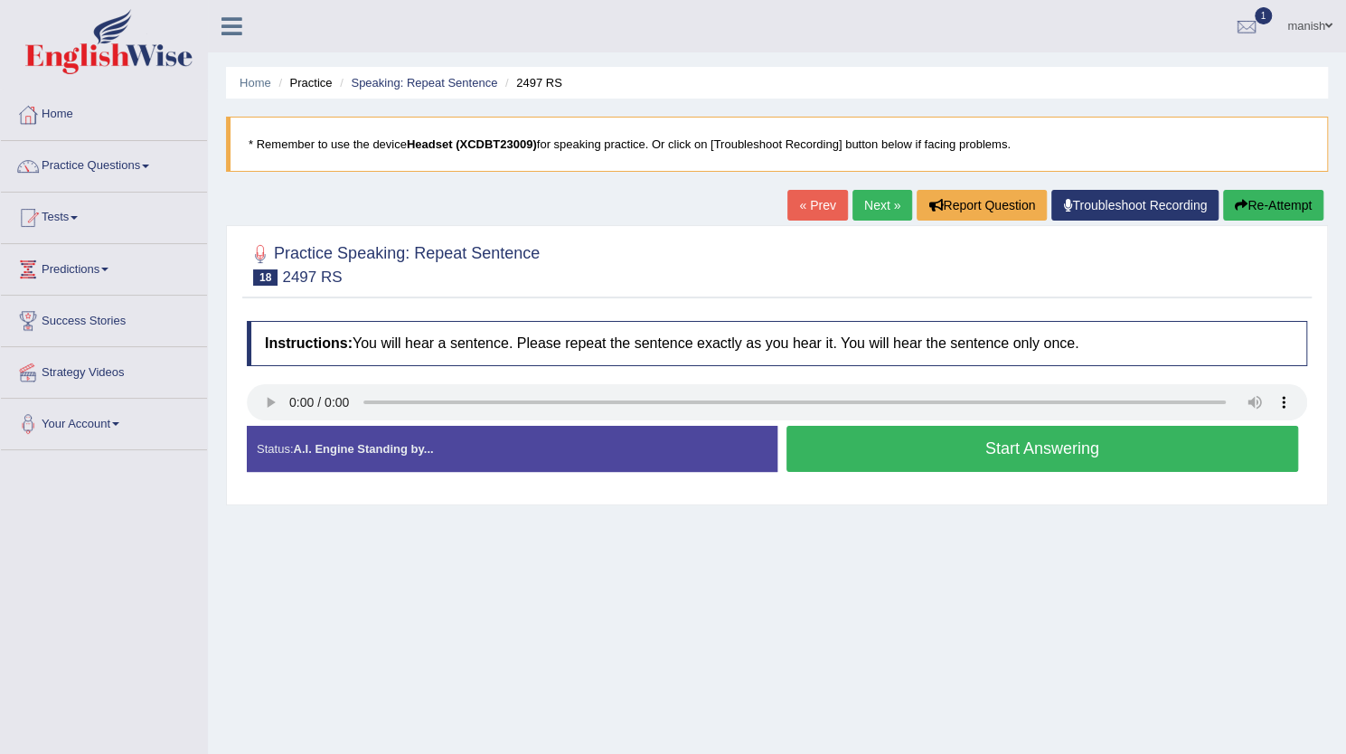
click at [1003, 446] on button "Start Answering" at bounding box center [1043, 449] width 513 height 46
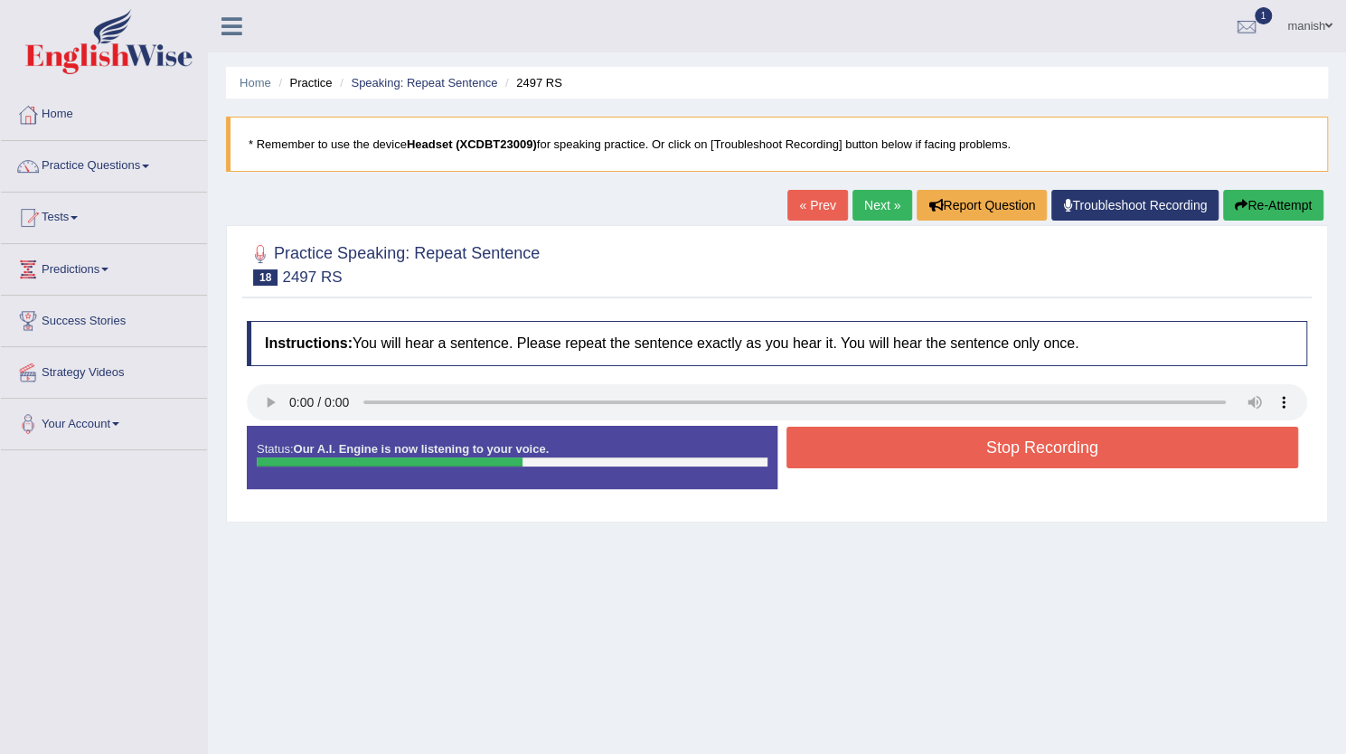
click at [951, 444] on button "Stop Recording" at bounding box center [1043, 448] width 513 height 42
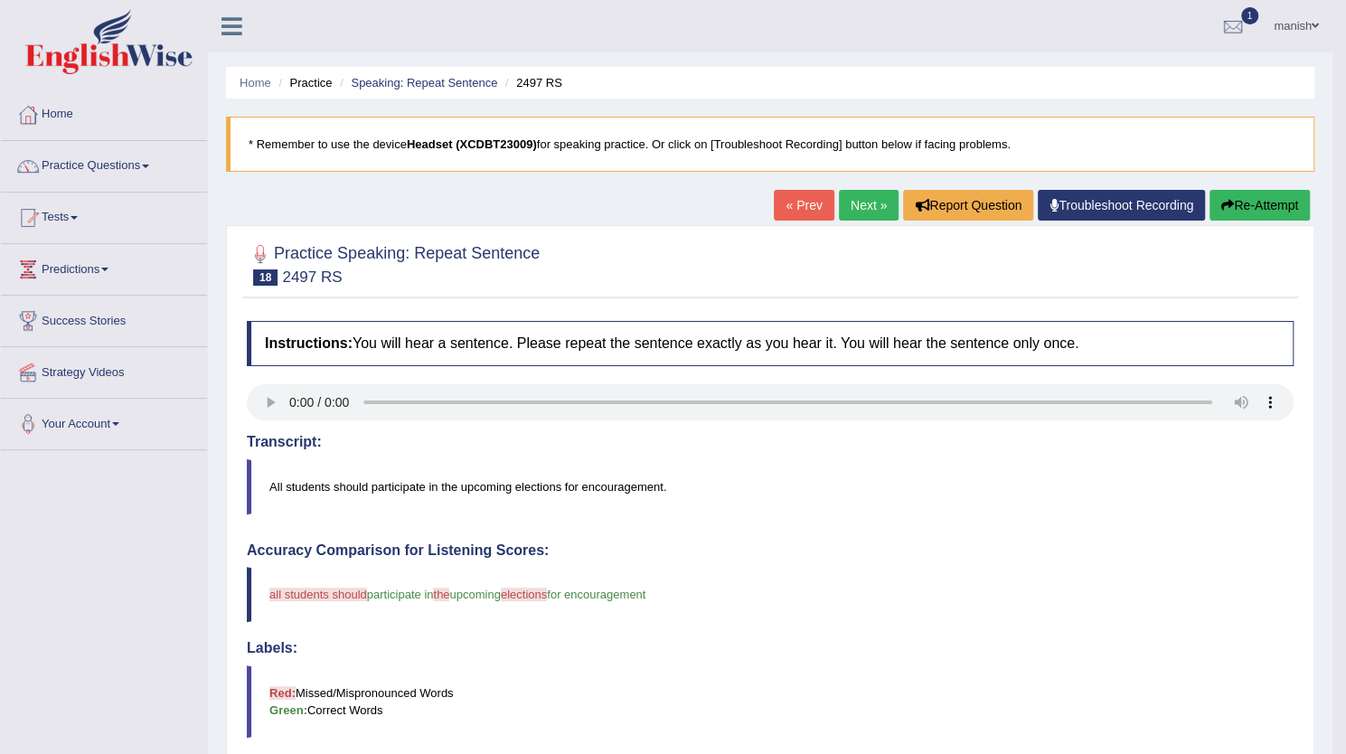
click at [861, 198] on link "Next »" at bounding box center [869, 205] width 60 height 31
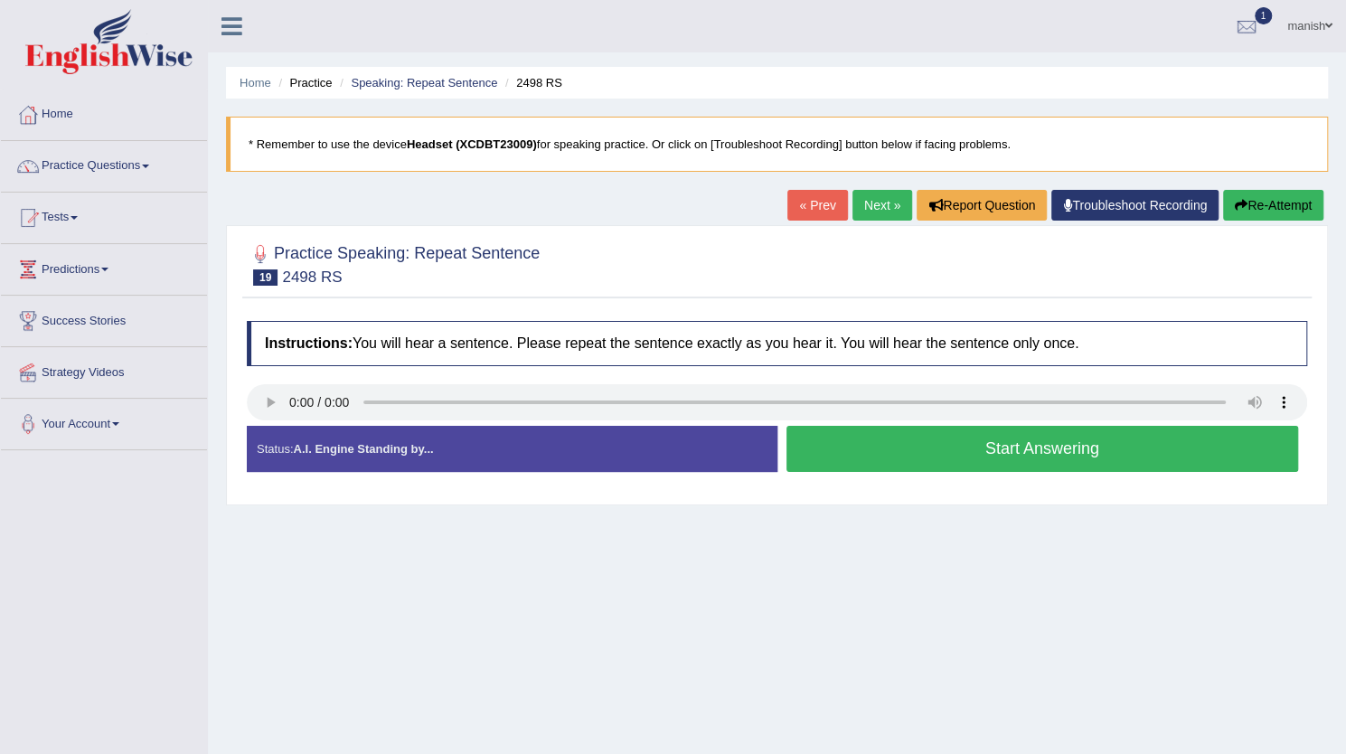
click at [909, 444] on button "Start Answering" at bounding box center [1043, 449] width 513 height 46
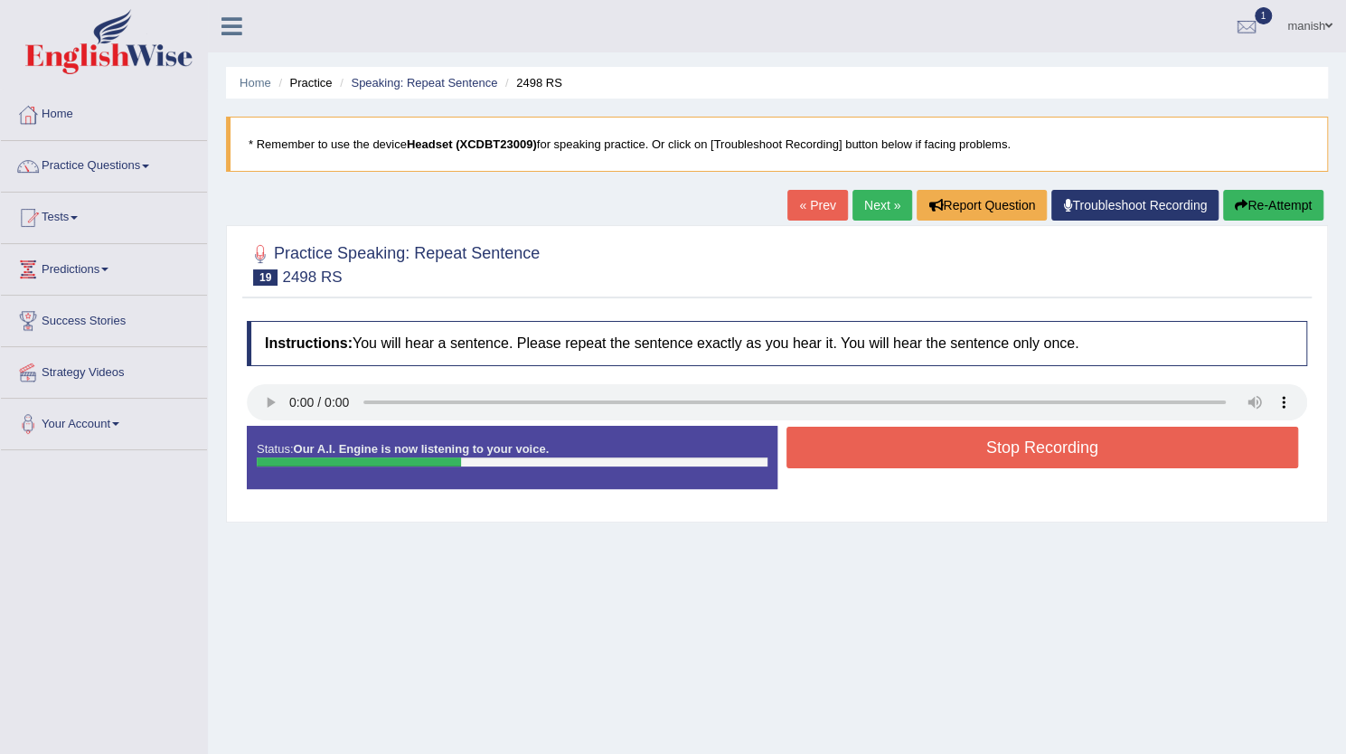
click at [909, 444] on button "Stop Recording" at bounding box center [1043, 448] width 513 height 42
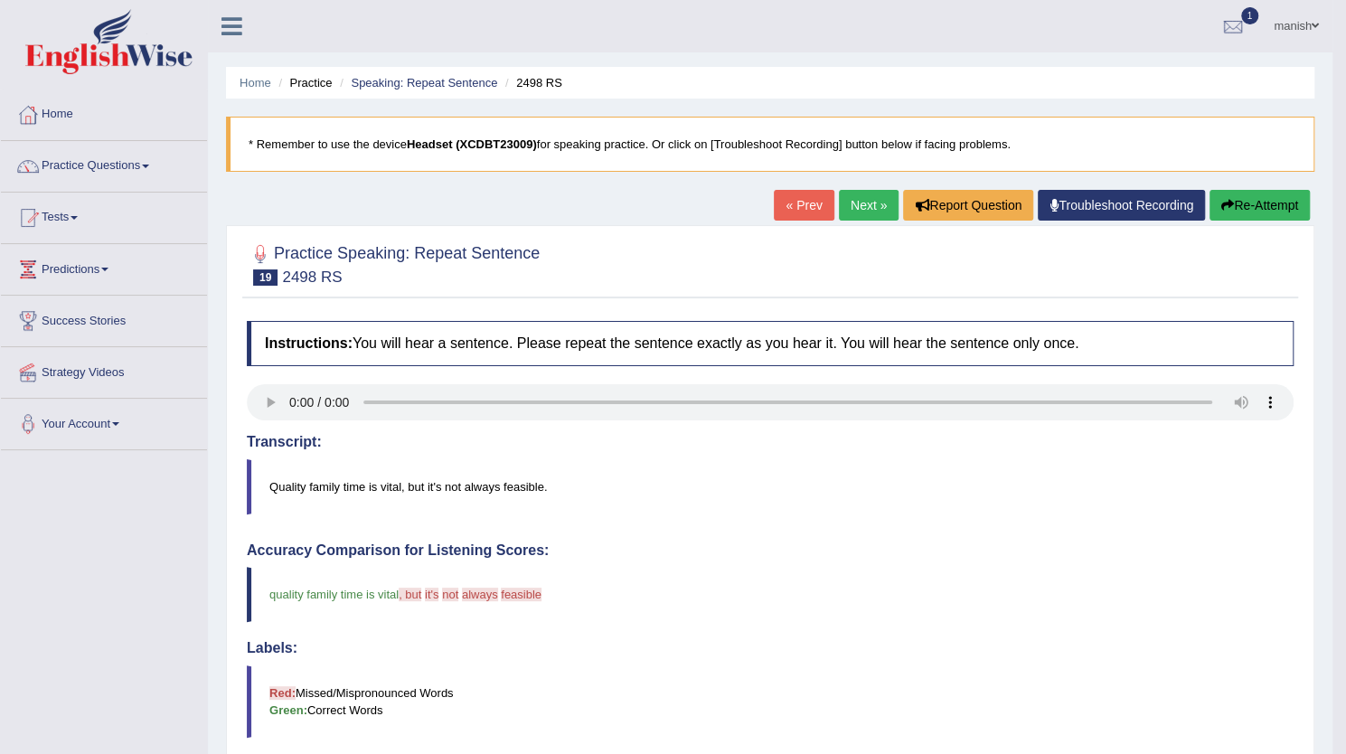
click at [873, 193] on link "Next »" at bounding box center [869, 205] width 60 height 31
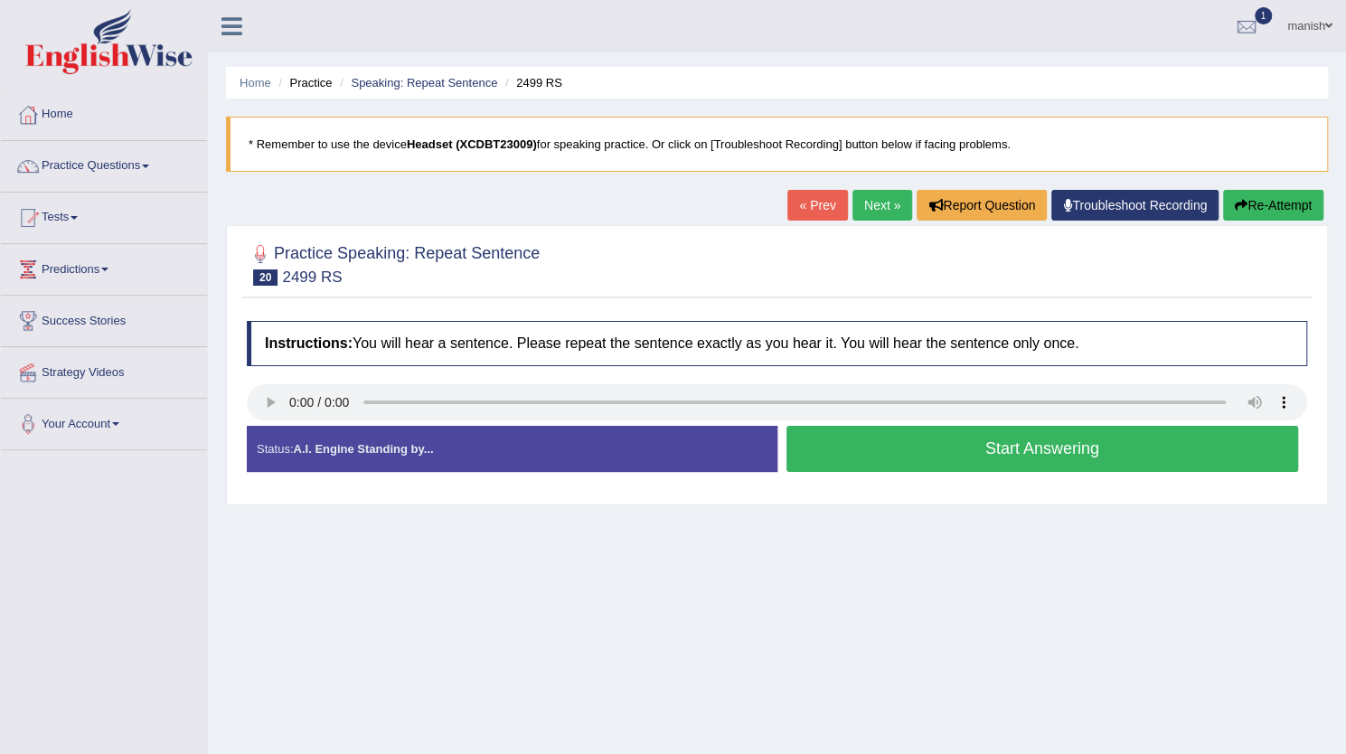
click at [860, 457] on button "Start Answering" at bounding box center [1043, 449] width 513 height 46
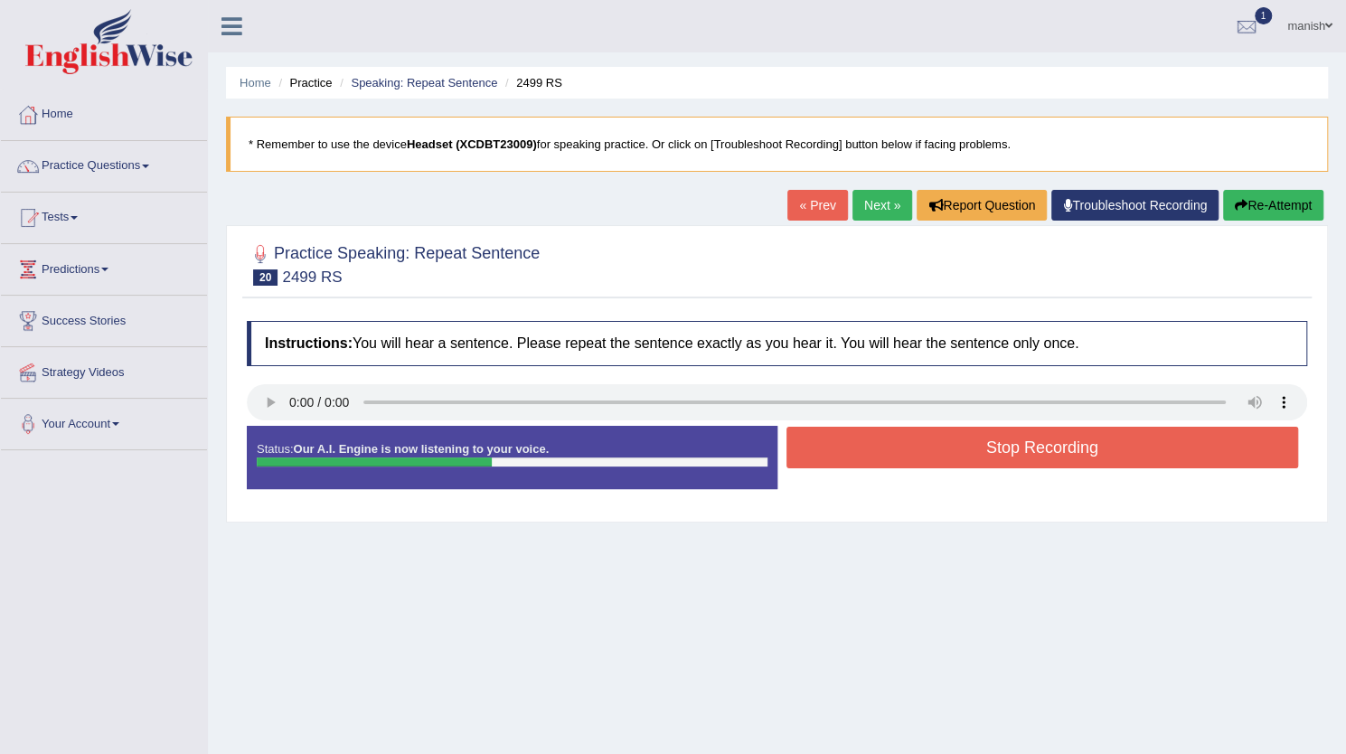
click at [860, 457] on button "Stop Recording" at bounding box center [1043, 448] width 513 height 42
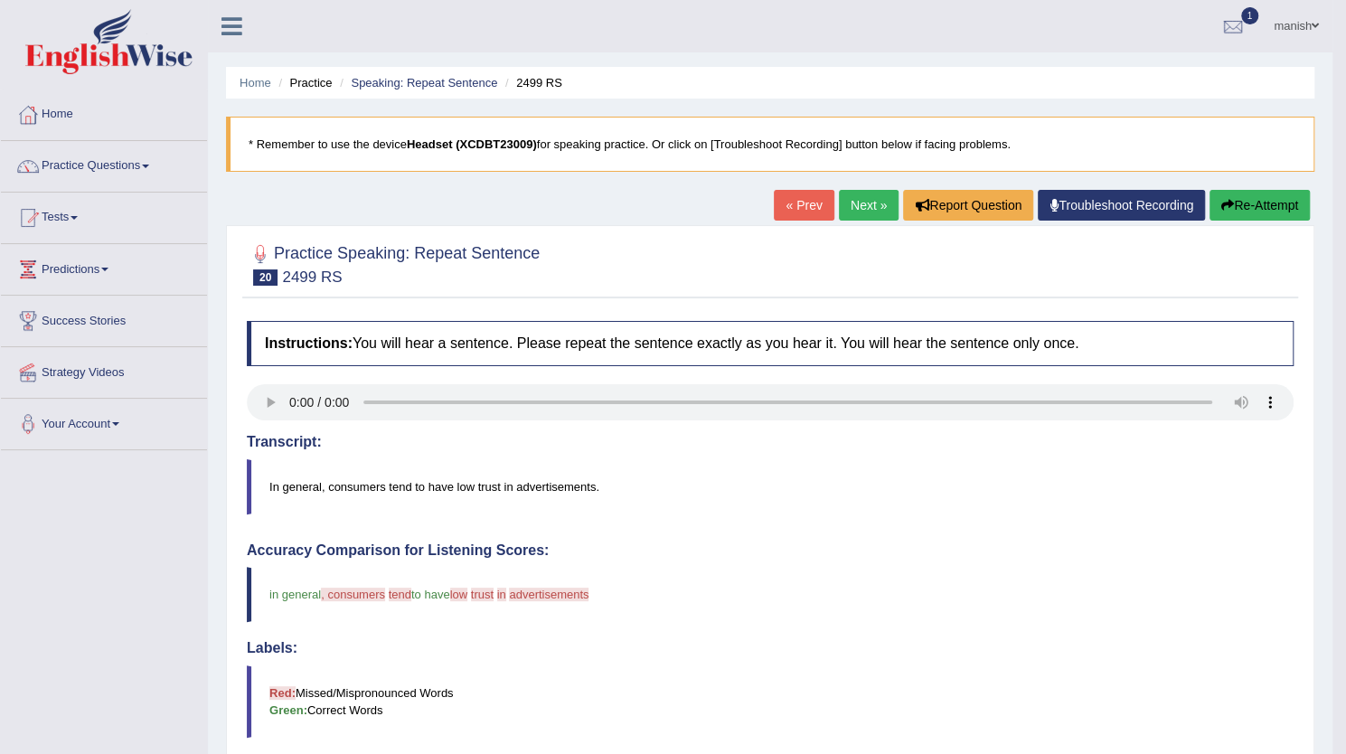
click at [873, 205] on link "Next »" at bounding box center [869, 205] width 60 height 31
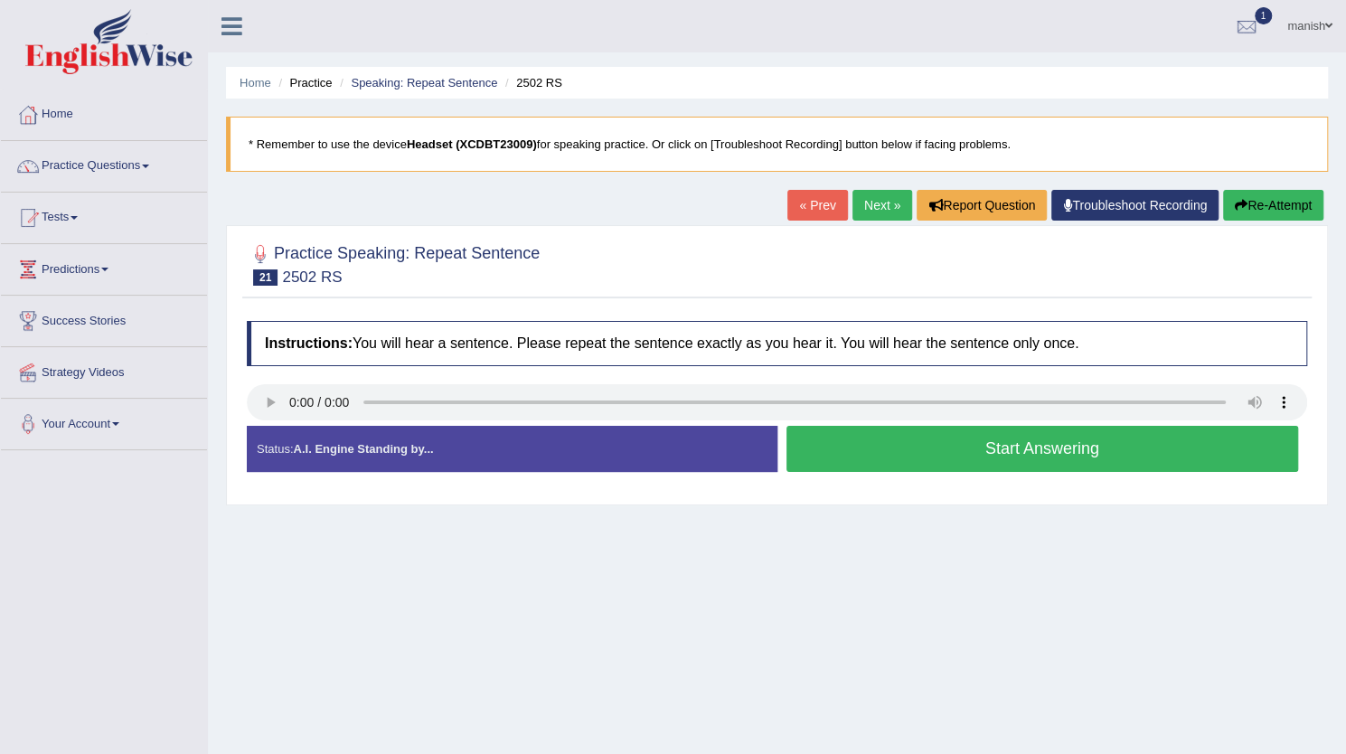
click at [897, 446] on button "Start Answering" at bounding box center [1043, 449] width 513 height 46
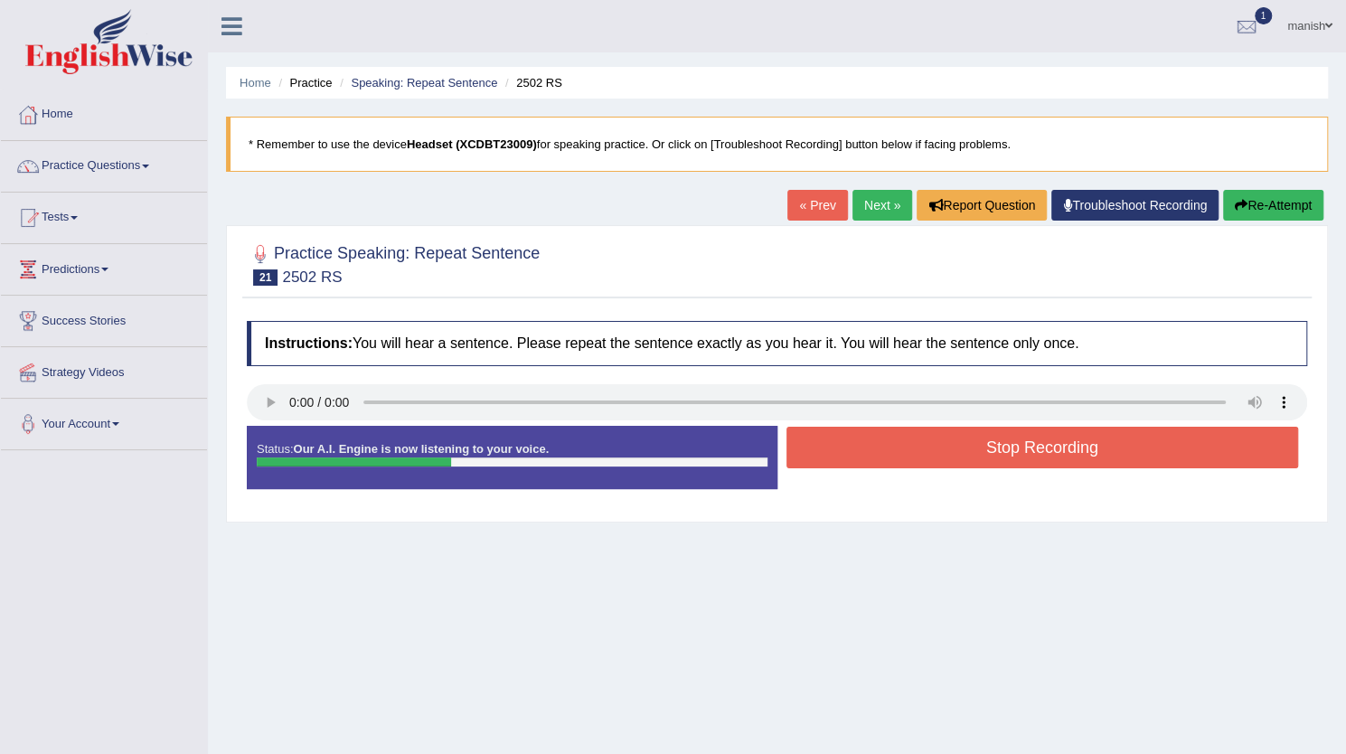
click at [897, 446] on button "Stop Recording" at bounding box center [1043, 448] width 513 height 42
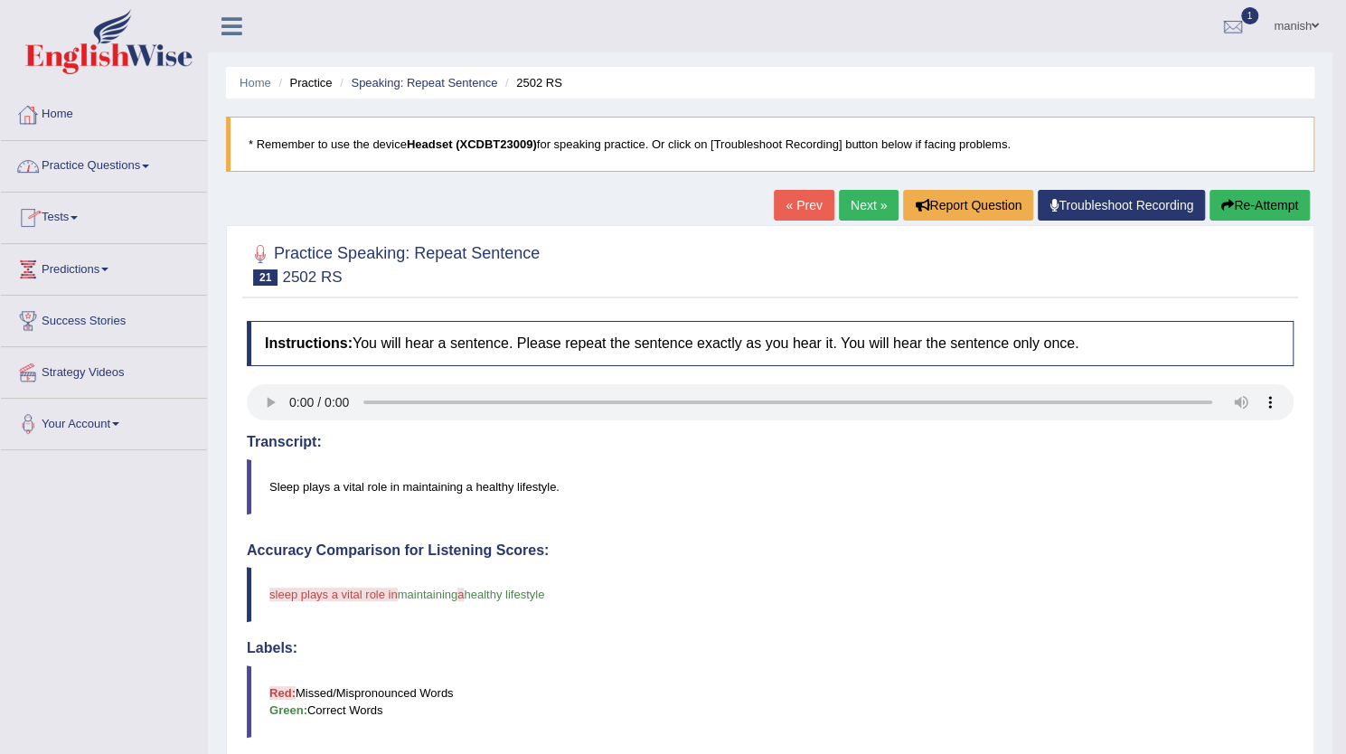
click at [113, 165] on link "Practice Questions" at bounding box center [104, 163] width 206 height 45
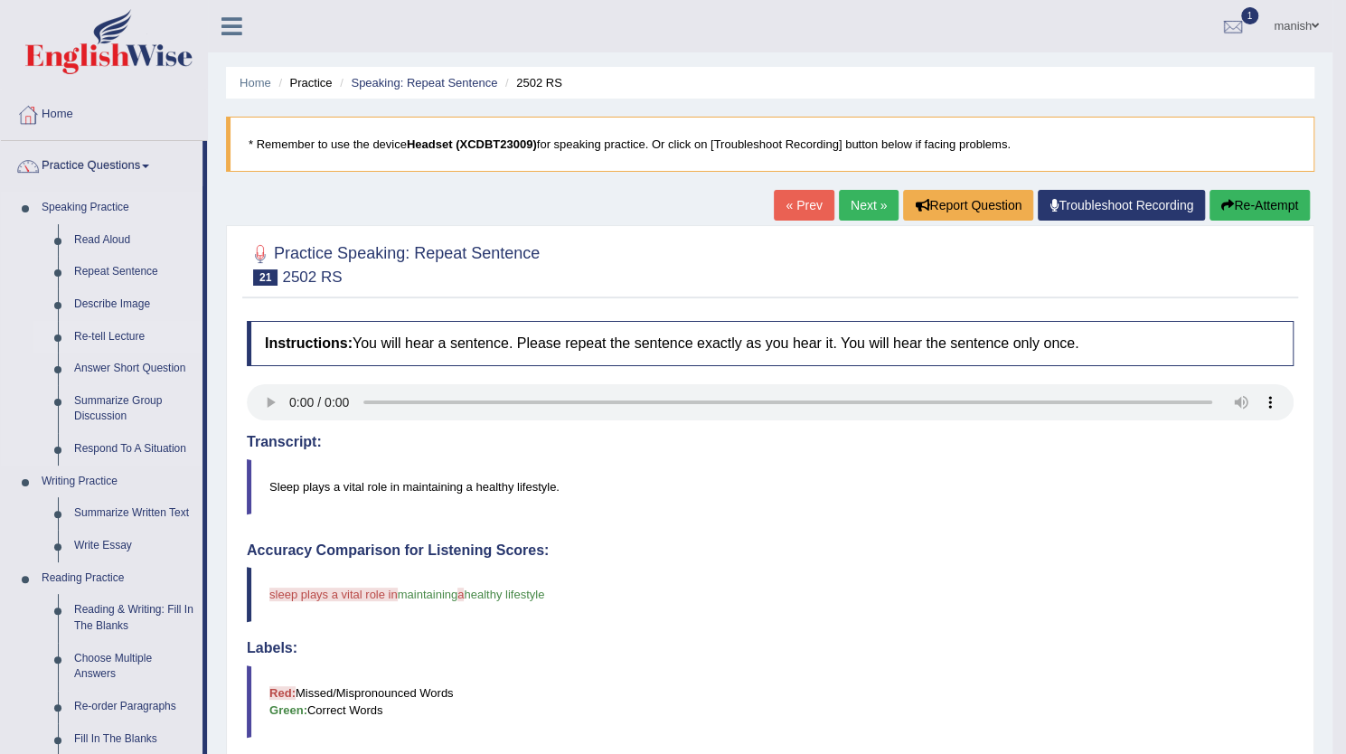
click at [108, 331] on link "Re-tell Lecture" at bounding box center [134, 337] width 137 height 33
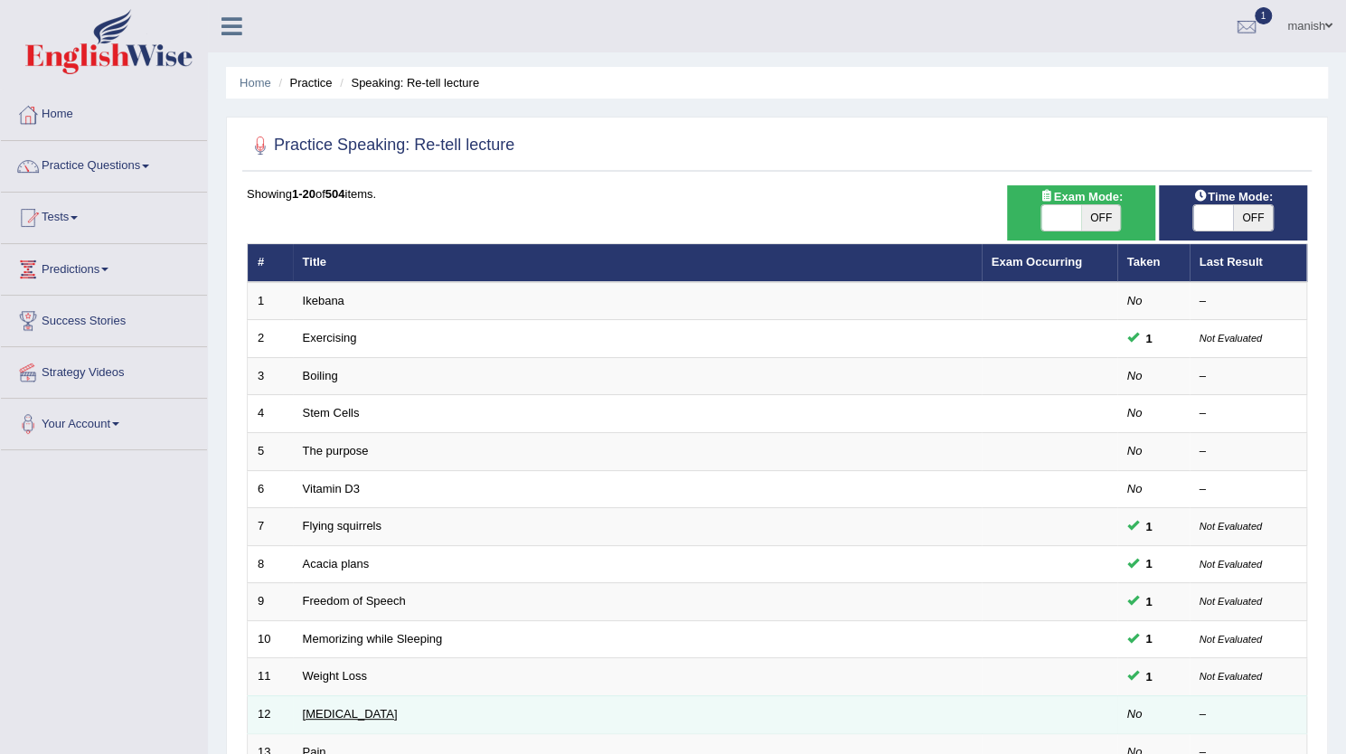
click at [351, 707] on link "[MEDICAL_DATA]" at bounding box center [350, 714] width 95 height 14
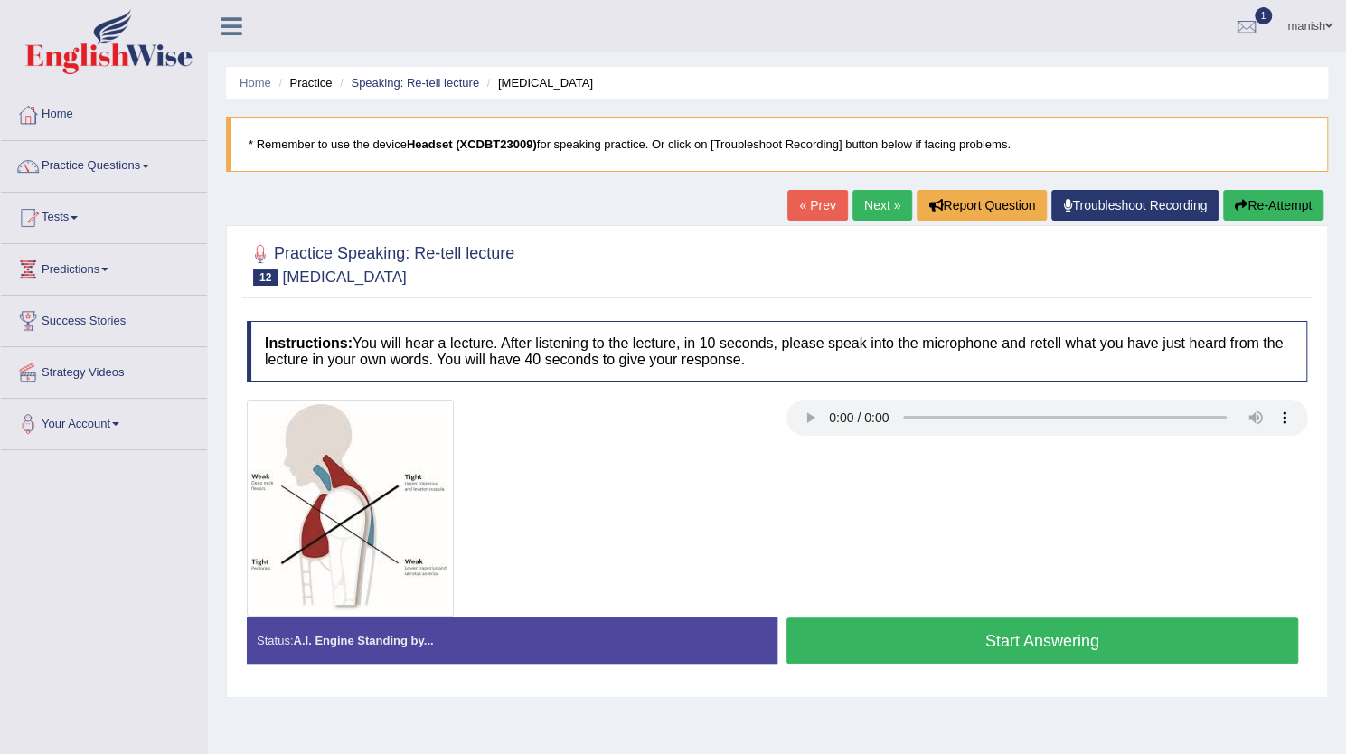
click at [874, 631] on button "Start Answering" at bounding box center [1043, 641] width 513 height 46
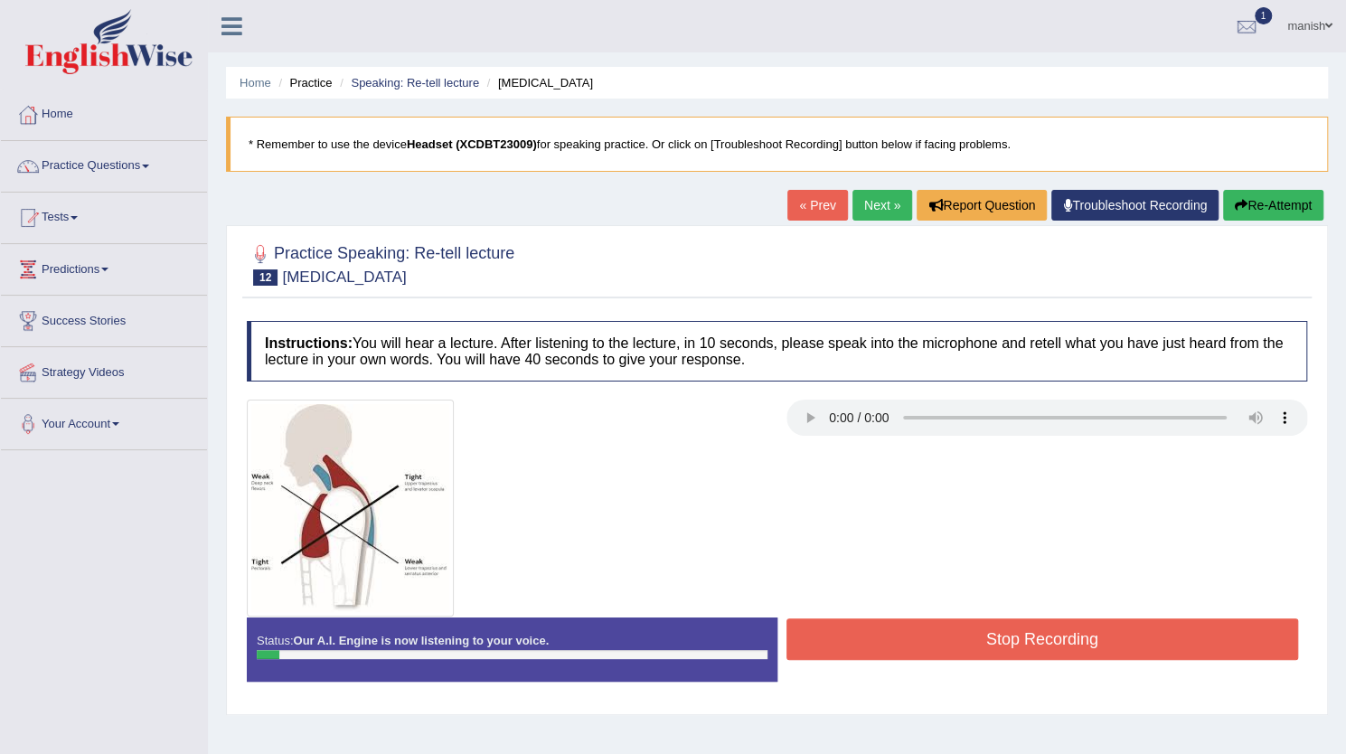
click at [874, 631] on button "Stop Recording" at bounding box center [1043, 639] width 513 height 42
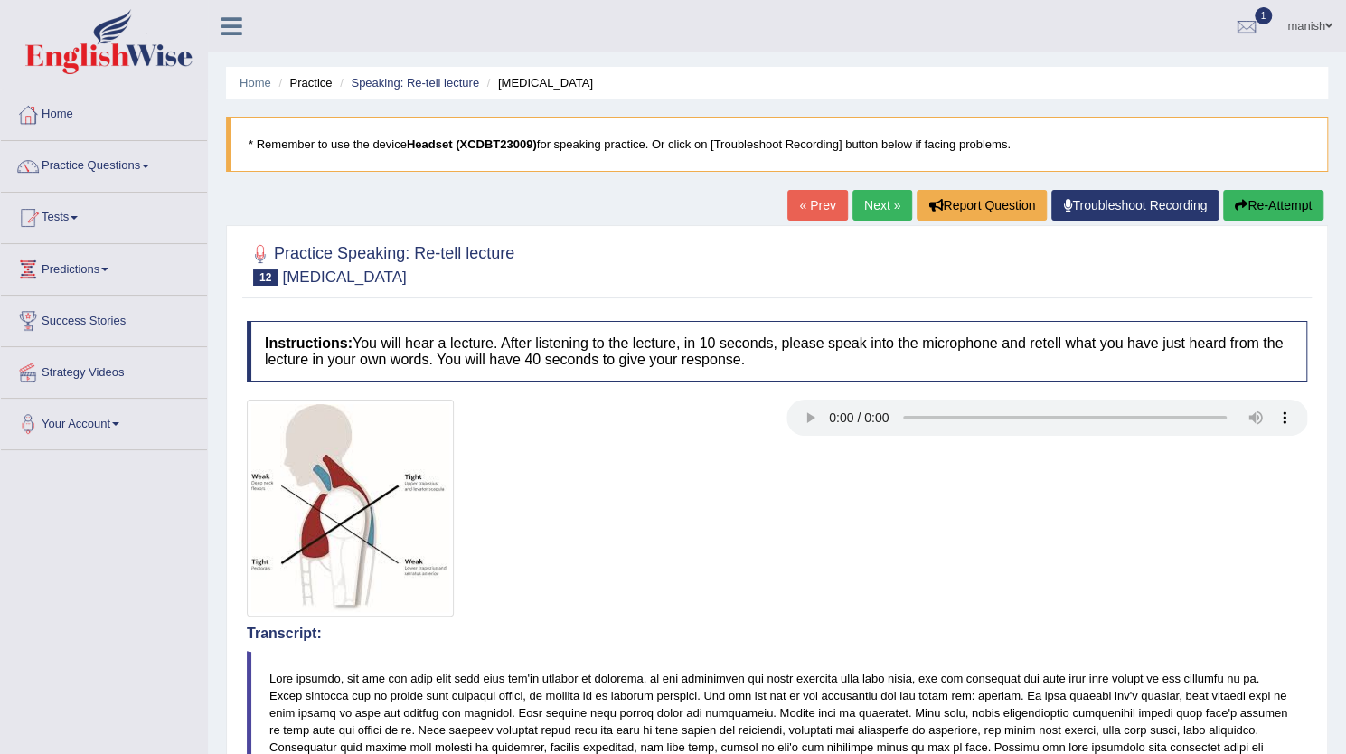
click at [879, 203] on link "Next »" at bounding box center [883, 205] width 60 height 31
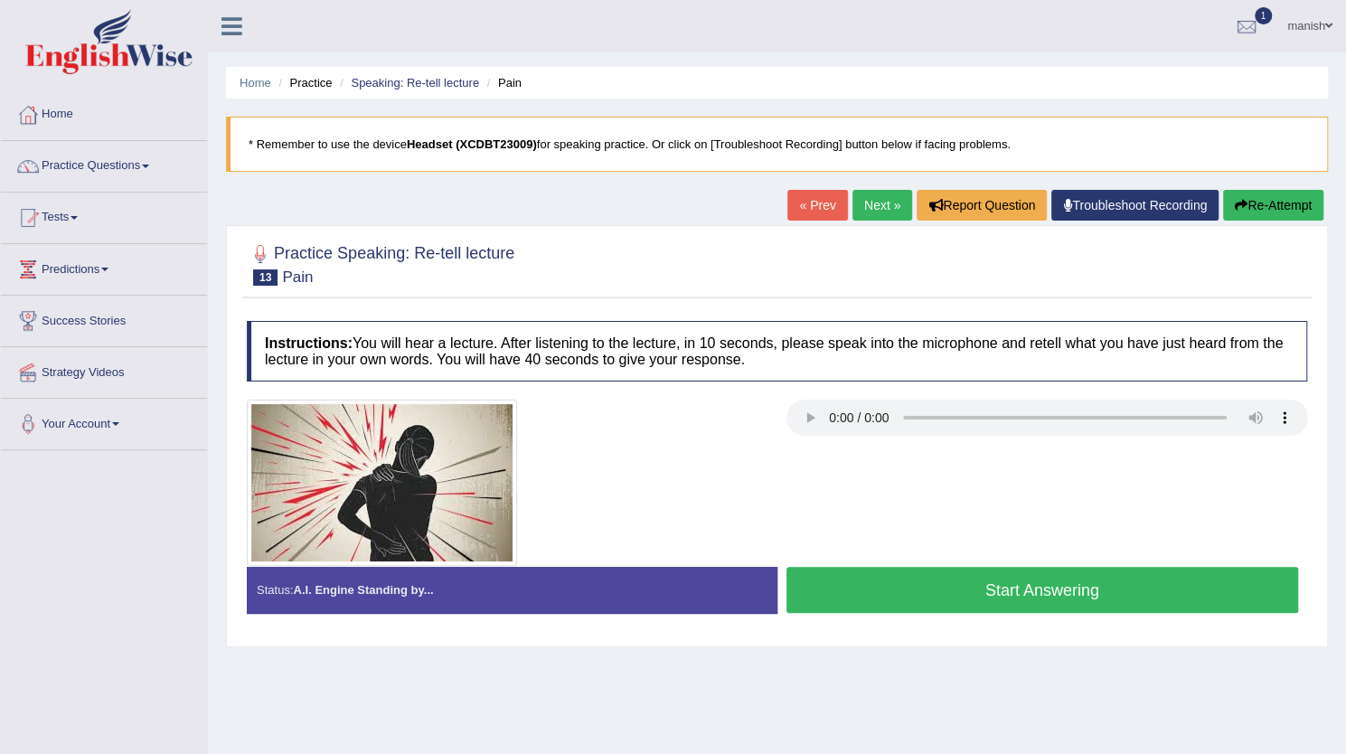
click at [1027, 583] on button "Start Answering" at bounding box center [1043, 590] width 513 height 46
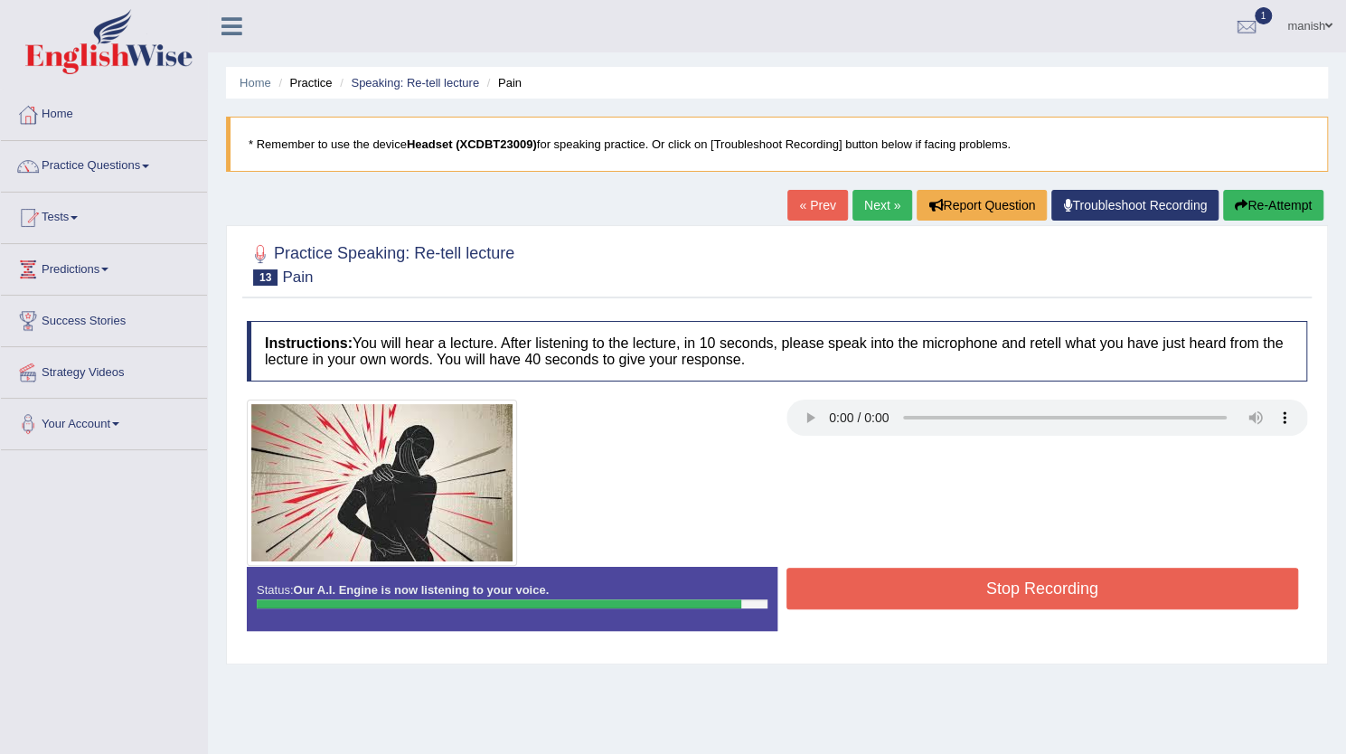
click at [1027, 583] on button "Stop Recording" at bounding box center [1043, 589] width 513 height 42
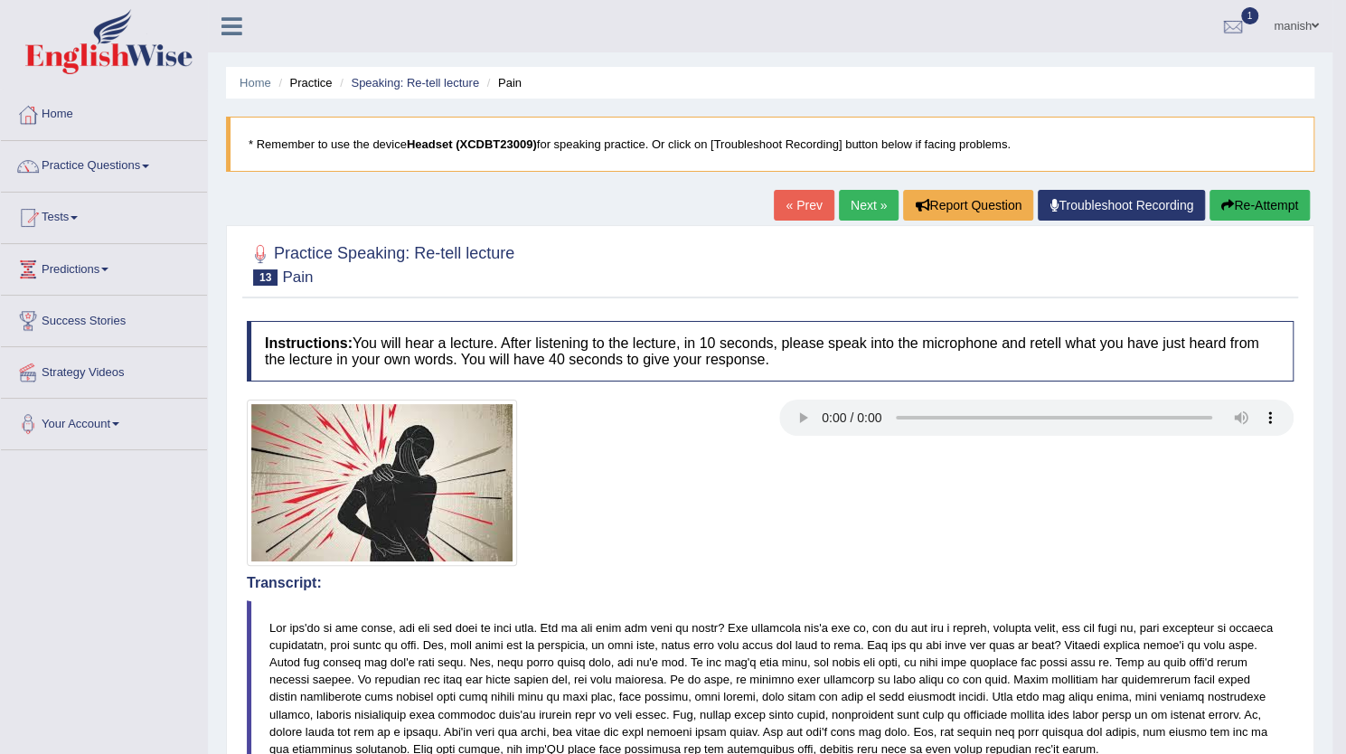
click at [859, 208] on link "Next »" at bounding box center [869, 205] width 60 height 31
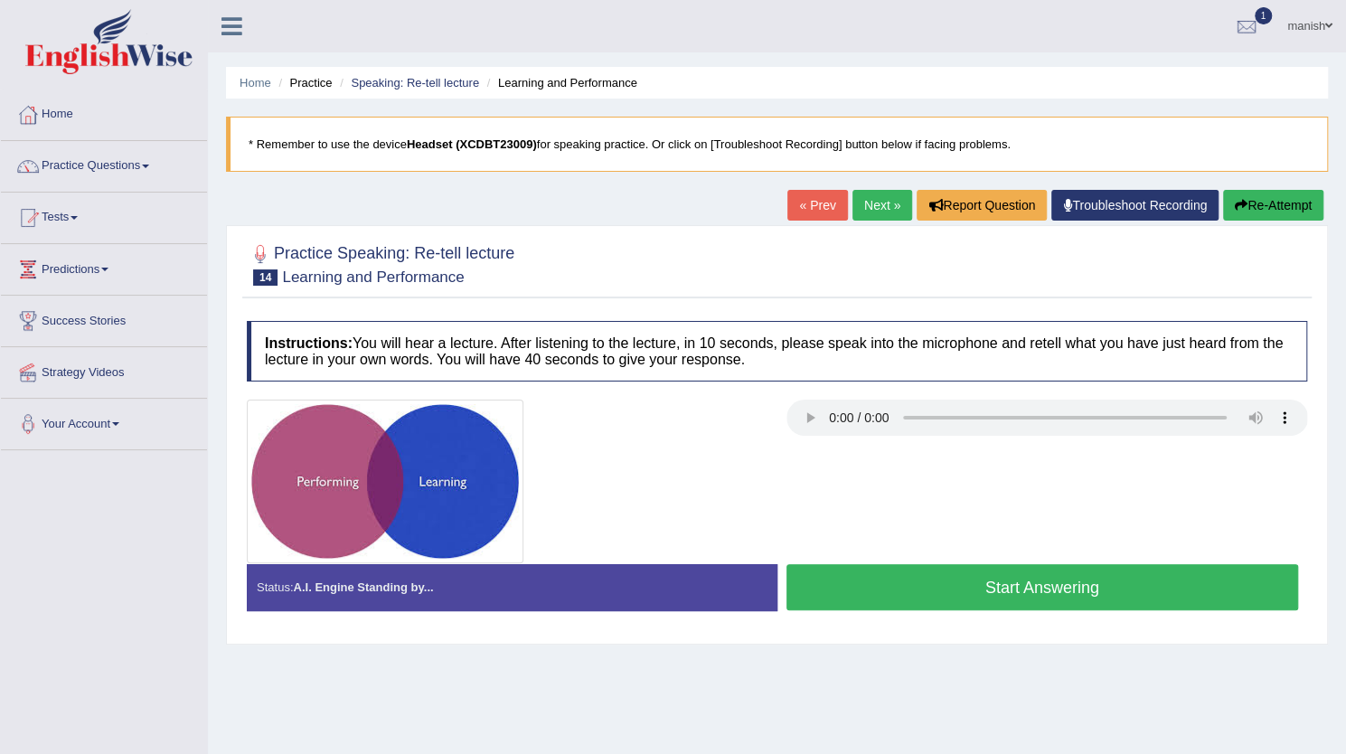
click at [926, 584] on button "Start Answering" at bounding box center [1043, 587] width 513 height 46
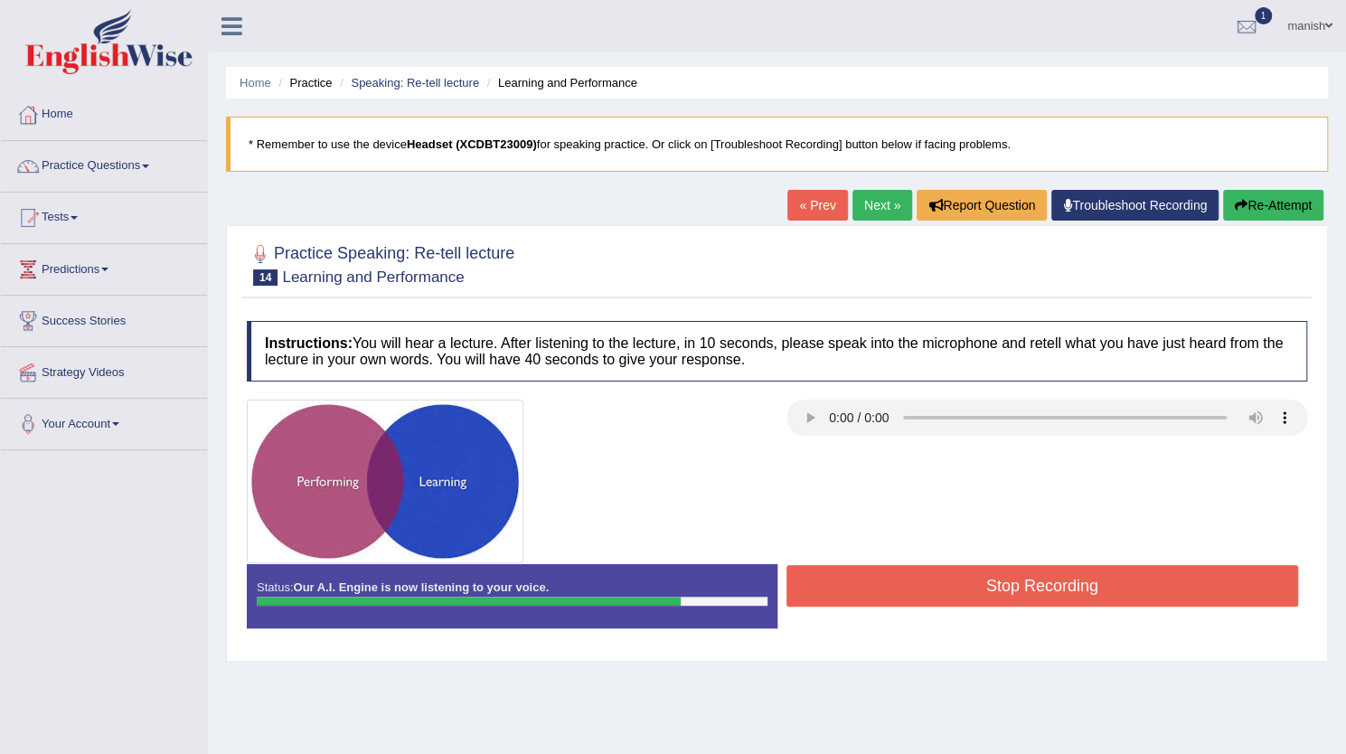
click at [926, 584] on button "Stop Recording" at bounding box center [1043, 586] width 513 height 42
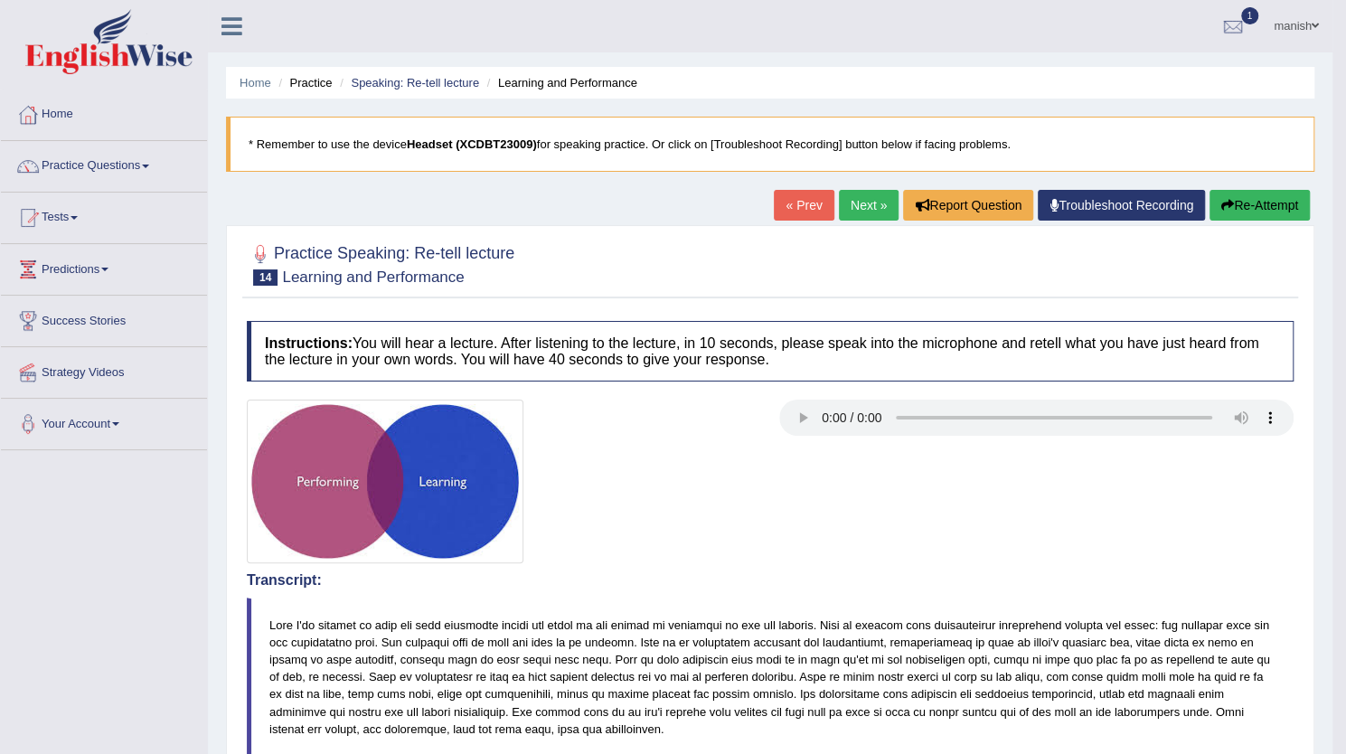
click at [863, 199] on link "Next »" at bounding box center [869, 205] width 60 height 31
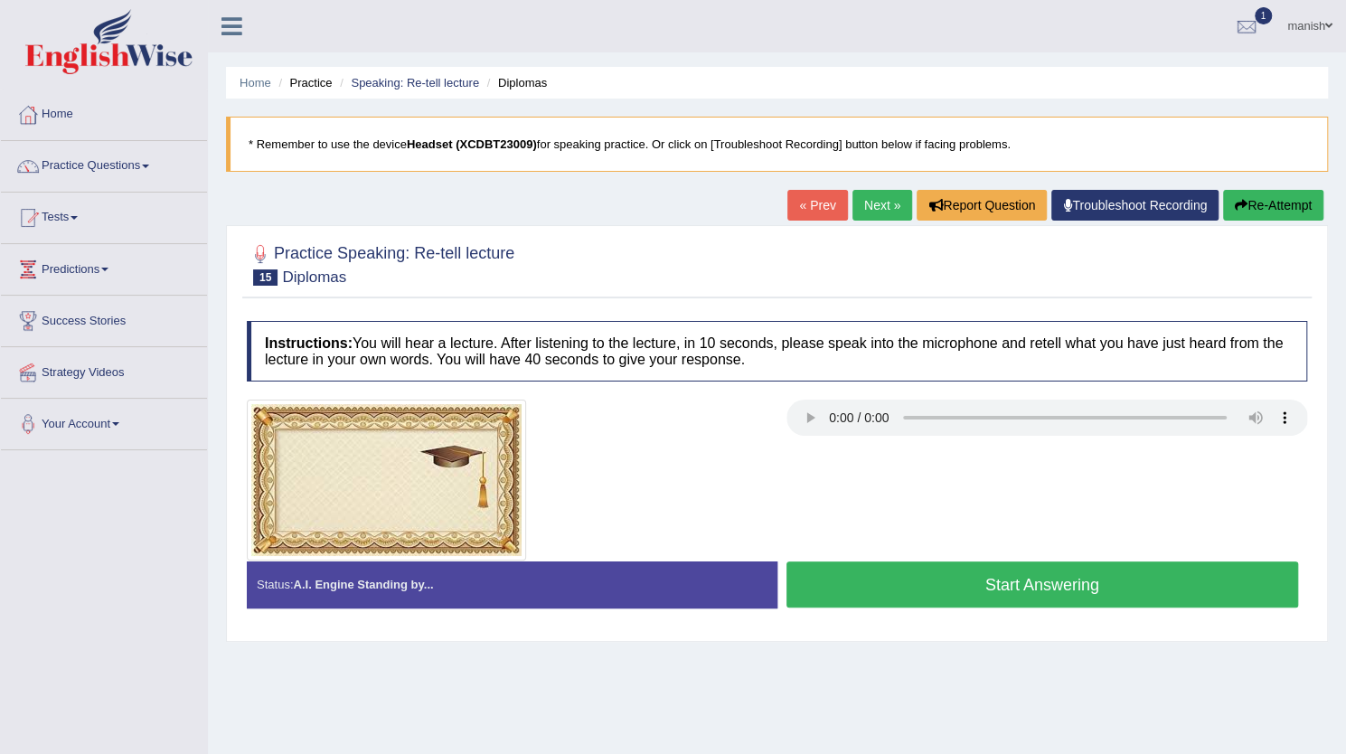
click at [1002, 583] on button "Start Answering" at bounding box center [1043, 584] width 513 height 46
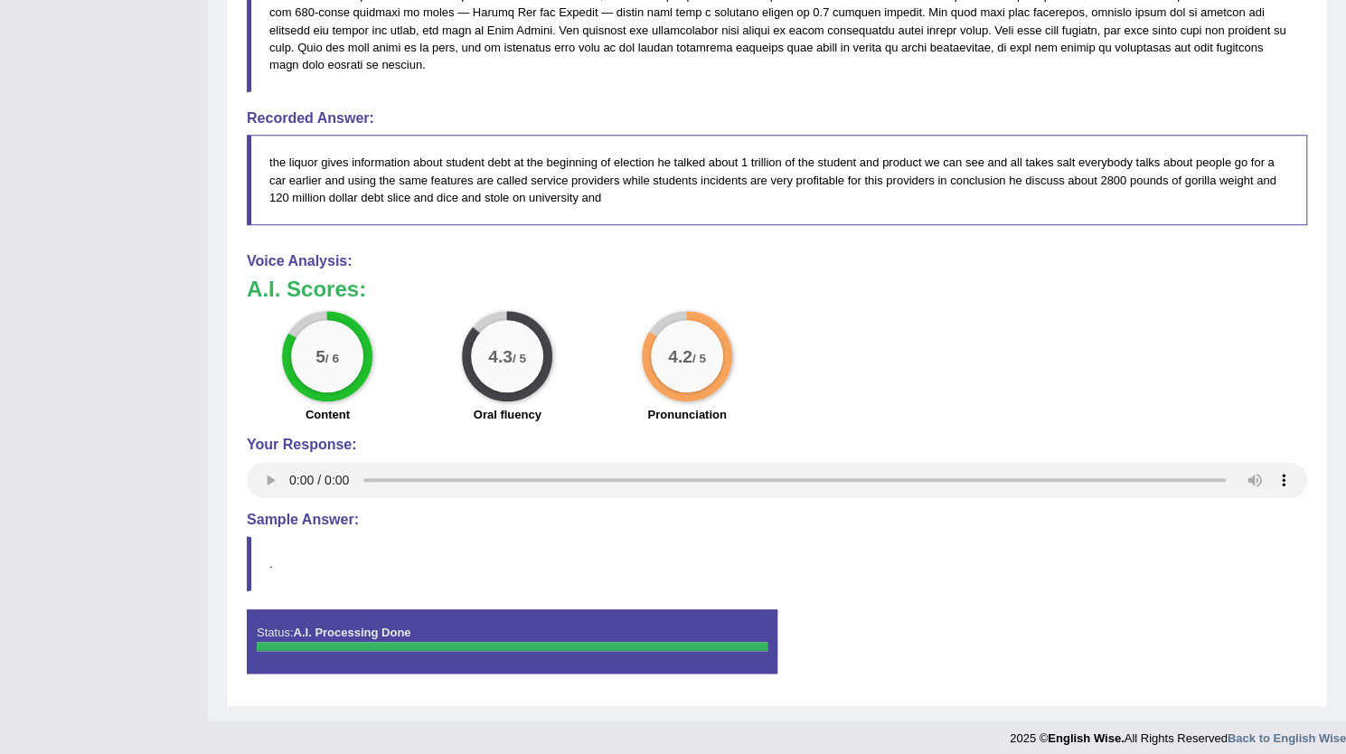
scroll to position [682, 0]
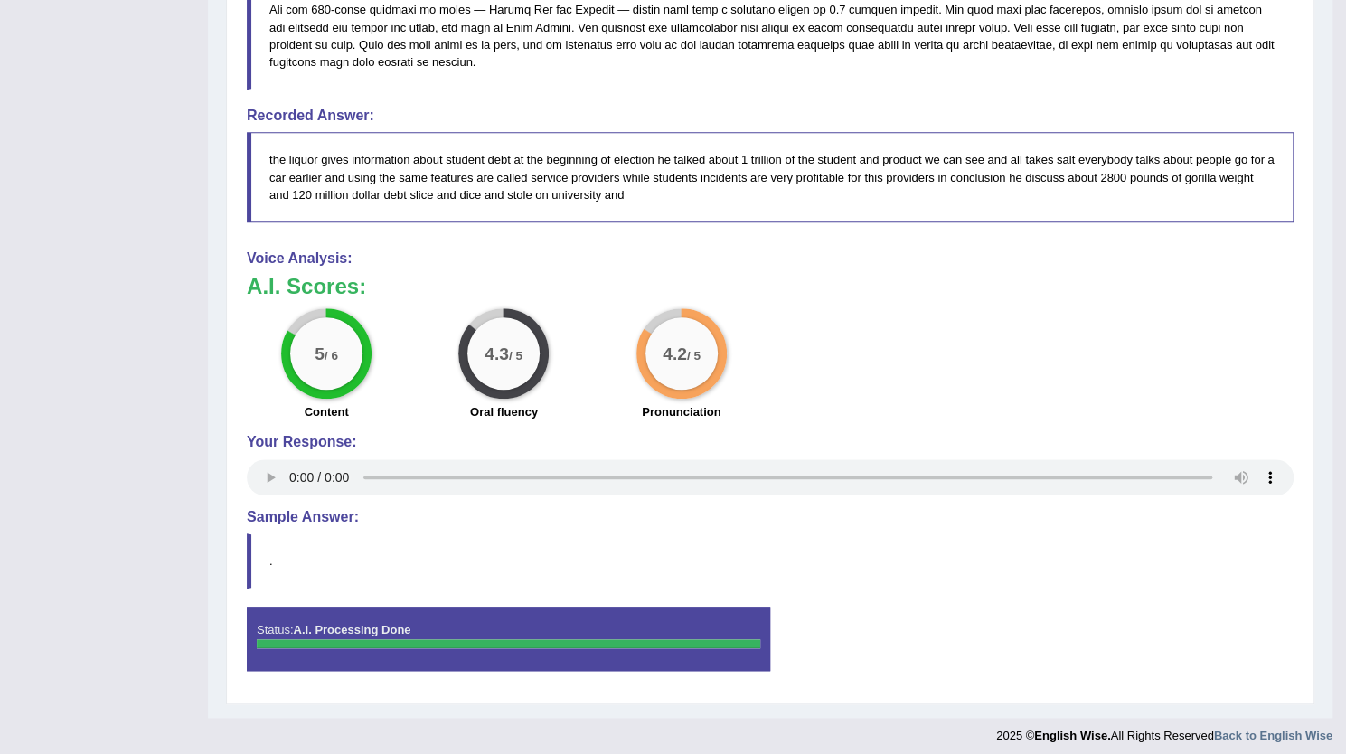
click at [281, 255] on h4 "Voice Analysis:" at bounding box center [770, 258] width 1047 height 16
